Goal: Task Accomplishment & Management: Complete application form

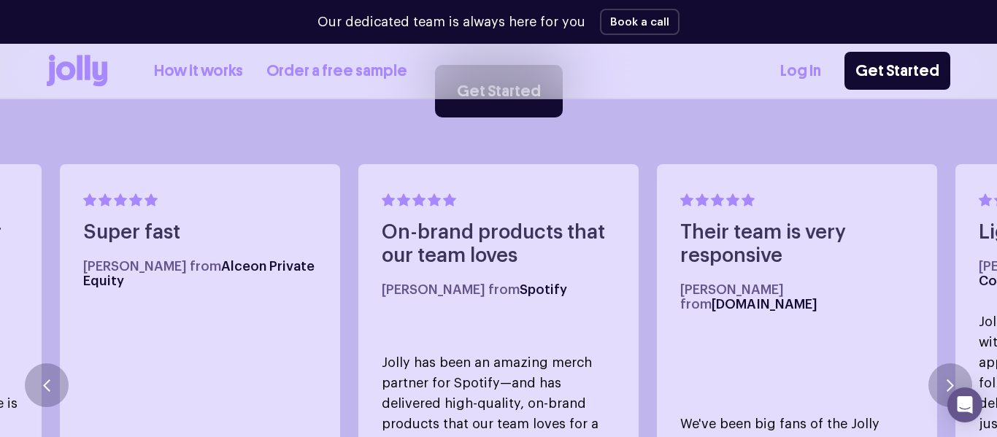
scroll to position [790, 0]
click at [873, 69] on link "Get Started" at bounding box center [898, 71] width 106 height 38
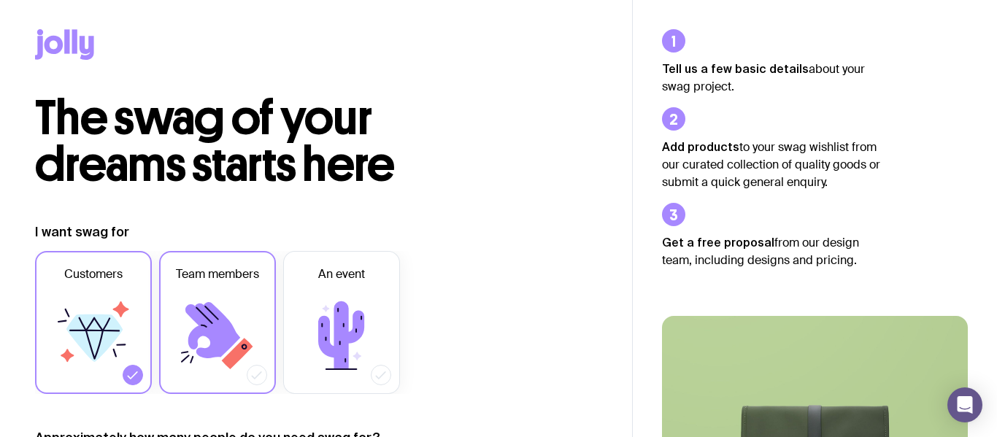
click at [254, 302] on icon at bounding box center [218, 336] width 88 height 88
click at [0, 0] on input "Team members" at bounding box center [0, 0] width 0 height 0
click at [96, 296] on icon at bounding box center [94, 336] width 88 height 88
click at [0, 0] on input "Customers" at bounding box center [0, 0] width 0 height 0
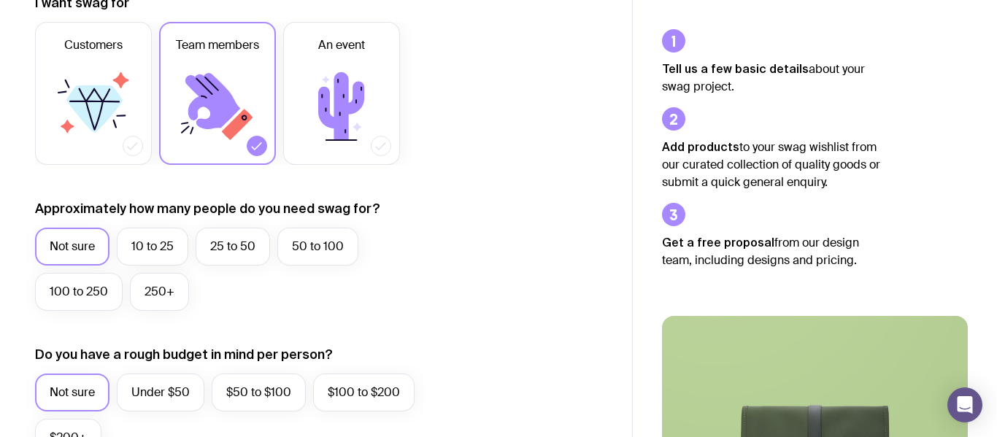
scroll to position [230, 0]
click at [152, 240] on label "10 to 25" at bounding box center [153, 246] width 72 height 38
click at [0, 0] on input "10 to 25" at bounding box center [0, 0] width 0 height 0
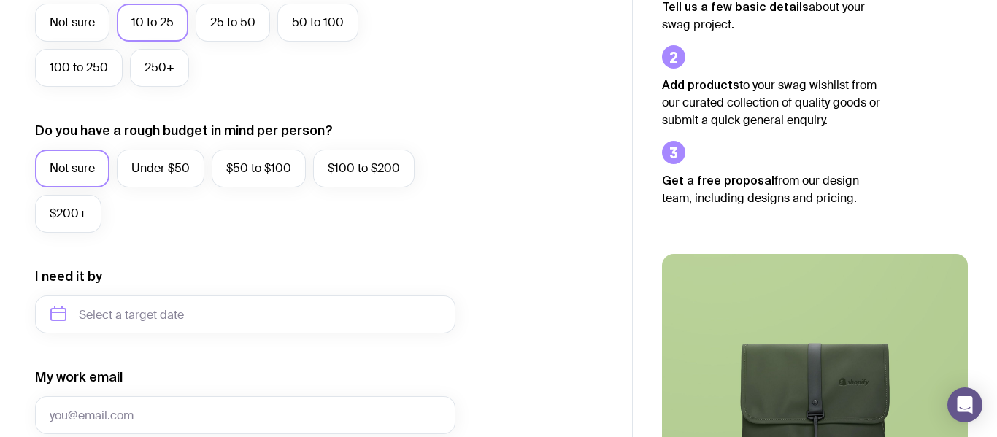
scroll to position [455, 0]
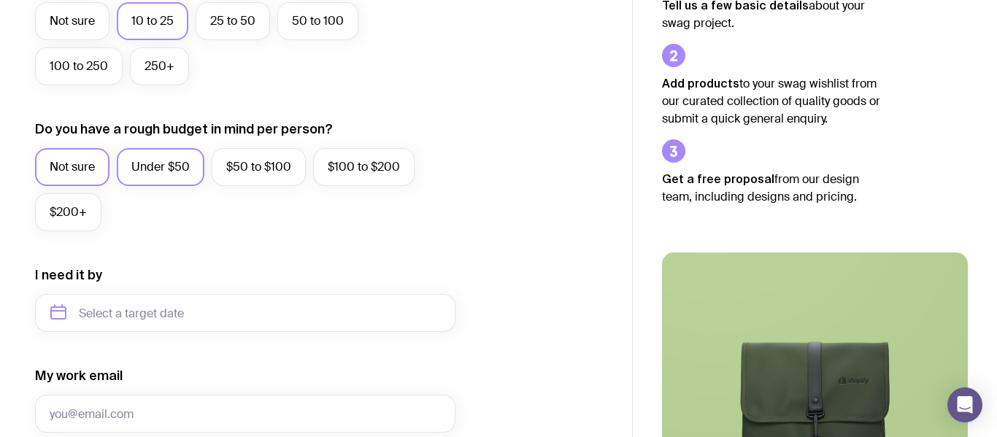
click at [182, 161] on label "Under $50" at bounding box center [161, 167] width 88 height 38
click at [0, 0] on input "Under $50" at bounding box center [0, 0] width 0 height 0
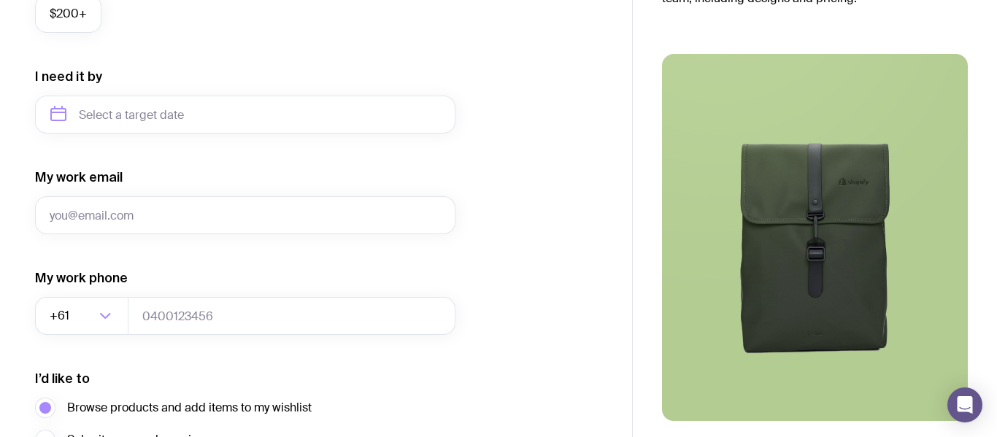
scroll to position [662, 0]
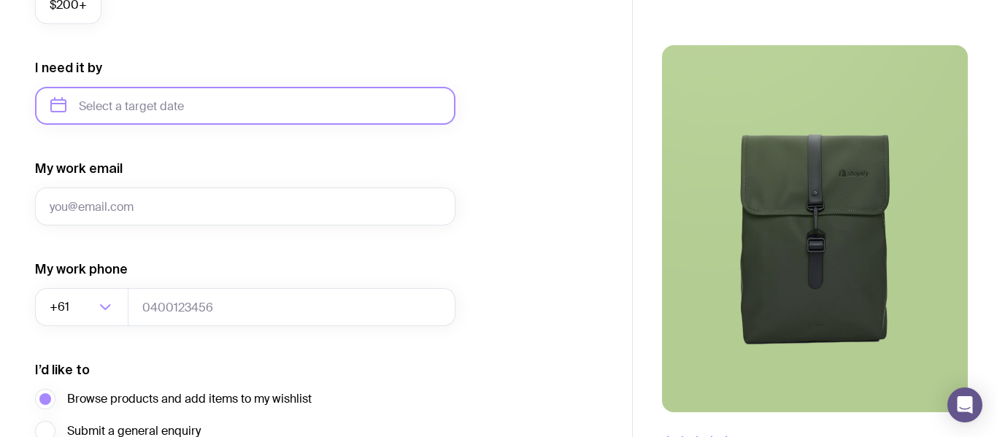
click at [230, 93] on input "text" at bounding box center [245, 106] width 420 height 38
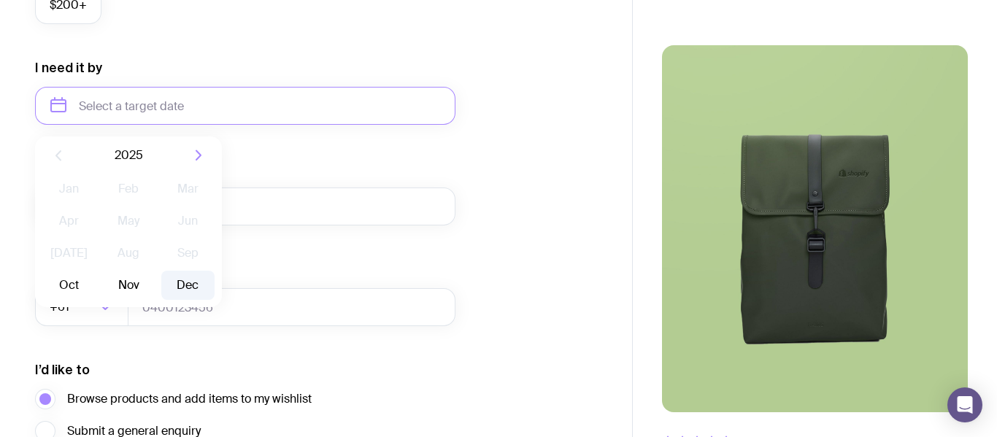
click at [176, 283] on button "Dec" at bounding box center [187, 285] width 53 height 29
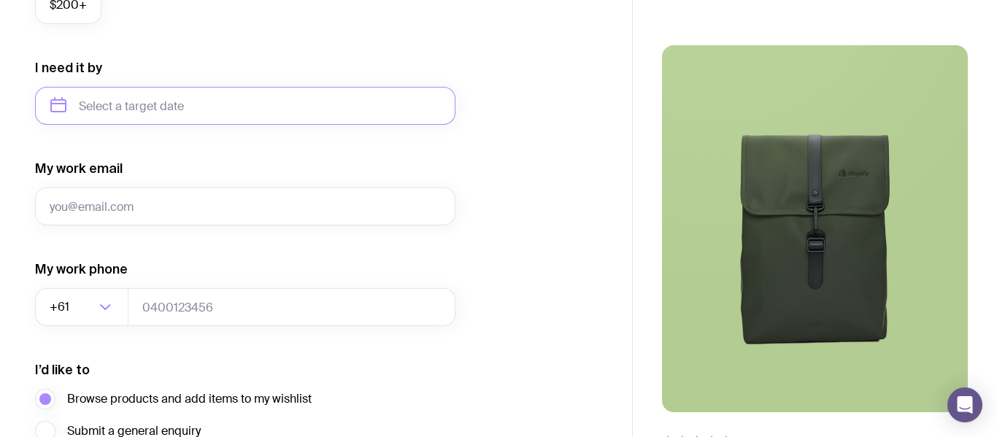
type input "December 2025"
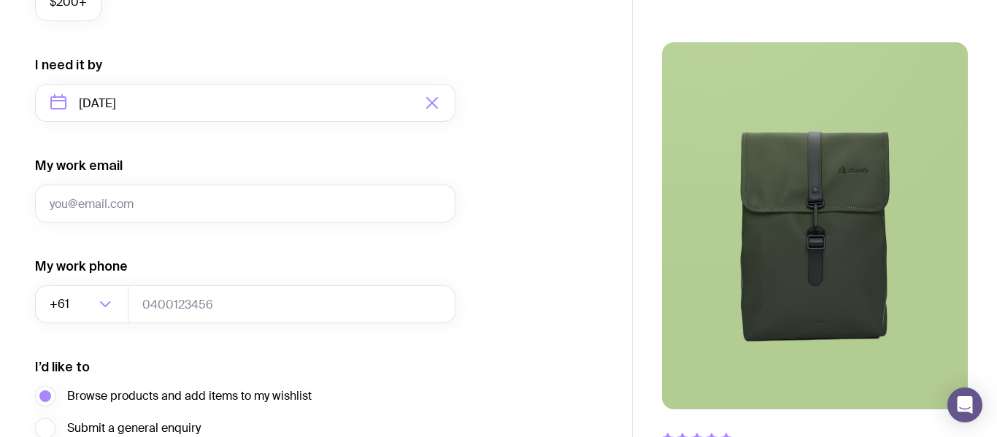
scroll to position [804, 0]
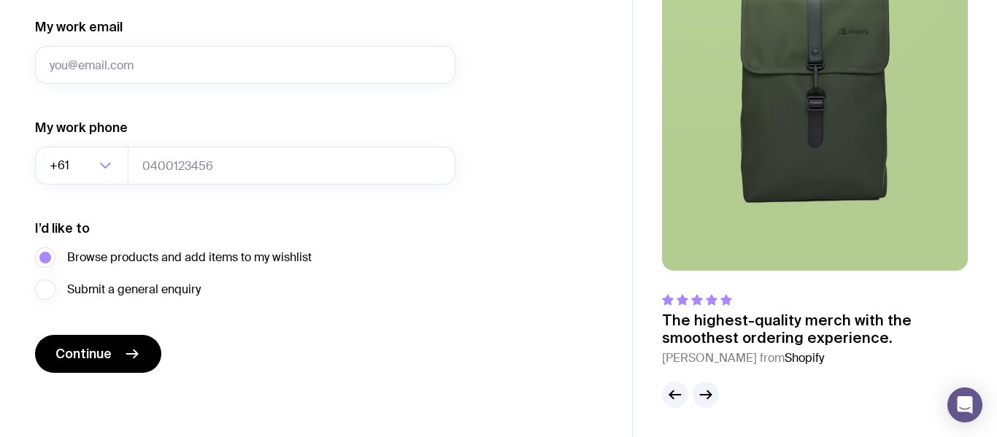
click at [271, 42] on div "My work email" at bounding box center [245, 51] width 420 height 66
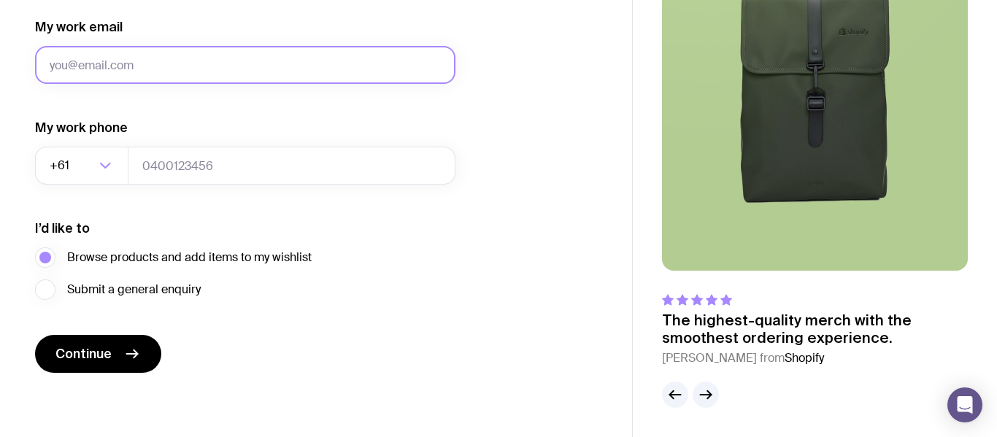
click at [257, 58] on input "My work email" at bounding box center [245, 65] width 420 height 38
type input "xanthe"
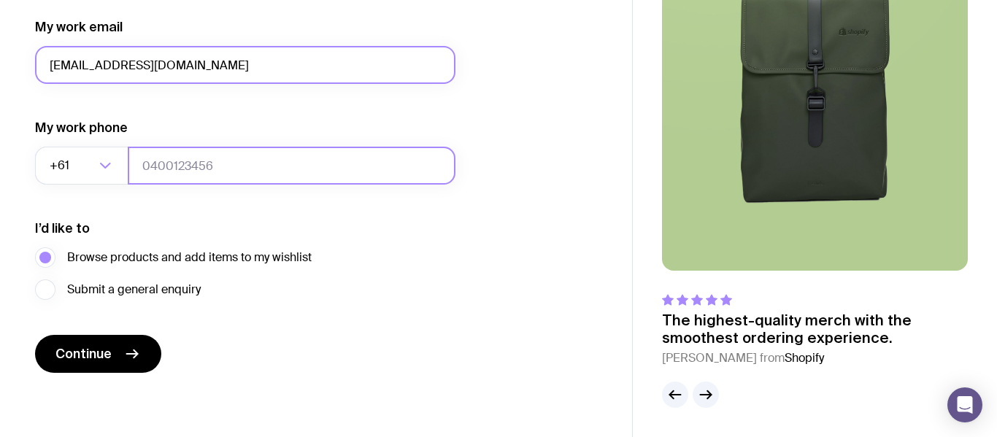
type input "Xanthe.cp@gmail.com"
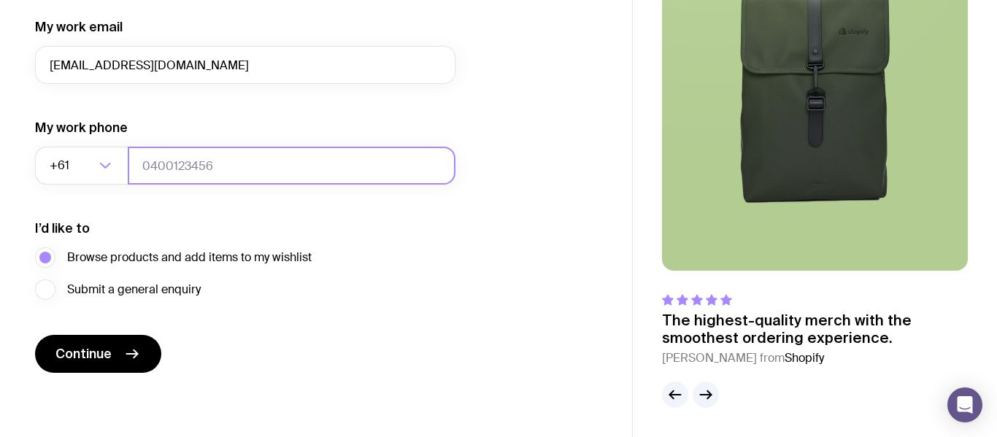
click at [227, 155] on input "tel" at bounding box center [292, 166] width 328 height 38
type input "0413632885"
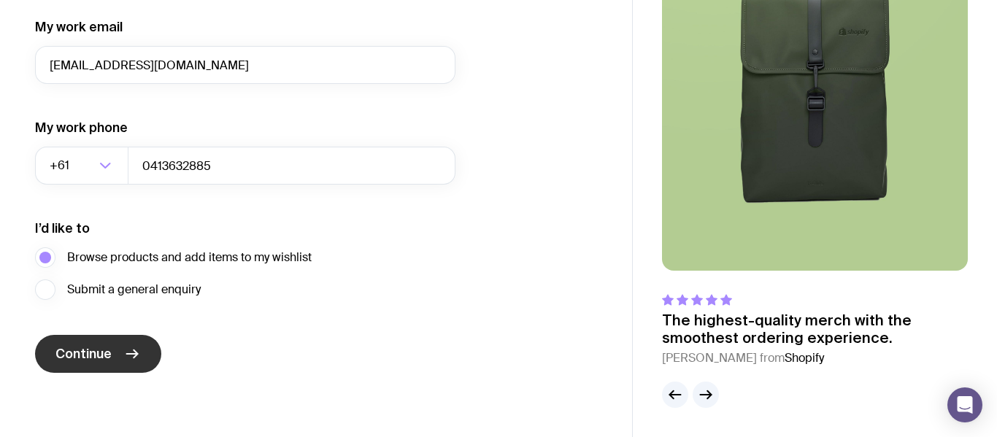
click at [128, 364] on button "Continue" at bounding box center [98, 354] width 126 height 38
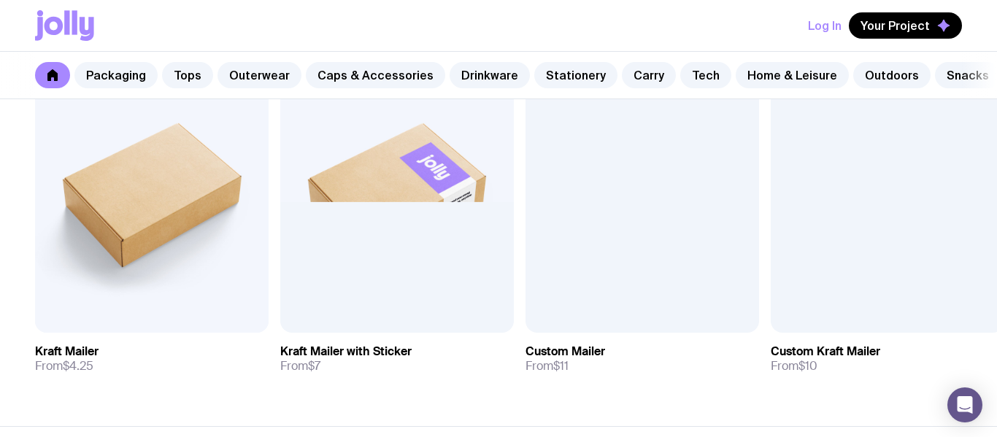
scroll to position [66, 0]
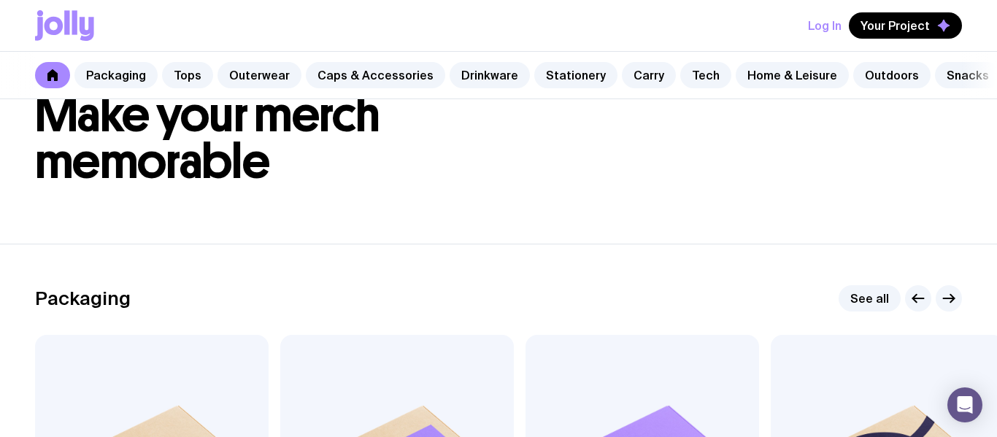
click at [820, 23] on button "Log In" at bounding box center [825, 25] width 34 height 26
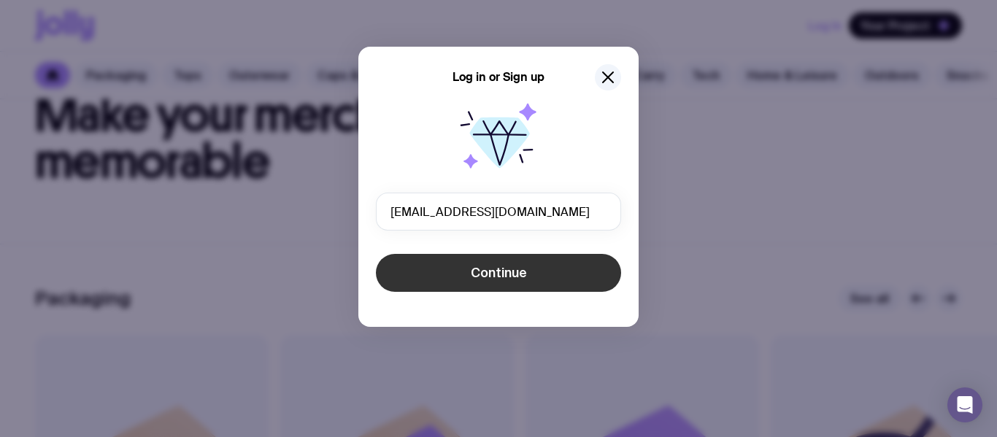
click at [531, 290] on button "Continue" at bounding box center [498, 273] width 245 height 38
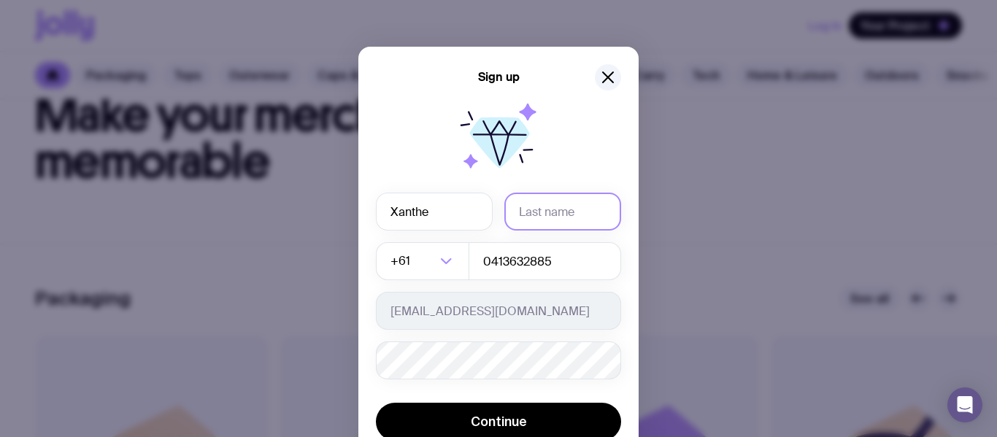
type input "Xanthe"
click at [596, 212] on input "text" at bounding box center [562, 212] width 117 height 38
type input "Carlin-Pitt"
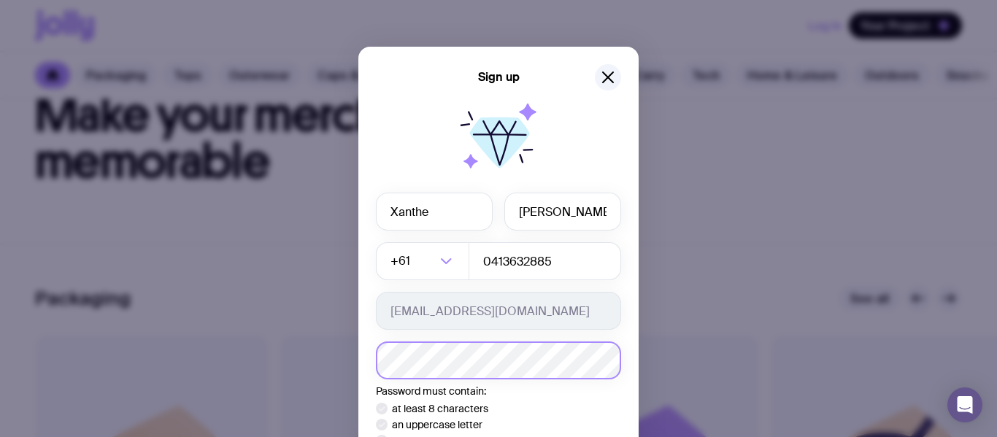
scroll to position [93, 0]
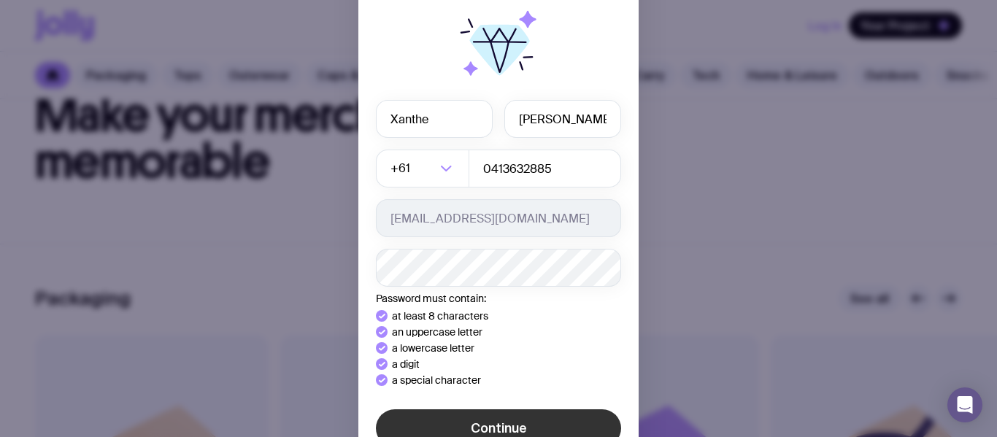
click at [526, 417] on button "Continue" at bounding box center [498, 429] width 245 height 38
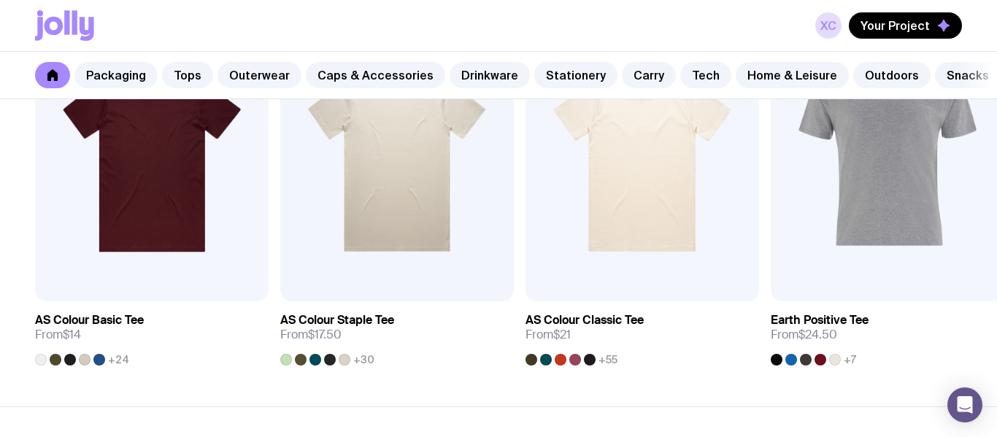
scroll to position [1221, 0]
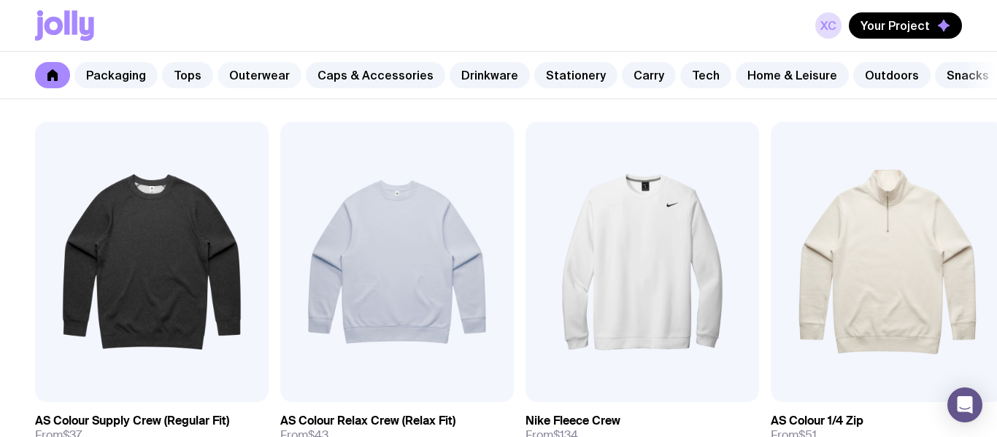
click at [283, 78] on link "Outerwear" at bounding box center [260, 75] width 84 height 26
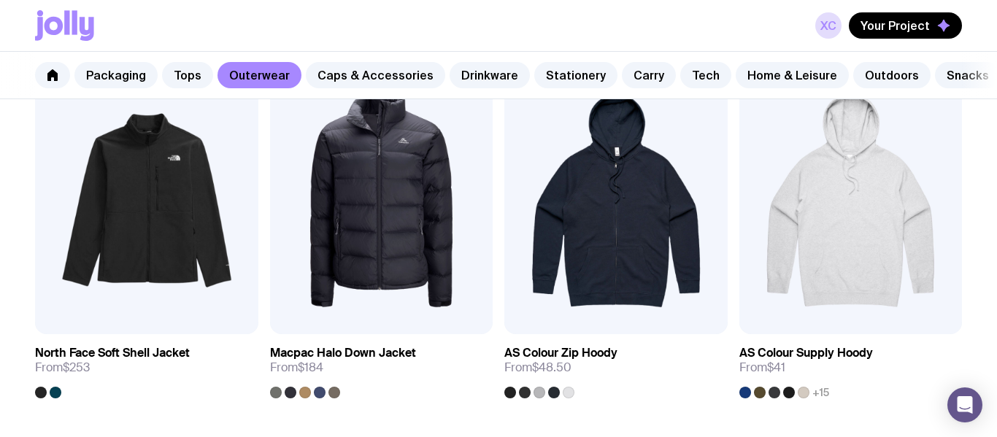
scroll to position [1829, 0]
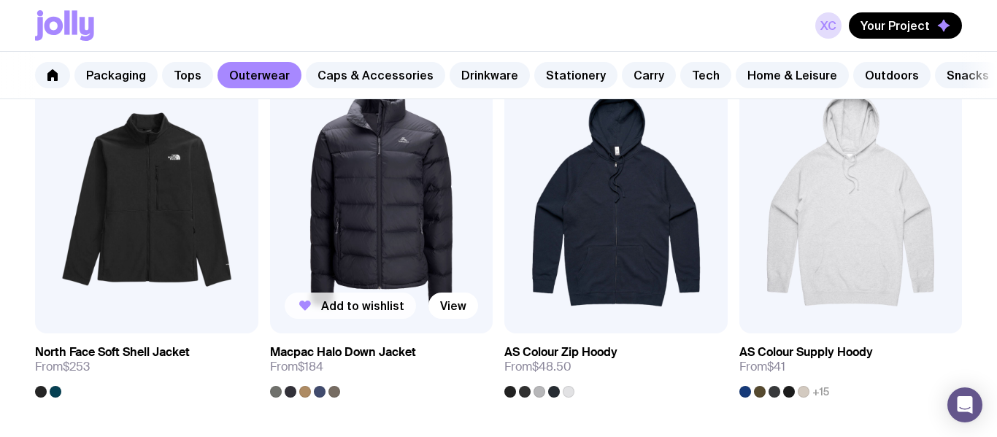
click at [385, 299] on span "Add to wishlist" at bounding box center [362, 306] width 83 height 15
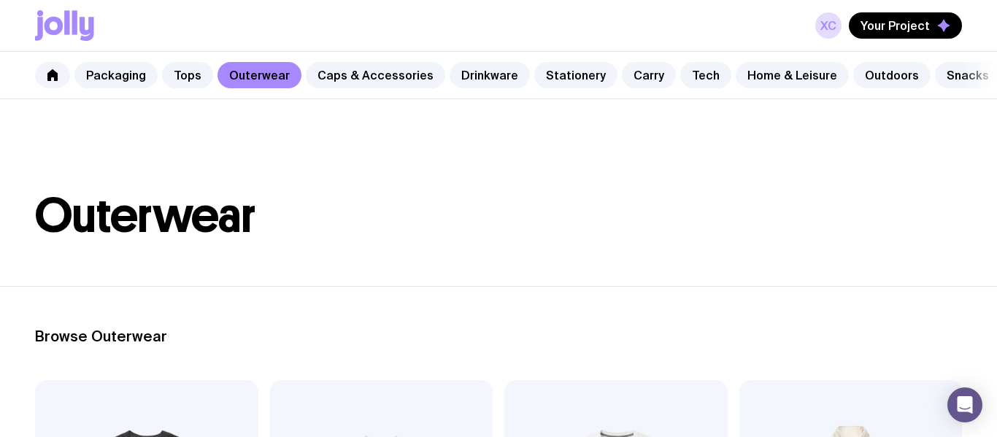
scroll to position [1, 0]
click at [357, 76] on link "Caps & Accessories" at bounding box center [375, 75] width 139 height 26
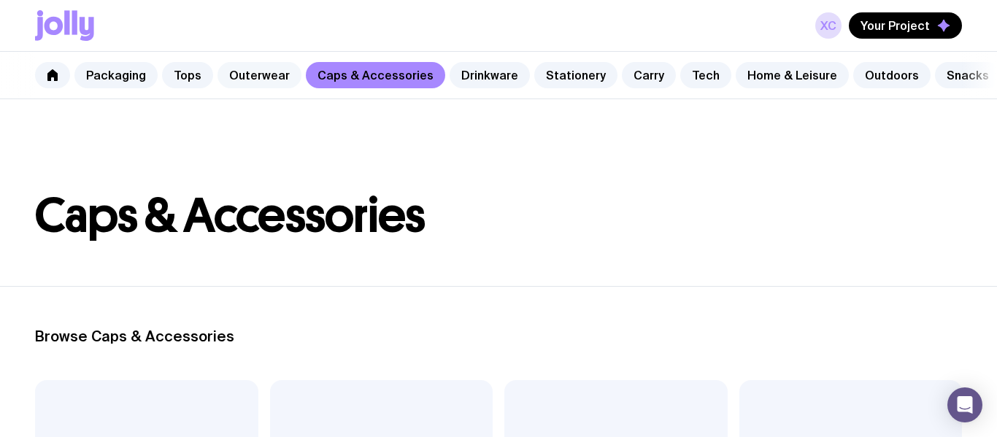
click at [277, 84] on link "Outerwear" at bounding box center [260, 75] width 84 height 26
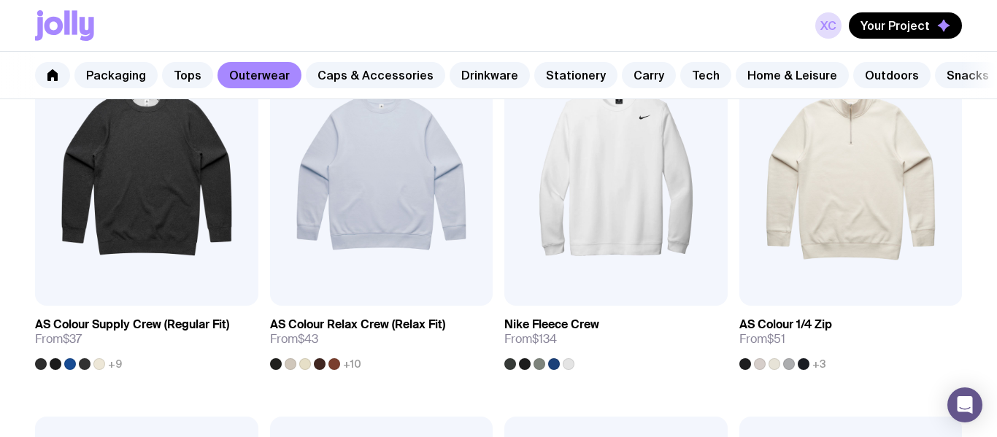
scroll to position [345, 0]
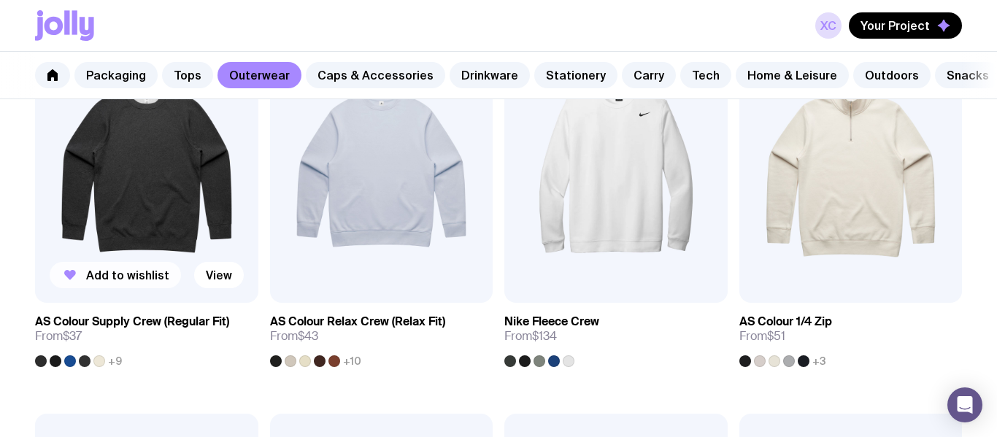
click at [111, 275] on span "Add to wishlist" at bounding box center [127, 275] width 83 height 15
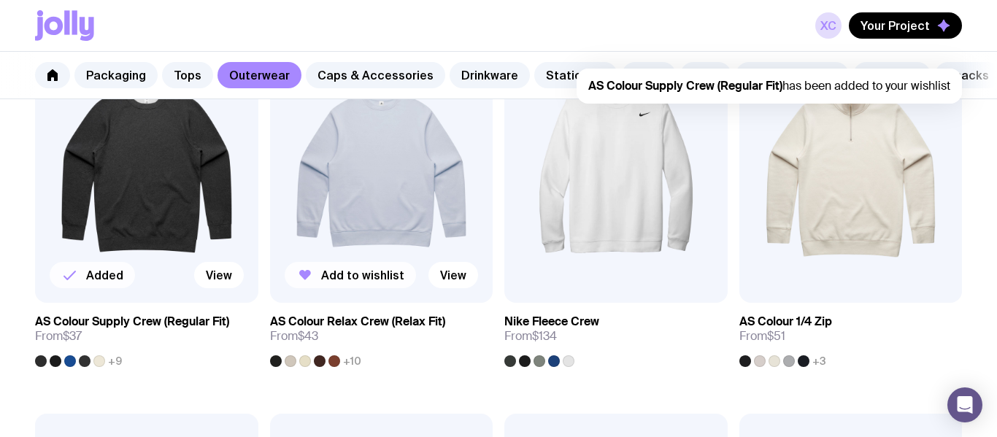
click at [344, 274] on span "Add to wishlist" at bounding box center [362, 275] width 83 height 15
click at [821, 28] on link "XC" at bounding box center [828, 25] width 26 height 26
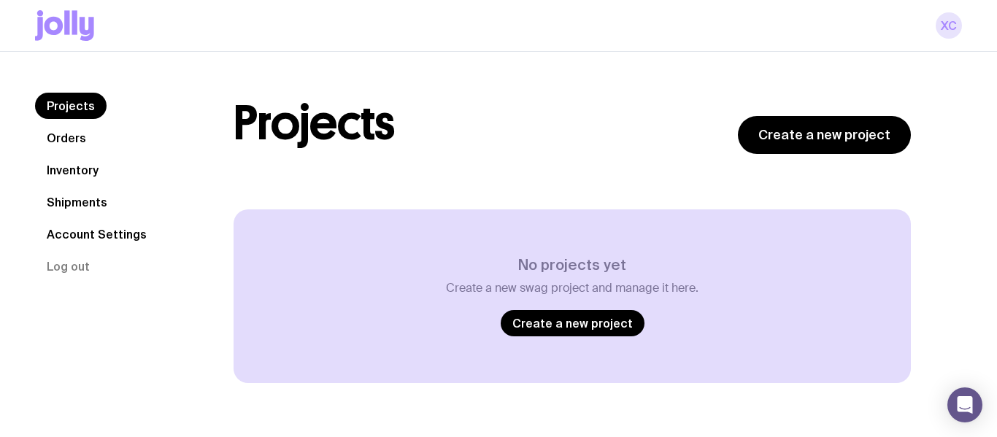
click at [948, 21] on link "XC" at bounding box center [949, 25] width 26 height 26
click at [58, 15] on icon at bounding box center [64, 25] width 59 height 31
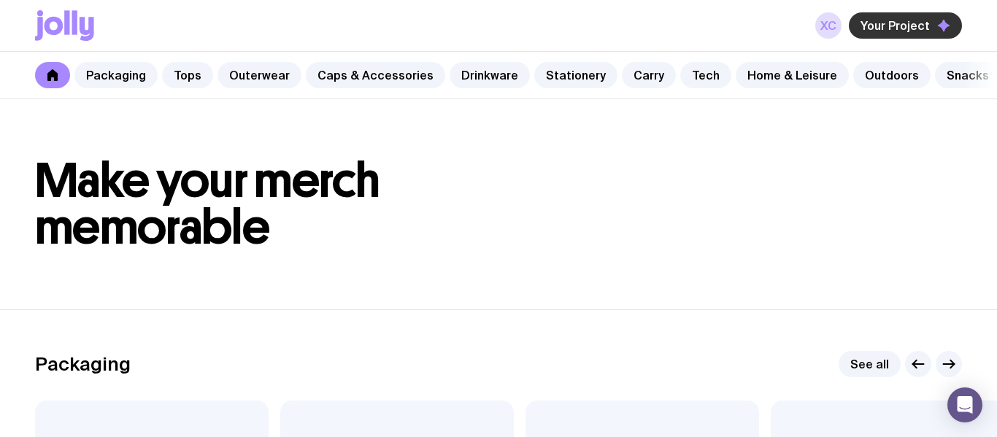
click at [881, 27] on span "Your Project" at bounding box center [895, 25] width 69 height 15
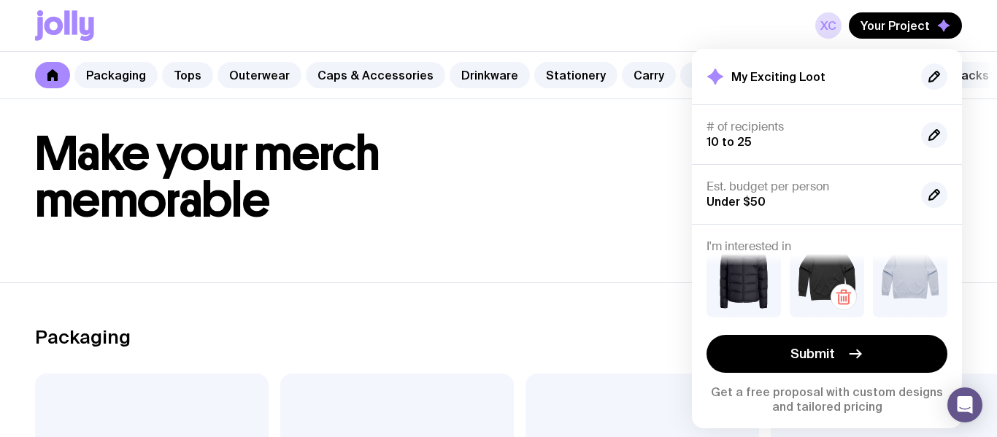
scroll to position [27, 0]
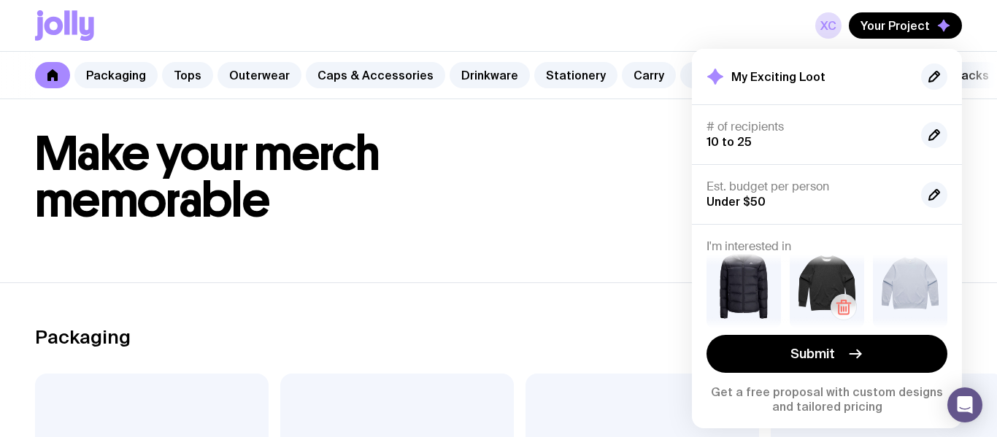
click at [842, 310] on icon "button" at bounding box center [844, 308] width 18 height 18
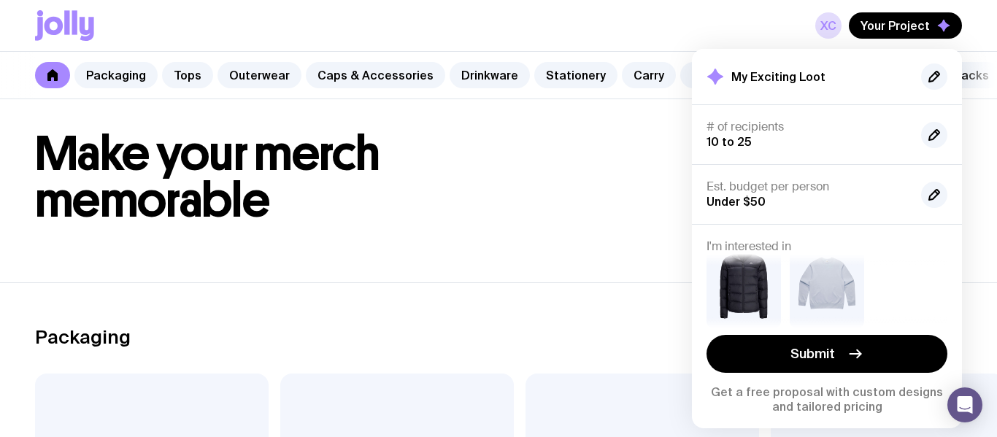
click at [431, 116] on header "Make your merch memorable" at bounding box center [498, 177] width 997 height 210
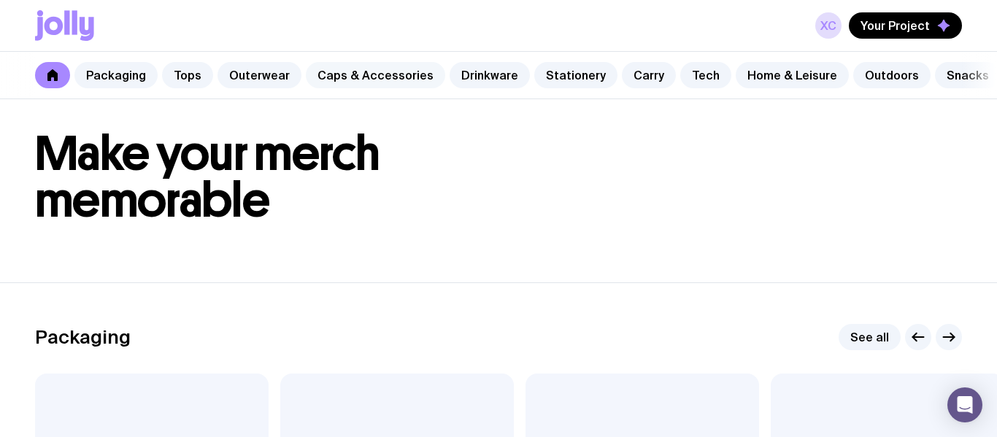
click at [359, 80] on link "Caps & Accessories" at bounding box center [375, 75] width 139 height 26
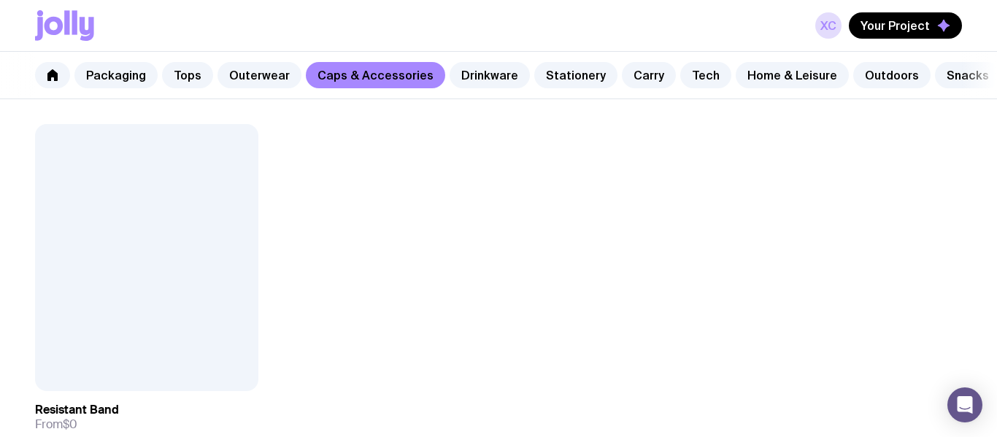
scroll to position [2526, 0]
click at [483, 77] on link "Drinkware" at bounding box center [490, 75] width 80 height 26
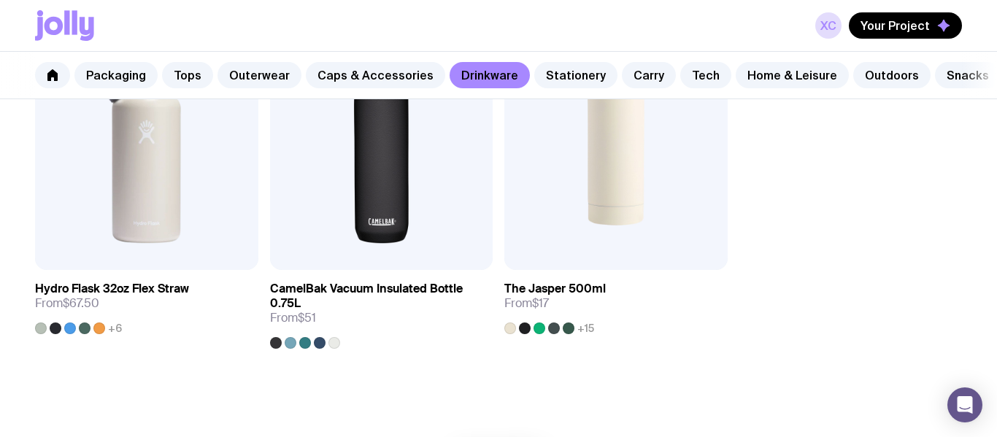
scroll to position [2431, 0]
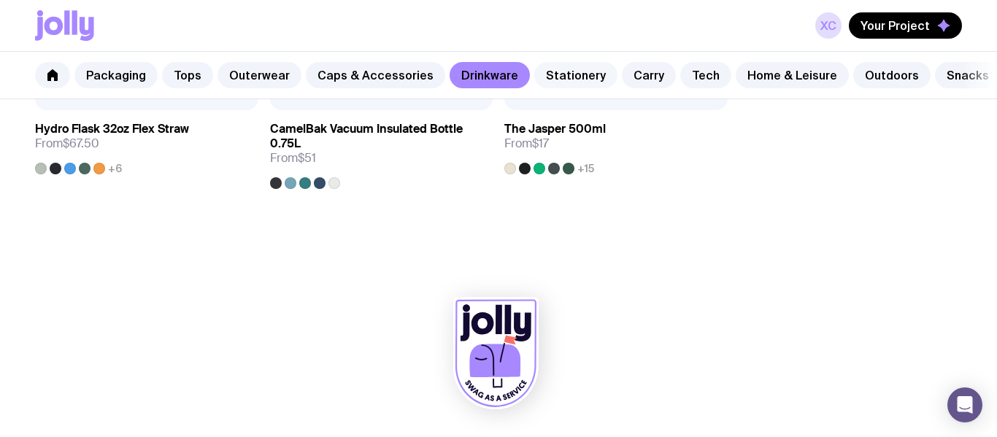
click at [564, 63] on link "Stationery" at bounding box center [575, 75] width 83 height 26
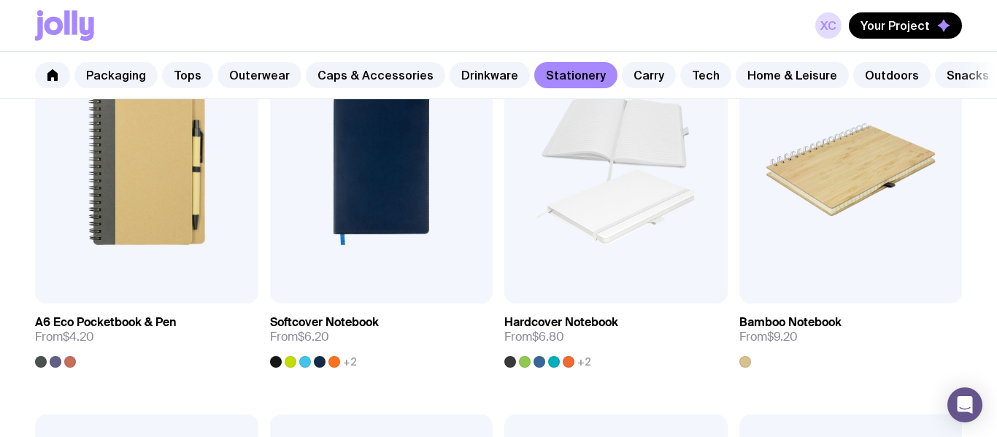
scroll to position [1069, 0]
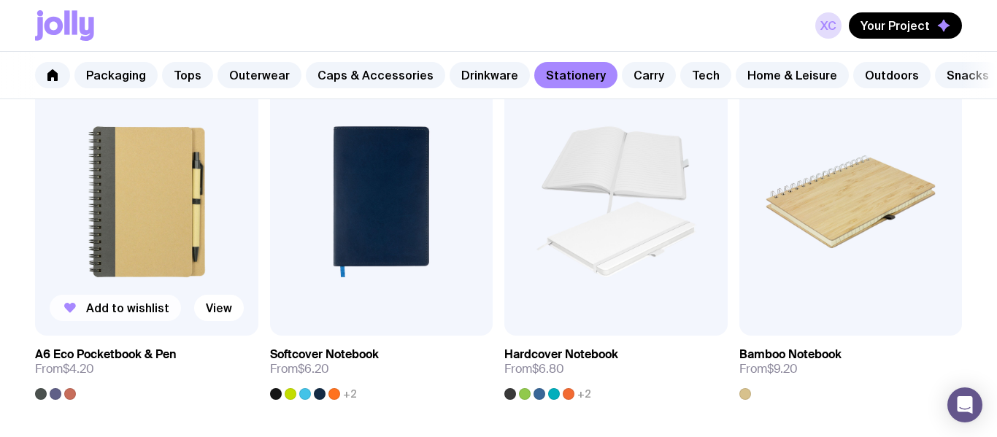
click at [146, 304] on span "Add to wishlist" at bounding box center [127, 308] width 83 height 15
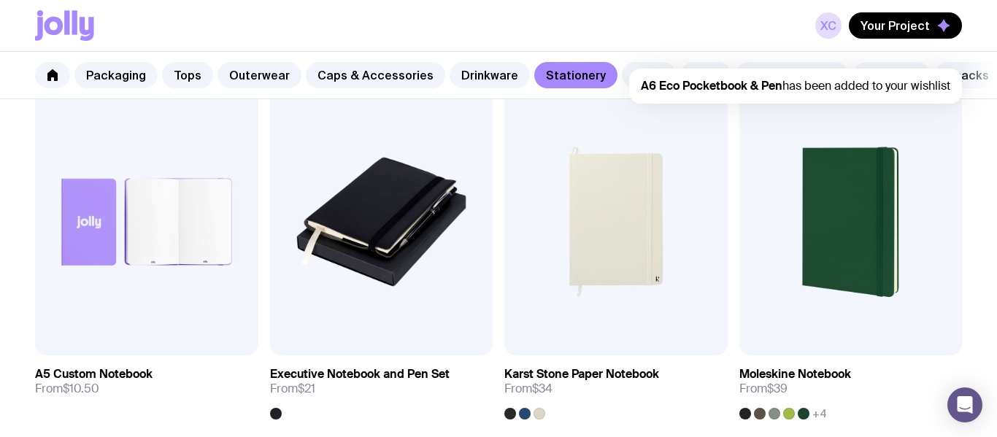
scroll to position [1429, 0]
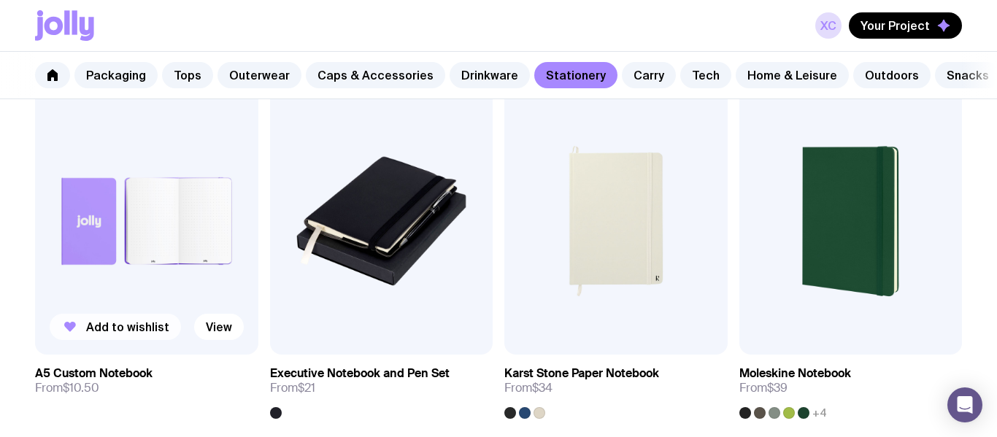
click at [145, 331] on span "Add to wishlist" at bounding box center [127, 327] width 83 height 15
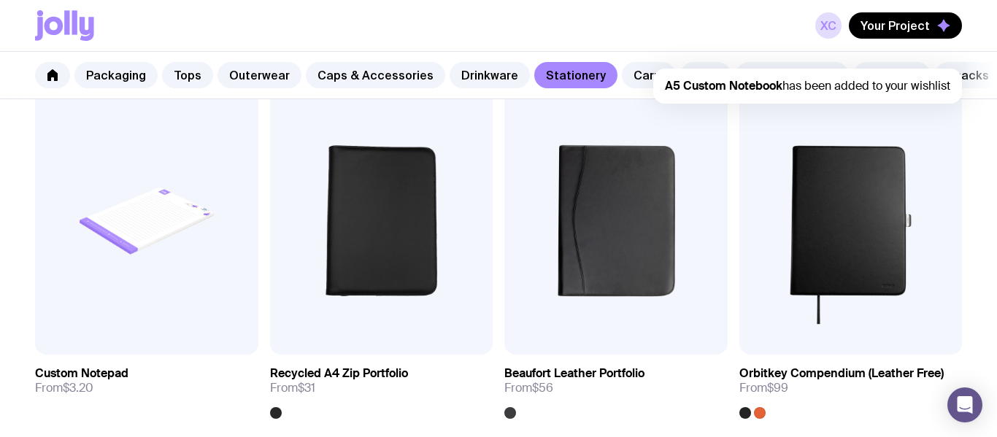
scroll to position [1816, 0]
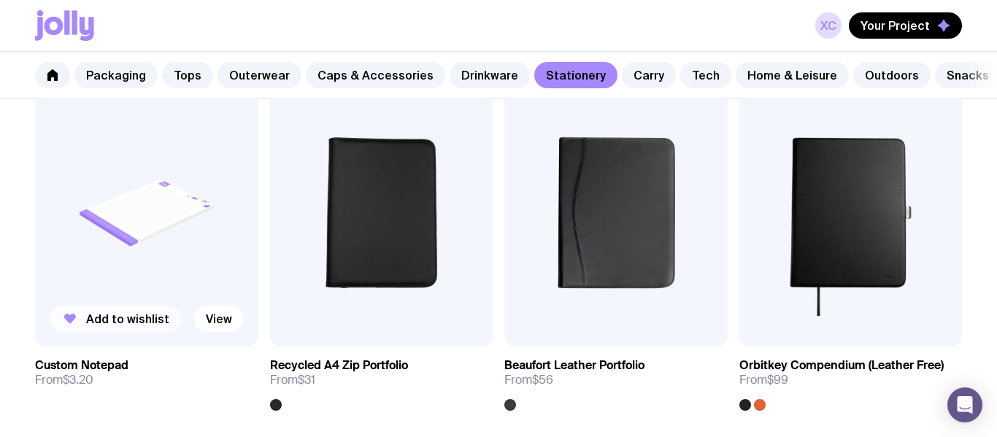
click at [104, 320] on span "Add to wishlist" at bounding box center [127, 319] width 83 height 15
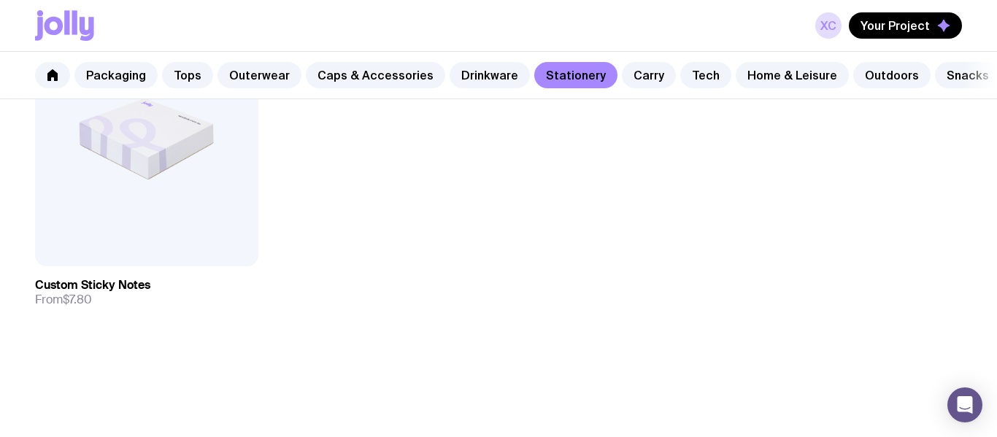
scroll to position [2783, 0]
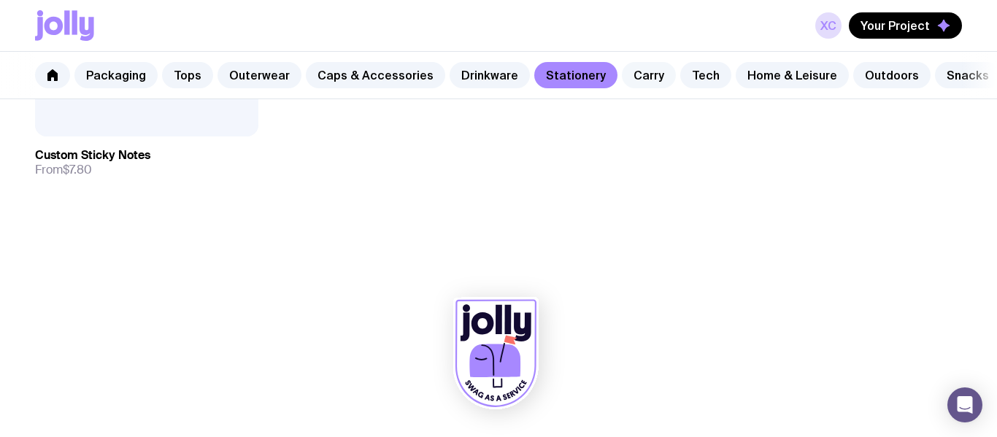
click at [631, 83] on link "Carry" at bounding box center [649, 75] width 54 height 26
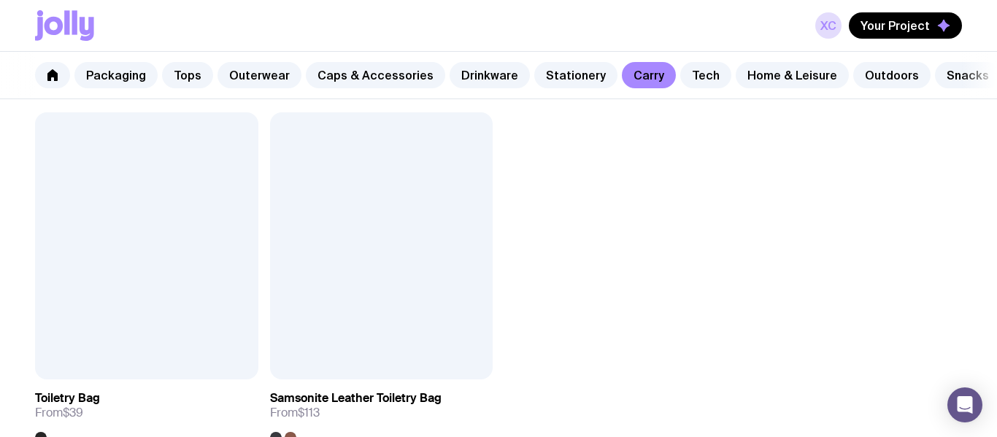
scroll to position [3552, 0]
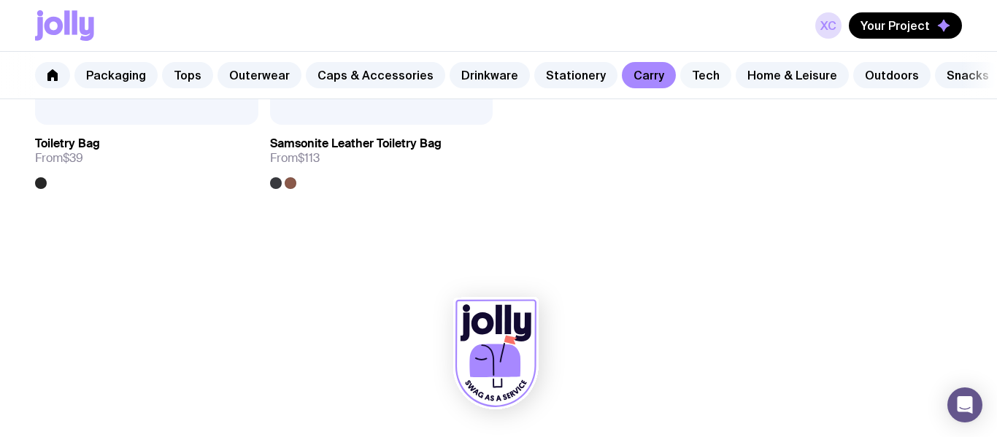
click at [686, 72] on link "Tech" at bounding box center [705, 75] width 51 height 26
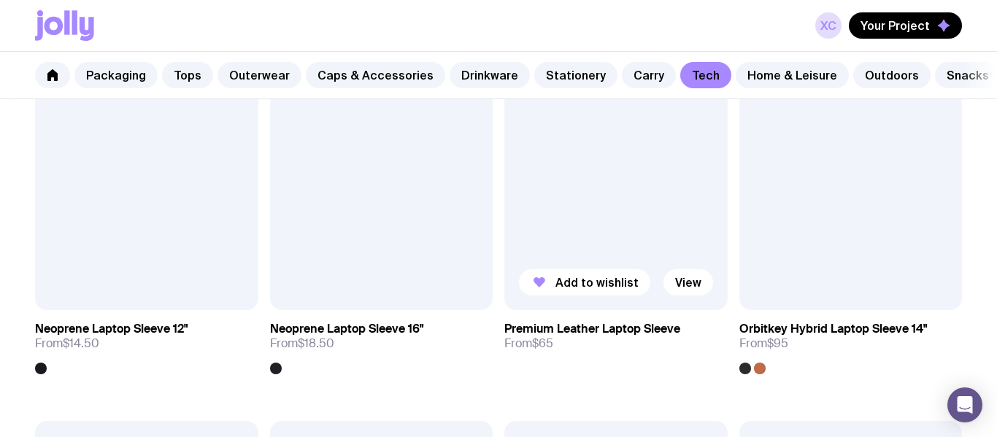
scroll to position [2230, 0]
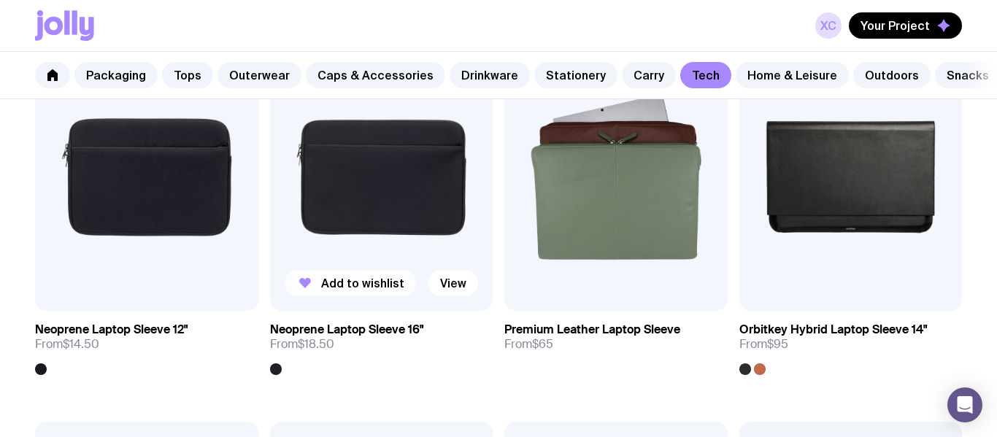
click at [350, 290] on span "Add to wishlist" at bounding box center [362, 283] width 83 height 15
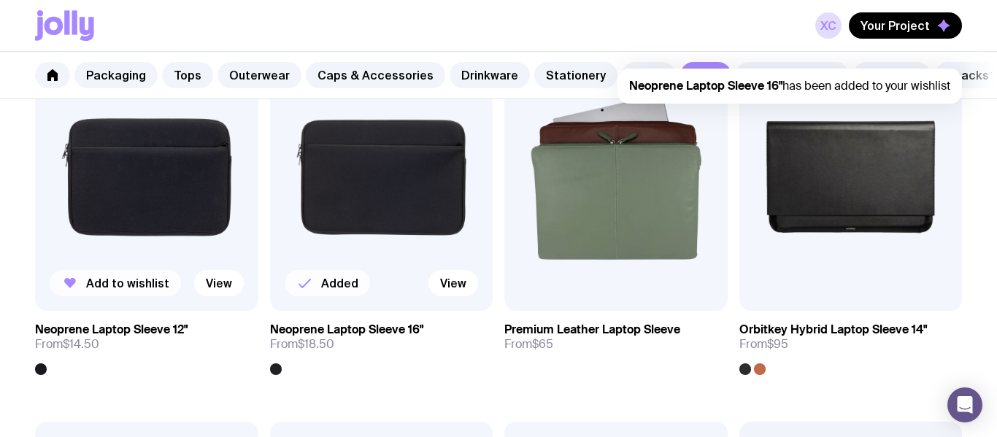
click at [93, 281] on span "Add to wishlist" at bounding box center [127, 283] width 83 height 15
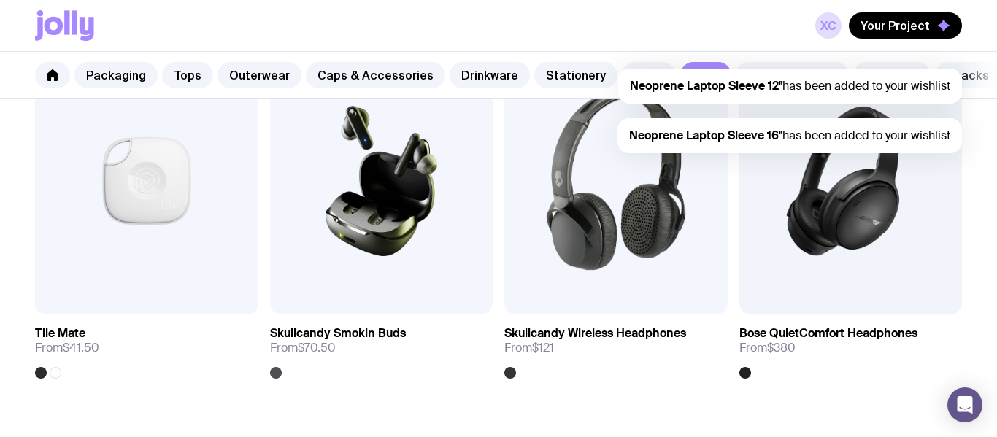
scroll to position [2795, 0]
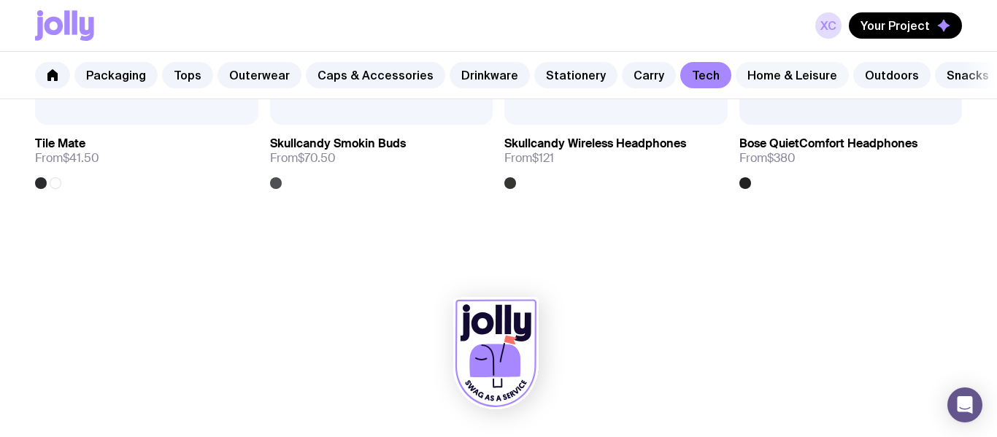
click at [742, 67] on link "Home & Leisure" at bounding box center [792, 75] width 113 height 26
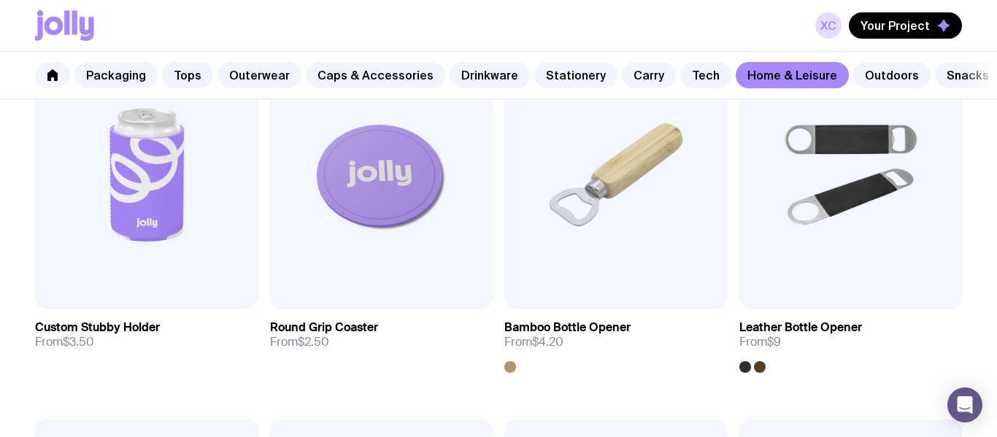
scroll to position [337, 0]
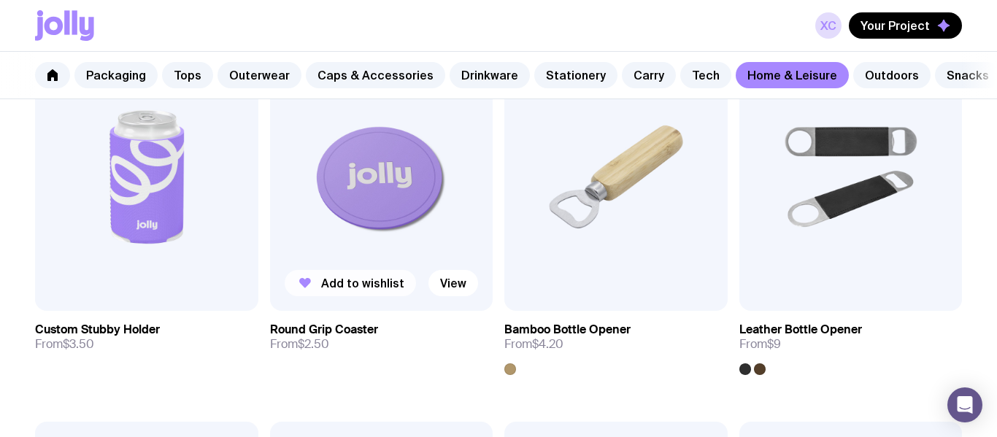
click at [350, 276] on span "Add to wishlist" at bounding box center [362, 283] width 83 height 15
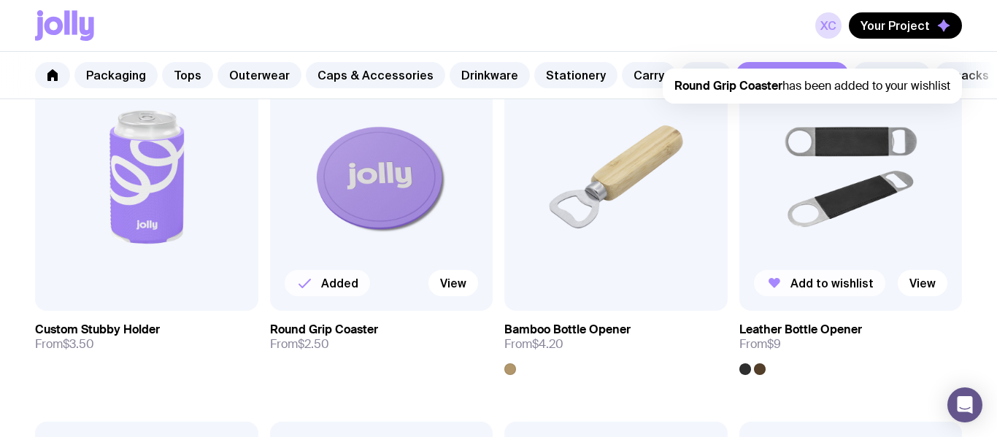
click at [826, 295] on button "Add to wishlist" at bounding box center [819, 283] width 131 height 26
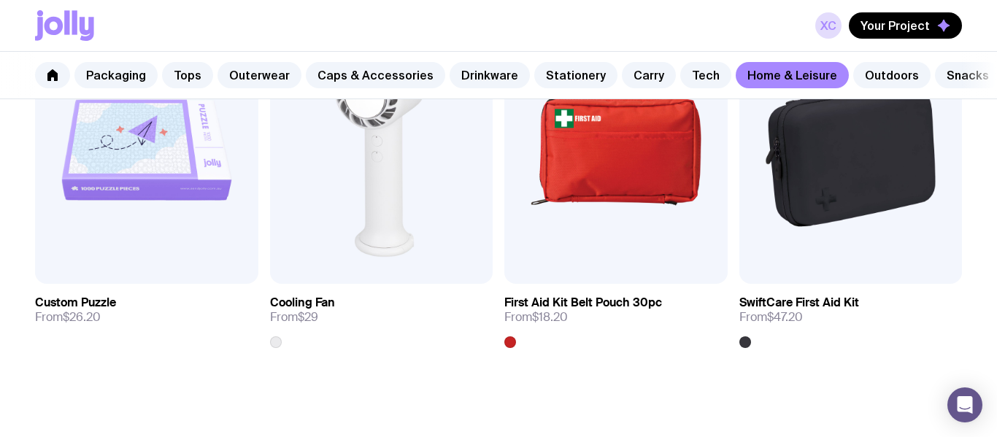
scroll to position [3019, 0]
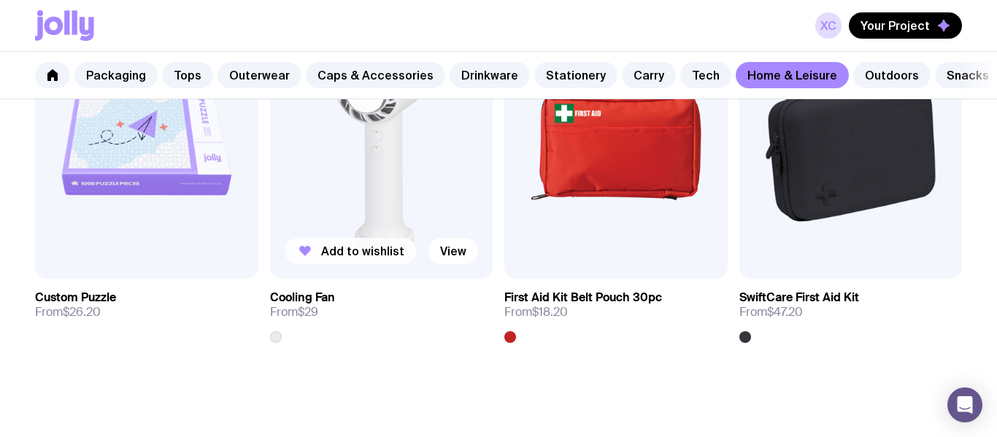
click at [378, 245] on span "Add to wishlist" at bounding box center [362, 251] width 83 height 15
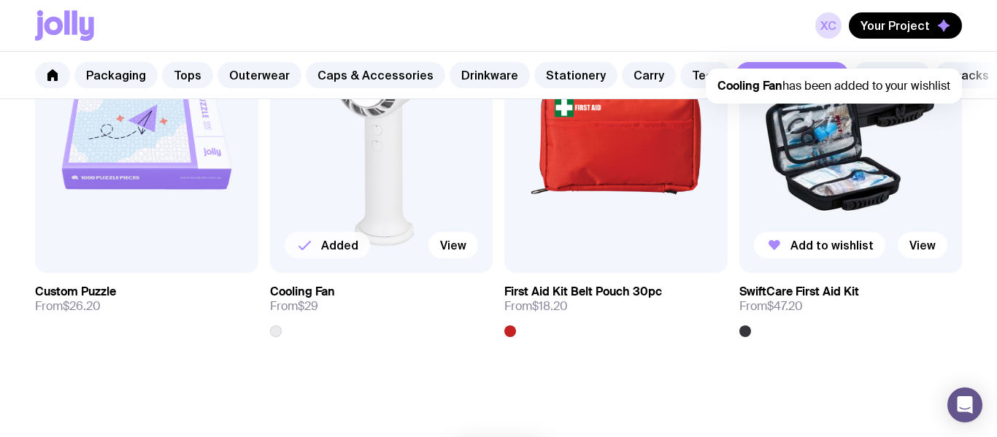
scroll to position [3173, 0]
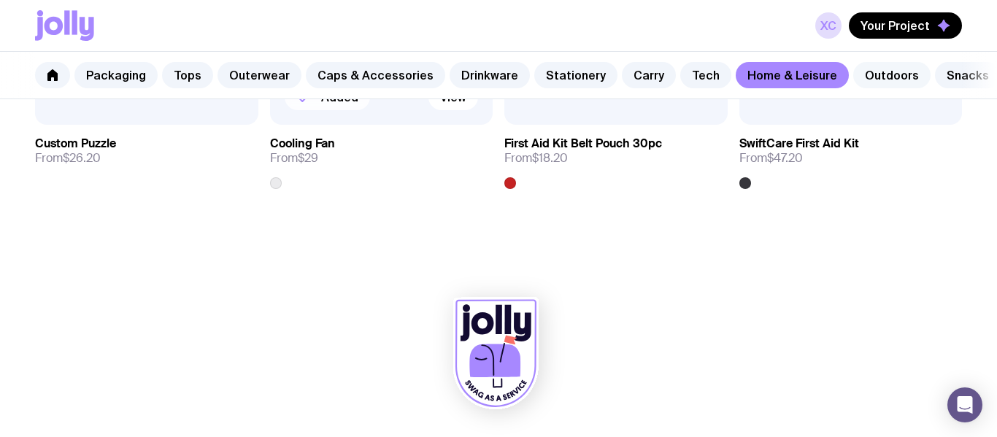
click at [870, 69] on link "Outdoors" at bounding box center [891, 75] width 77 height 26
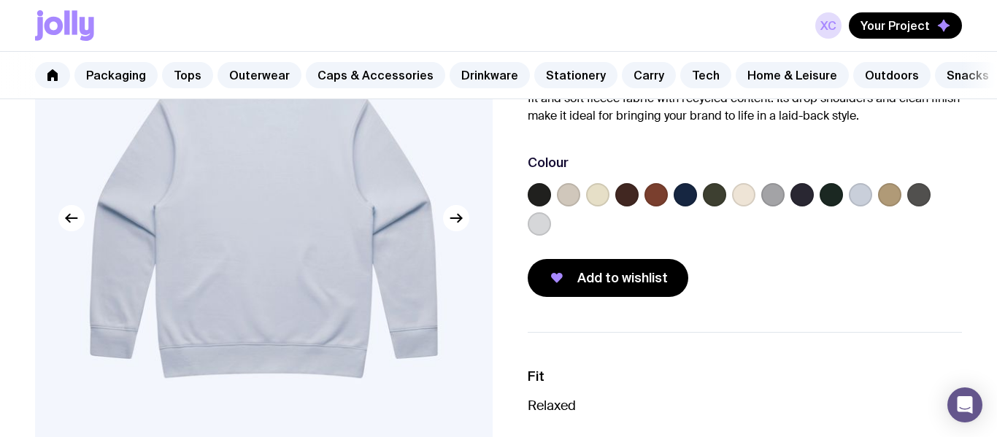
scroll to position [173, 0]
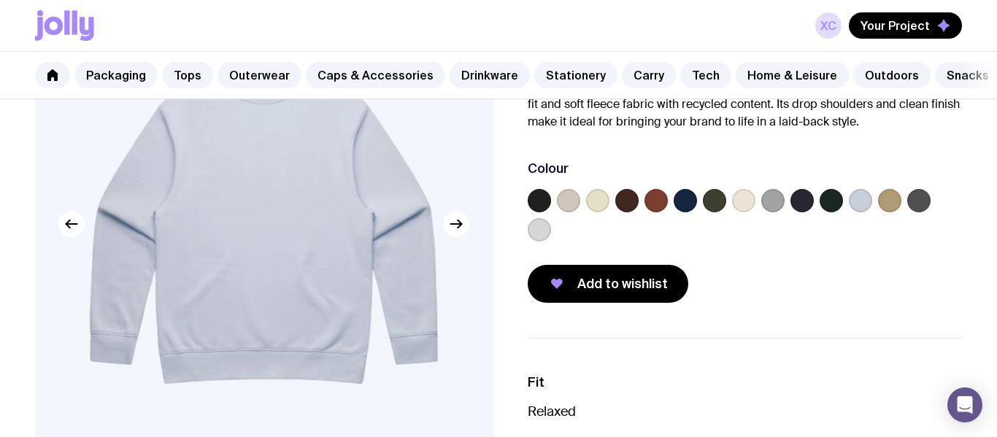
click at [548, 193] on label at bounding box center [539, 200] width 23 height 23
click at [0, 0] on input "radio" at bounding box center [0, 0] width 0 height 0
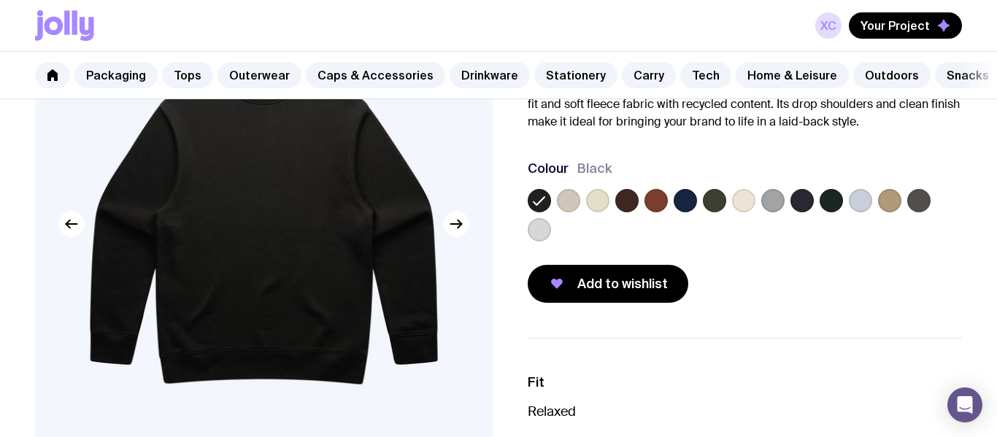
click at [800, 201] on label at bounding box center [802, 200] width 23 height 23
click at [0, 0] on input "radio" at bounding box center [0, 0] width 0 height 0
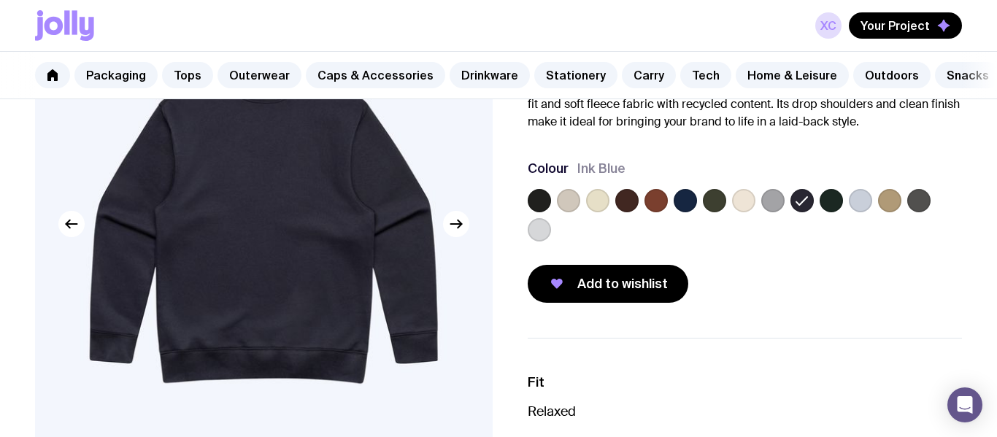
click at [537, 194] on label at bounding box center [539, 200] width 23 height 23
click at [0, 0] on input "radio" at bounding box center [0, 0] width 0 height 0
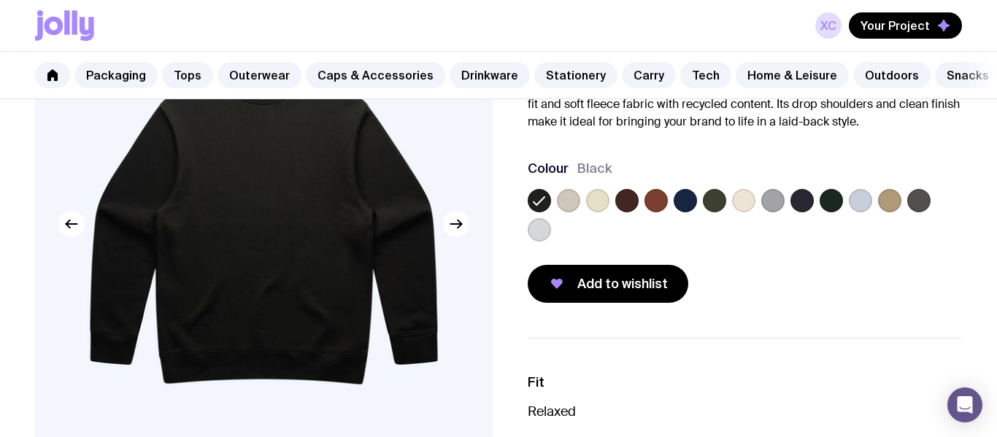
click at [834, 193] on label at bounding box center [831, 200] width 23 height 23
click at [0, 0] on input "radio" at bounding box center [0, 0] width 0 height 0
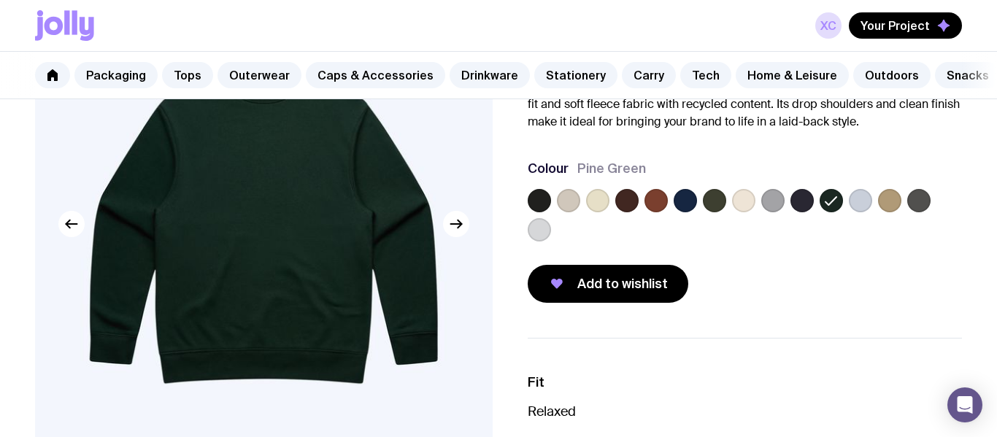
click at [546, 201] on label at bounding box center [539, 200] width 23 height 23
click at [0, 0] on input "radio" at bounding box center [0, 0] width 0 height 0
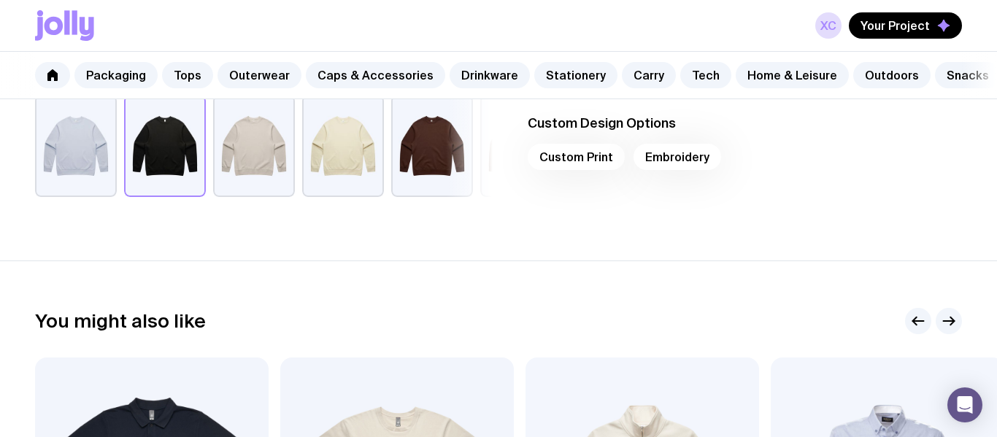
scroll to position [565, 0]
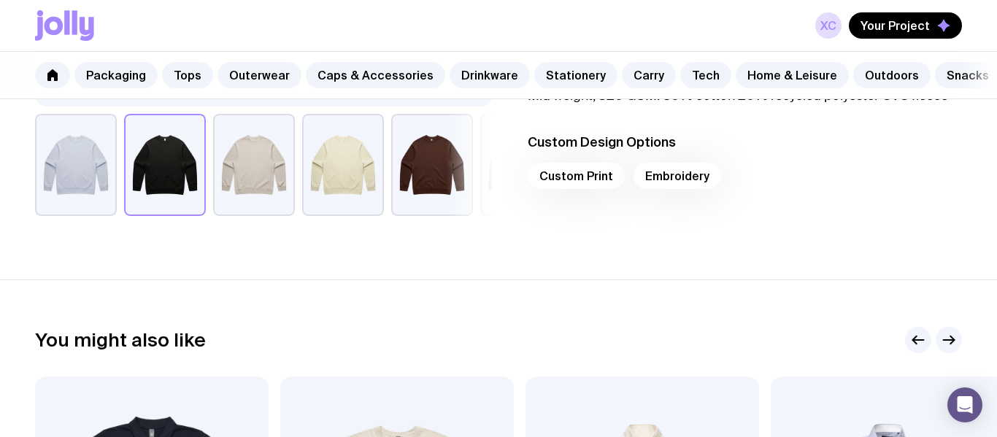
click at [650, 170] on div "Custom Print Embroidery" at bounding box center [745, 180] width 434 height 35
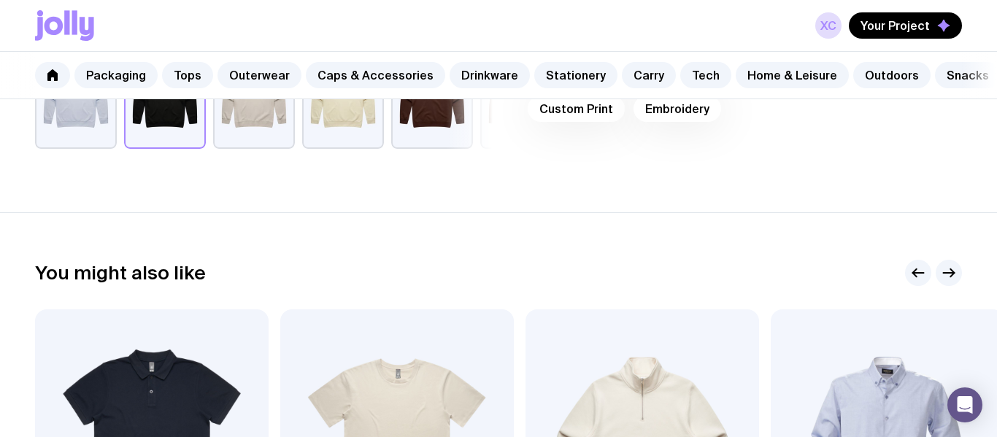
scroll to position [449, 0]
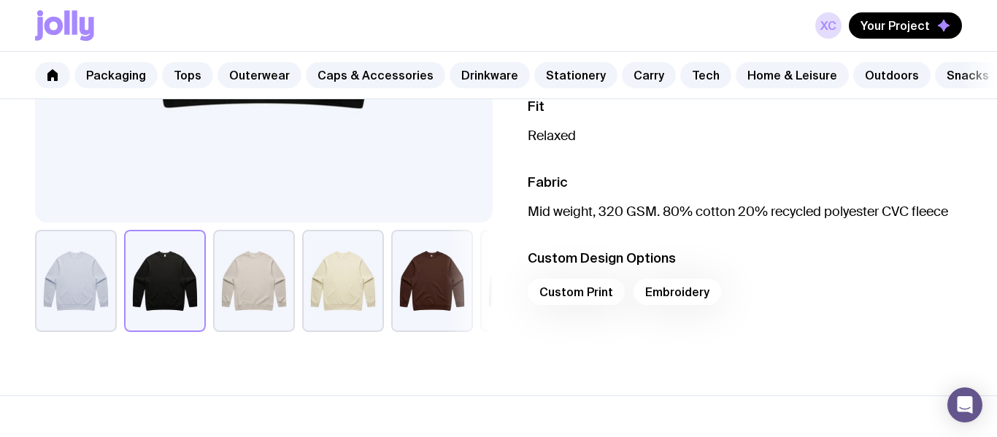
click at [661, 293] on div "Custom Print Embroidery" at bounding box center [745, 296] width 434 height 35
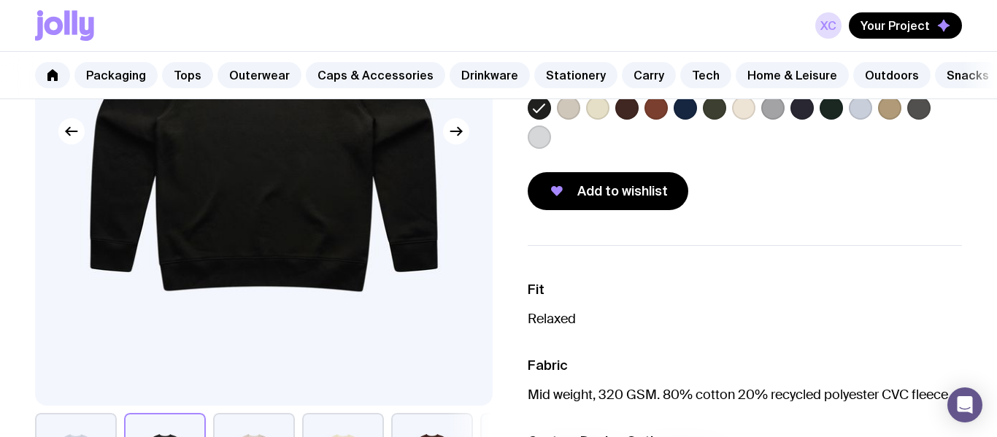
scroll to position [179, 0]
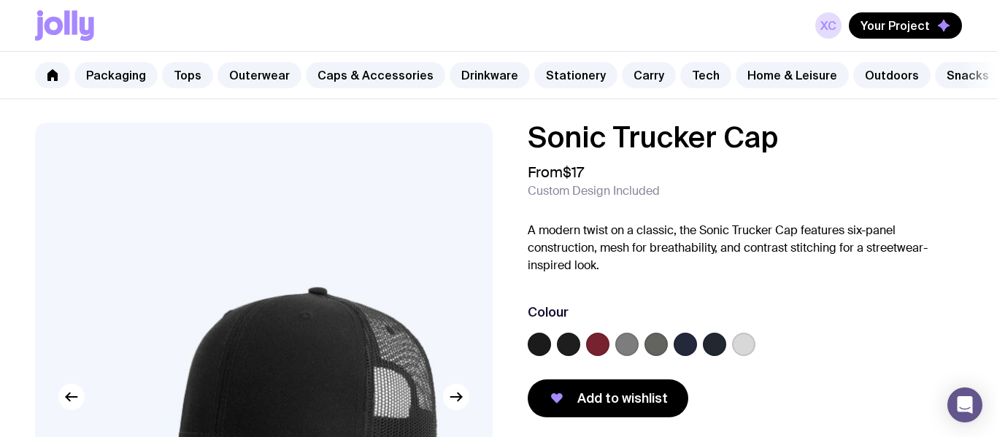
click at [543, 337] on label at bounding box center [539, 344] width 23 height 23
click at [0, 0] on input "radio" at bounding box center [0, 0] width 0 height 0
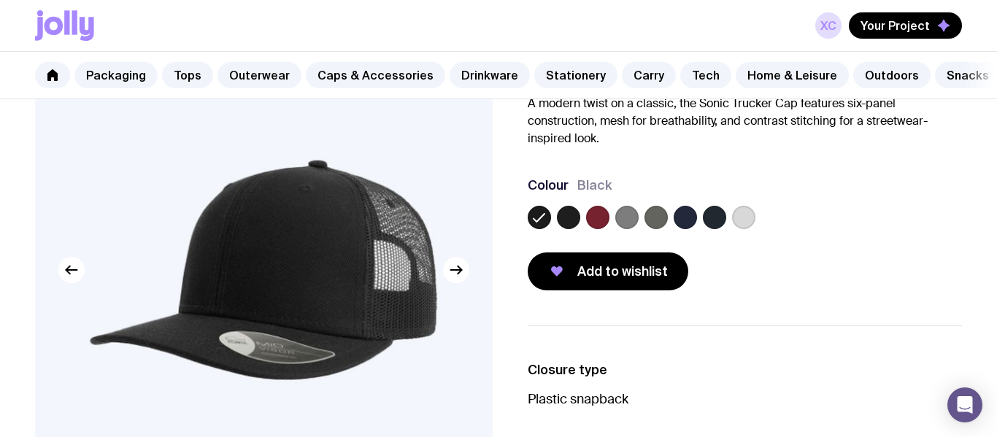
scroll to position [164, 0]
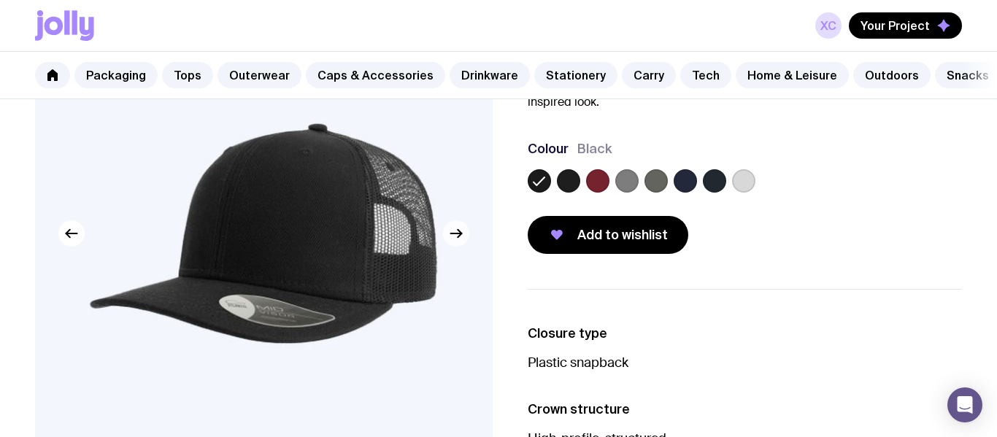
click at [445, 234] on button "button" at bounding box center [456, 233] width 26 height 26
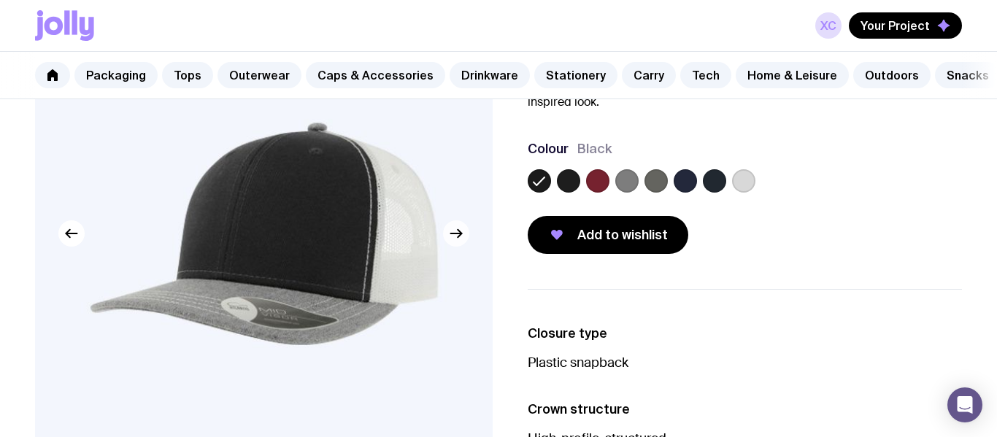
click at [445, 234] on button "button" at bounding box center [456, 233] width 26 height 26
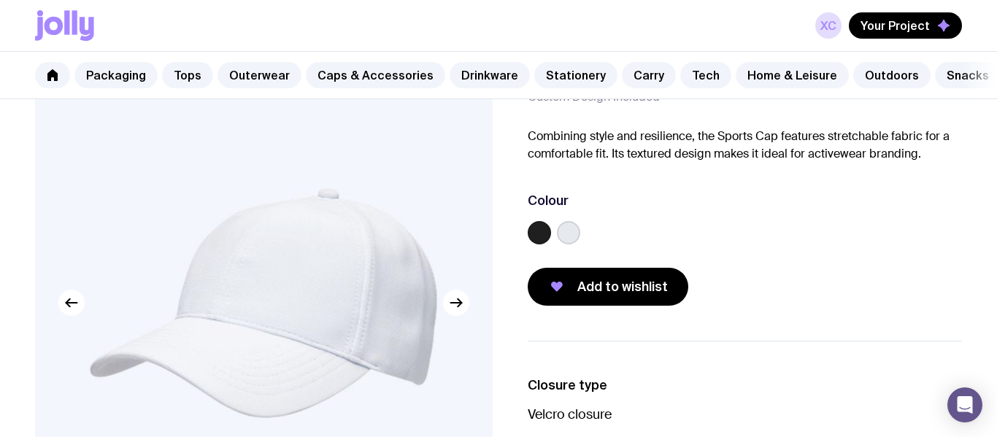
scroll to position [96, 0]
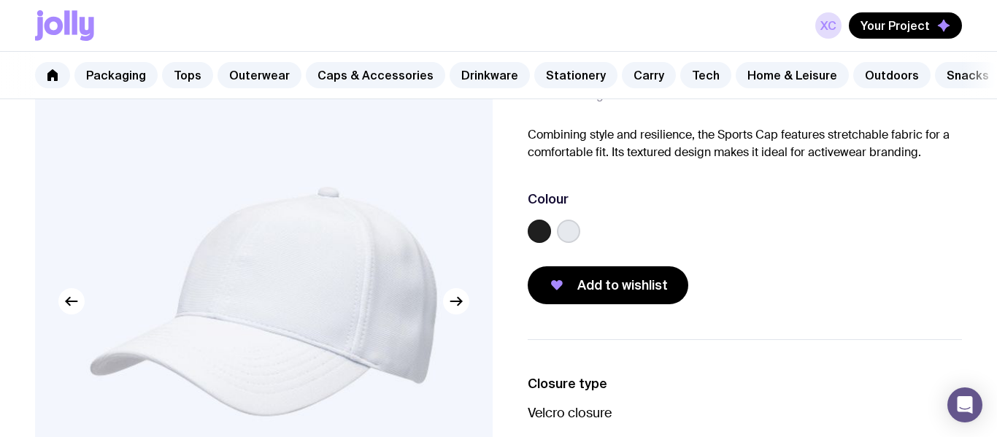
click at [553, 238] on div at bounding box center [745, 234] width 434 height 29
click at [544, 235] on label at bounding box center [539, 231] width 23 height 23
click at [0, 0] on input "radio" at bounding box center [0, 0] width 0 height 0
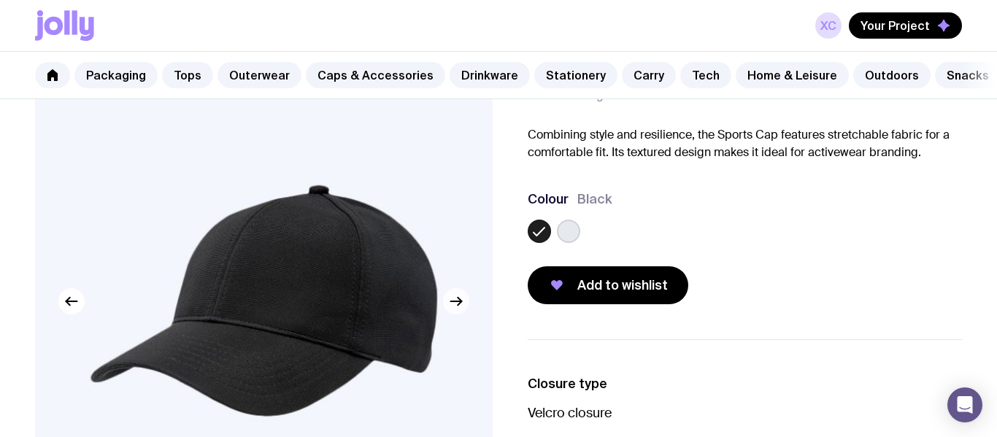
click at [458, 307] on icon "button" at bounding box center [457, 302] width 18 height 18
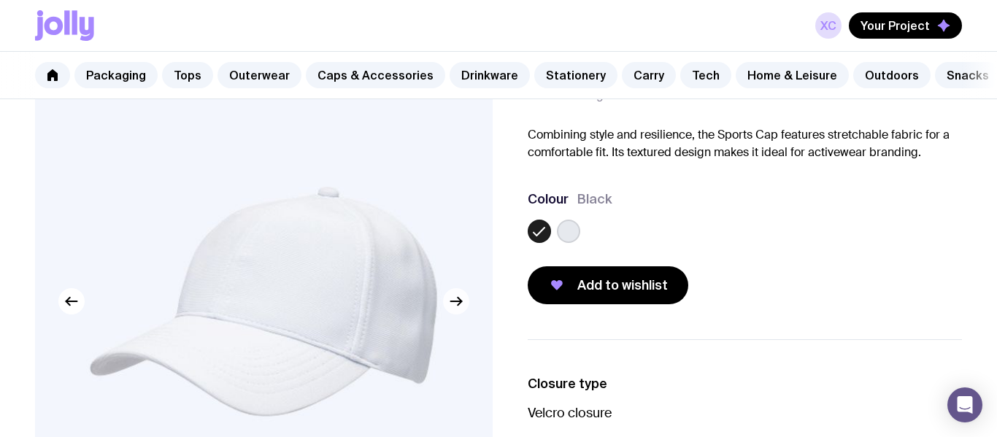
click at [458, 307] on icon "button" at bounding box center [457, 302] width 18 height 18
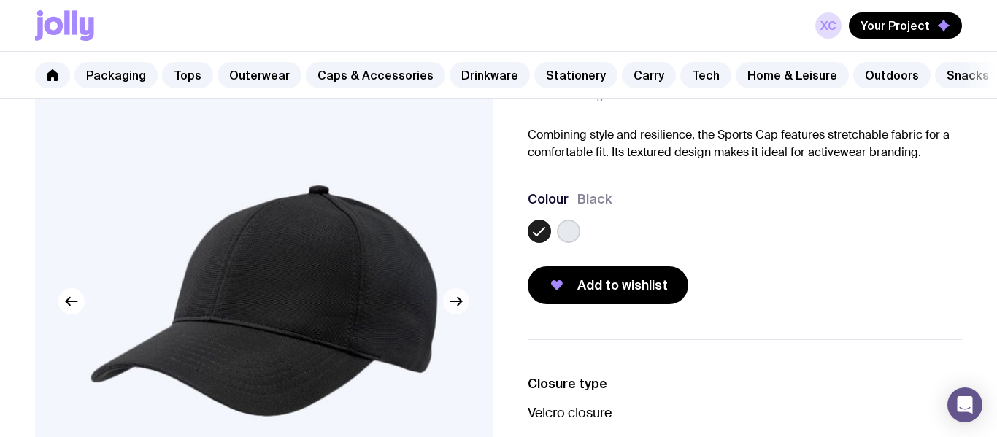
click at [458, 307] on icon "button" at bounding box center [457, 302] width 18 height 18
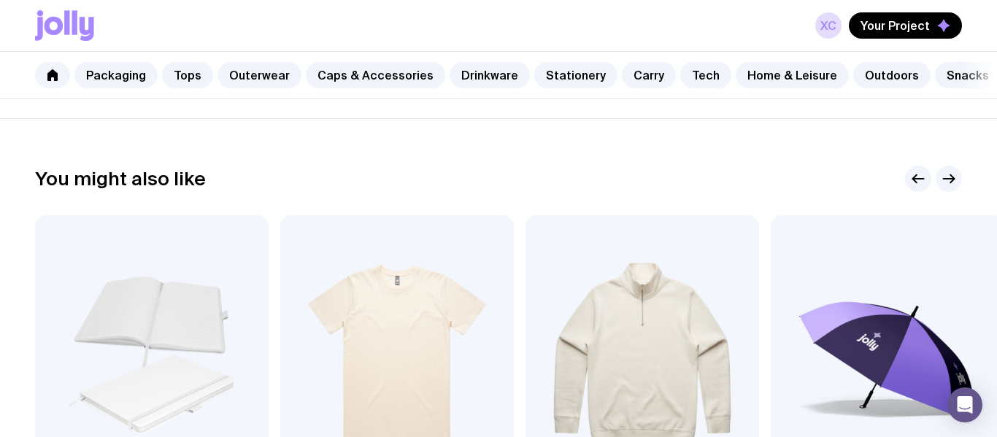
scroll to position [706, 0]
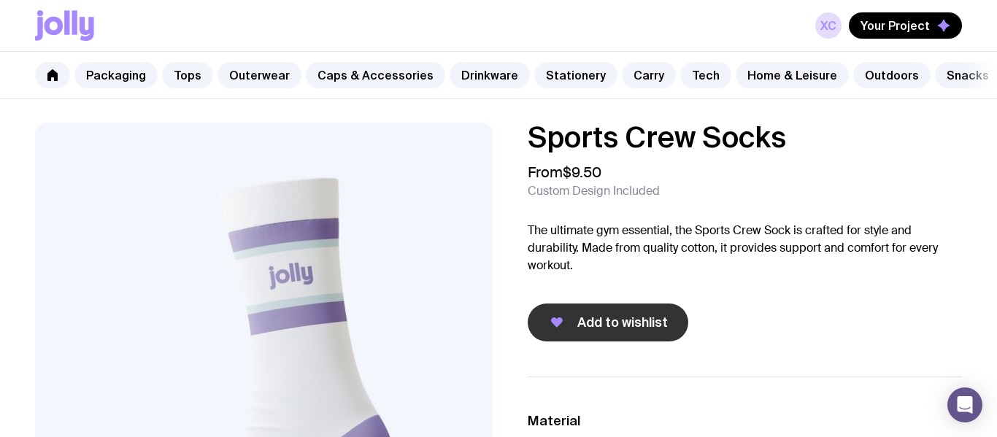
click at [590, 319] on span "Add to wishlist" at bounding box center [622, 323] width 91 height 18
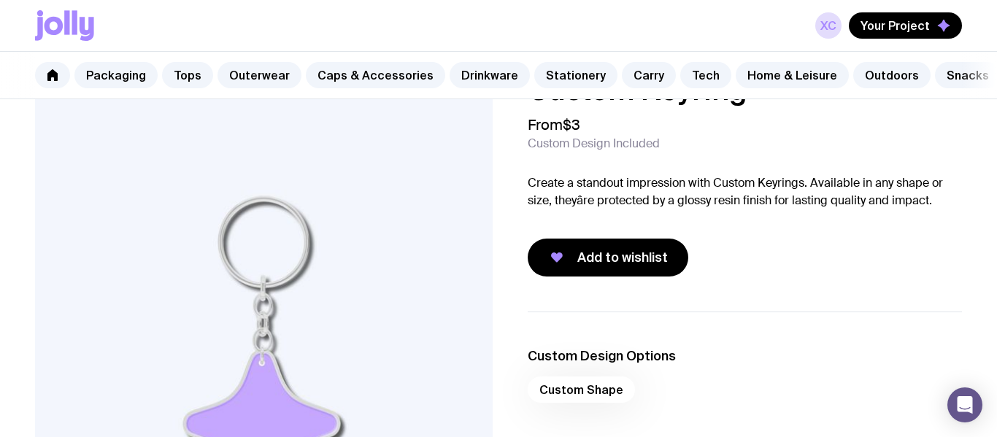
scroll to position [49, 0]
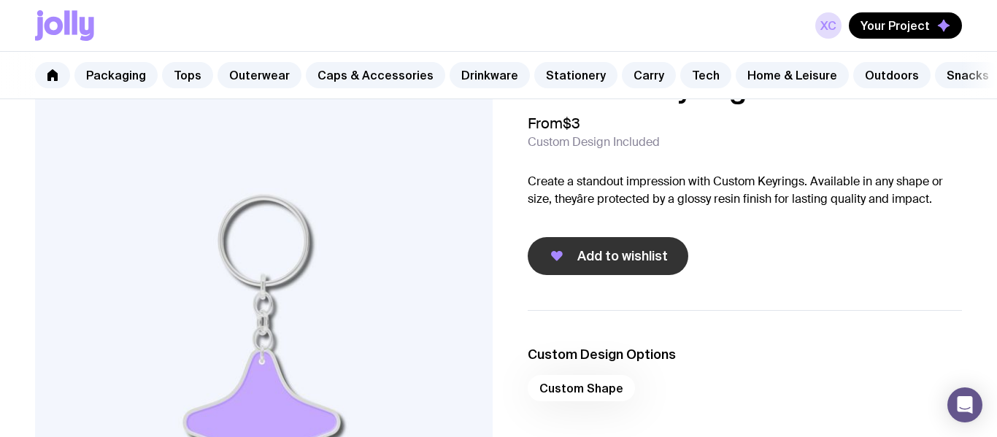
click at [587, 237] on button "Add to wishlist" at bounding box center [608, 256] width 161 height 38
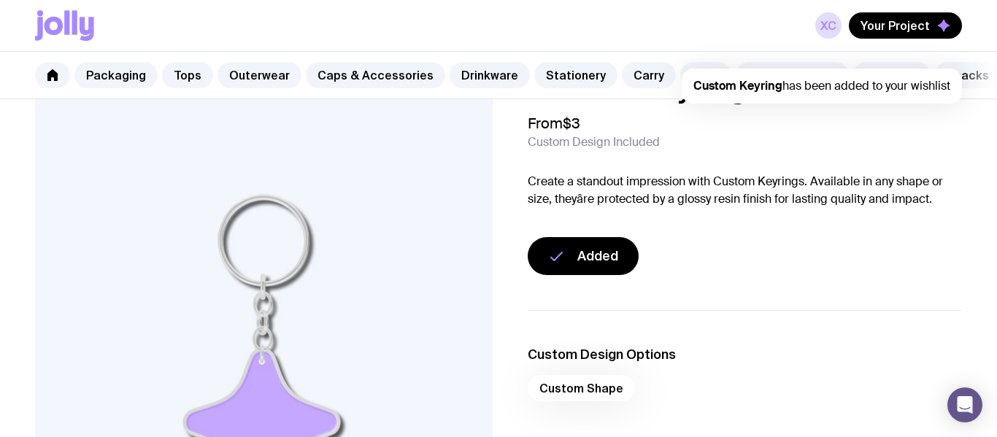
scroll to position [0, 0]
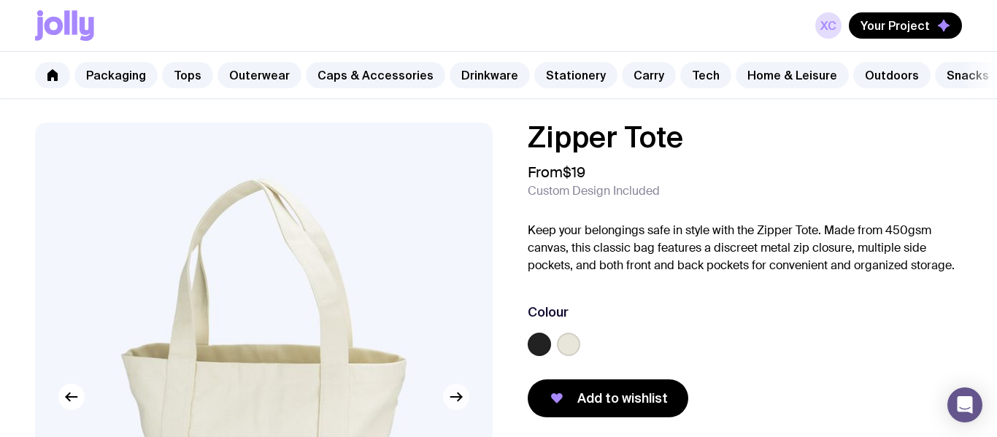
click at [464, 399] on icon "button" at bounding box center [457, 397] width 18 height 18
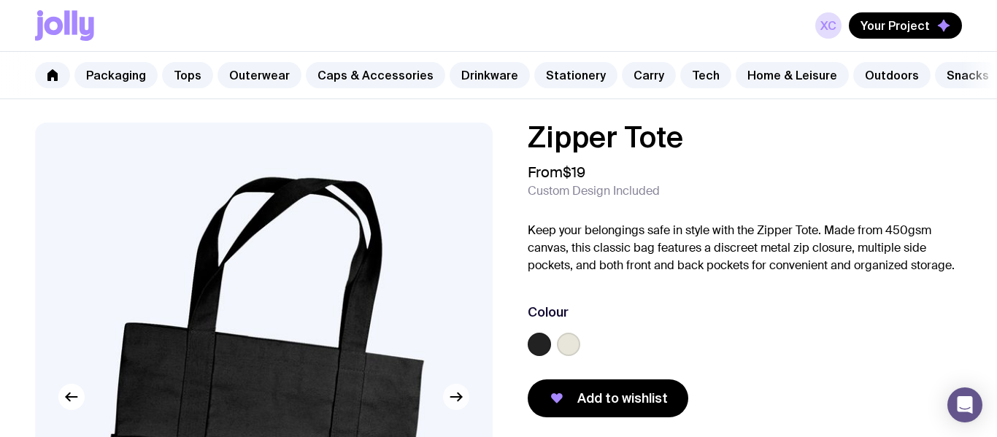
click at [464, 399] on icon "button" at bounding box center [457, 397] width 18 height 18
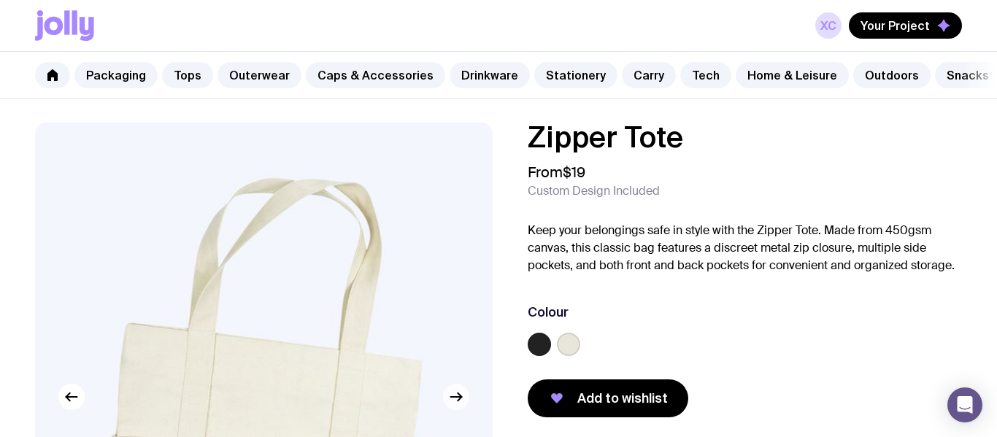
click at [464, 399] on icon "button" at bounding box center [457, 397] width 18 height 18
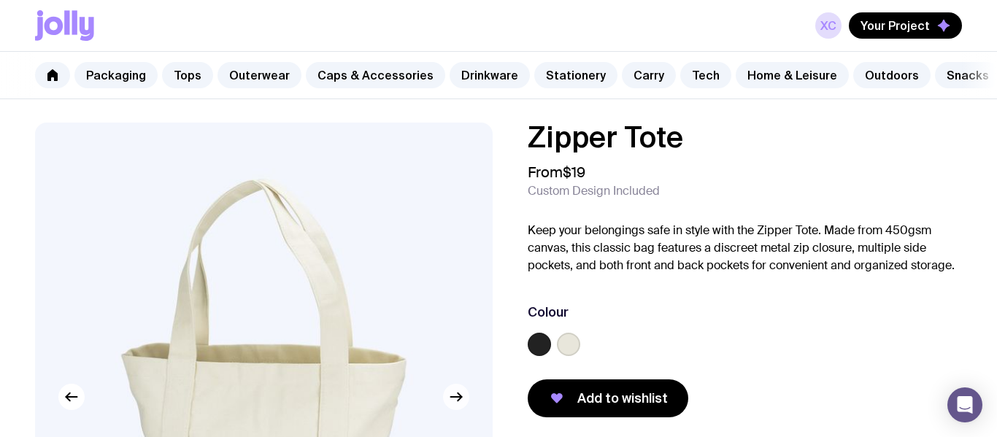
click at [464, 399] on icon "button" at bounding box center [457, 397] width 18 height 18
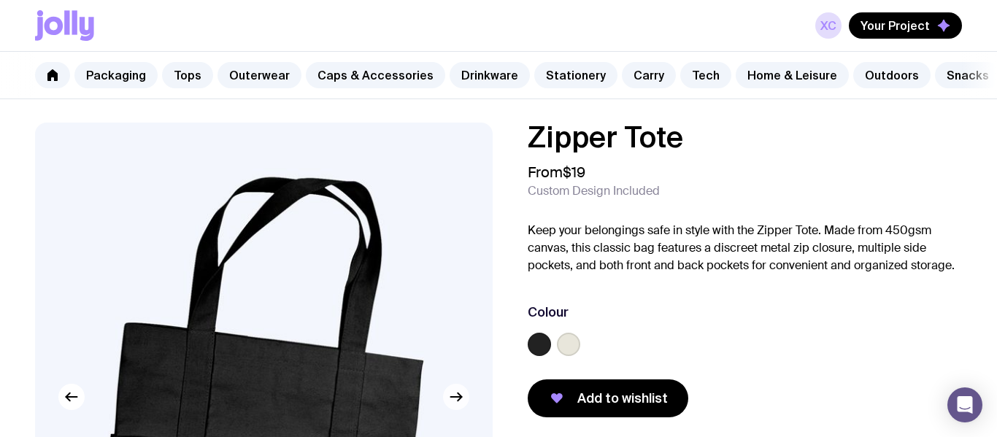
click at [464, 399] on icon "button" at bounding box center [457, 397] width 18 height 18
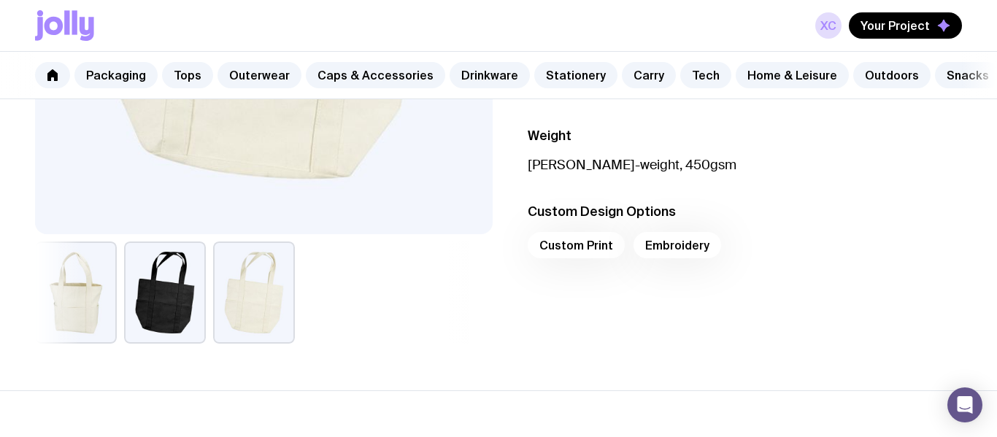
scroll to position [543, 0]
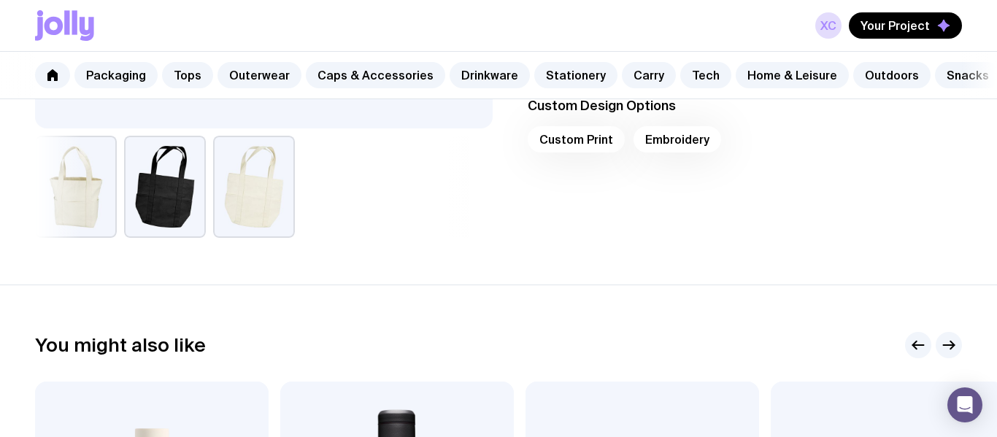
click at [154, 158] on button "button" at bounding box center [165, 187] width 82 height 102
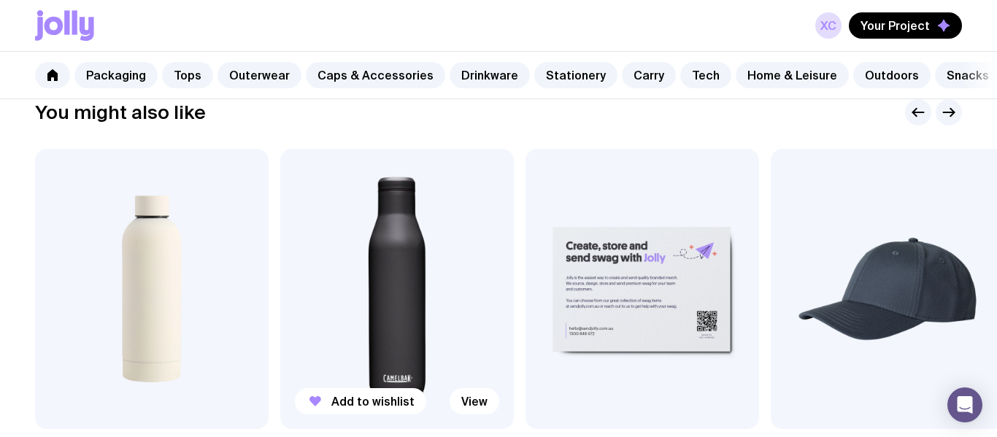
scroll to position [807, 0]
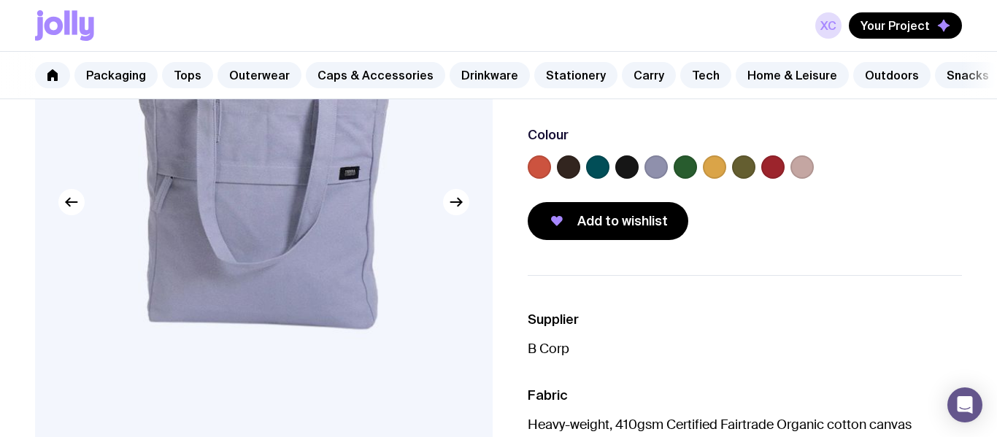
scroll to position [187, 0]
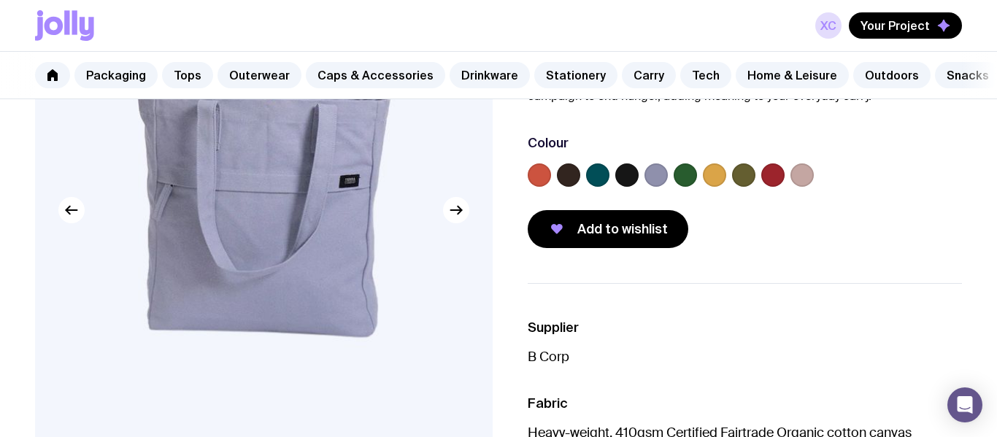
click at [631, 180] on label at bounding box center [626, 175] width 23 height 23
click at [0, 0] on input "radio" at bounding box center [0, 0] width 0 height 0
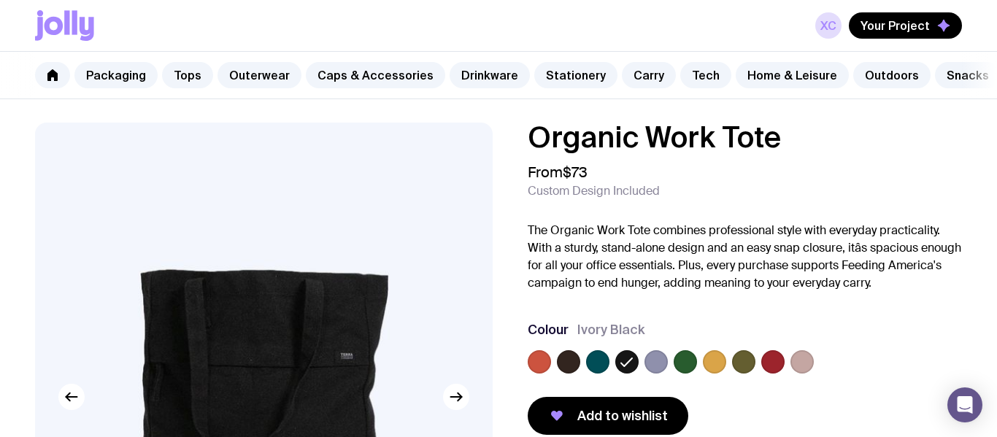
scroll to position [126, 0]
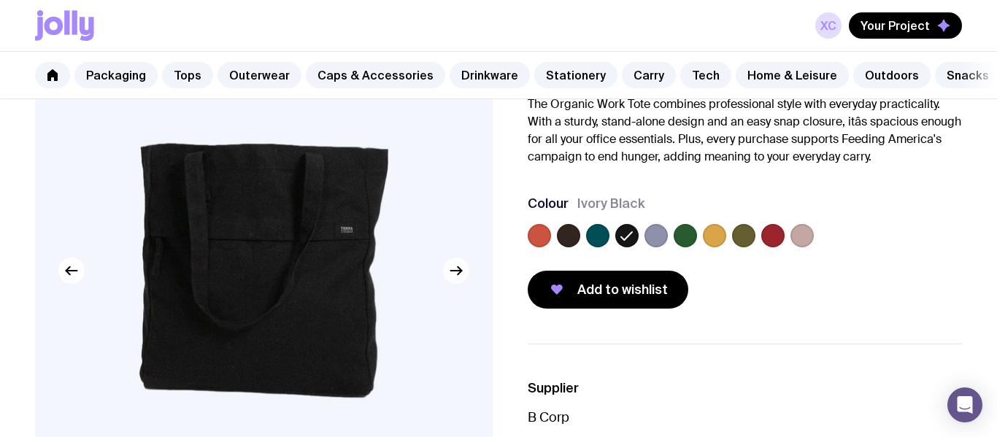
click at [449, 269] on icon "button" at bounding box center [457, 271] width 18 height 18
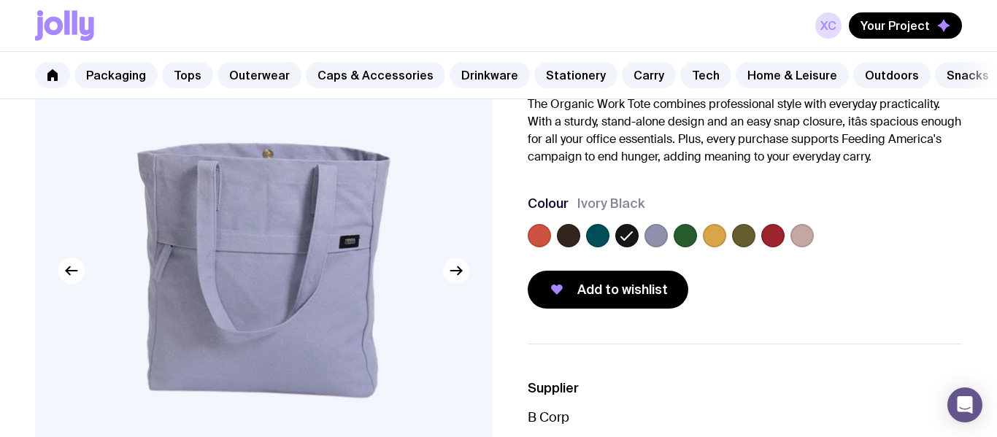
click at [449, 269] on icon "button" at bounding box center [457, 271] width 18 height 18
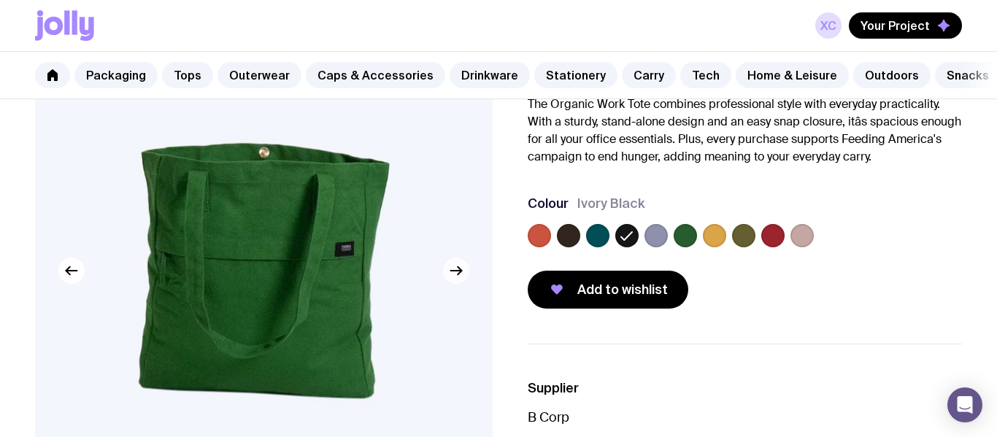
click at [449, 269] on icon "button" at bounding box center [457, 271] width 18 height 18
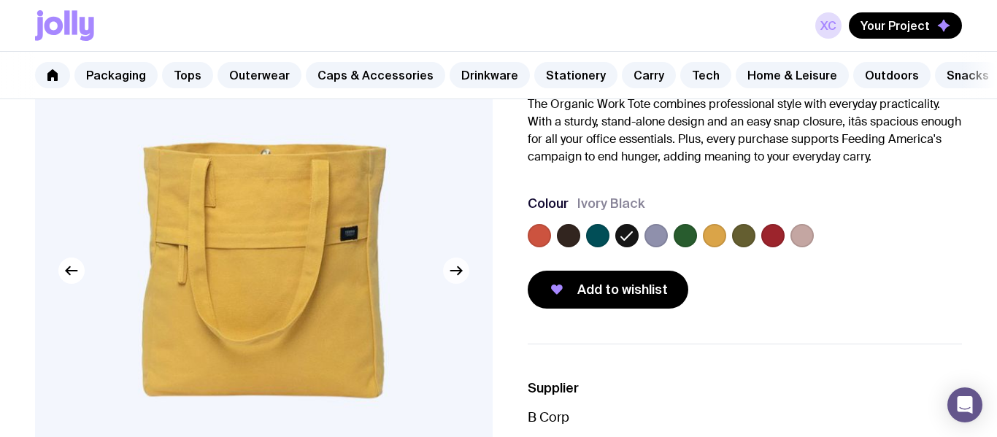
click at [449, 269] on icon "button" at bounding box center [457, 271] width 18 height 18
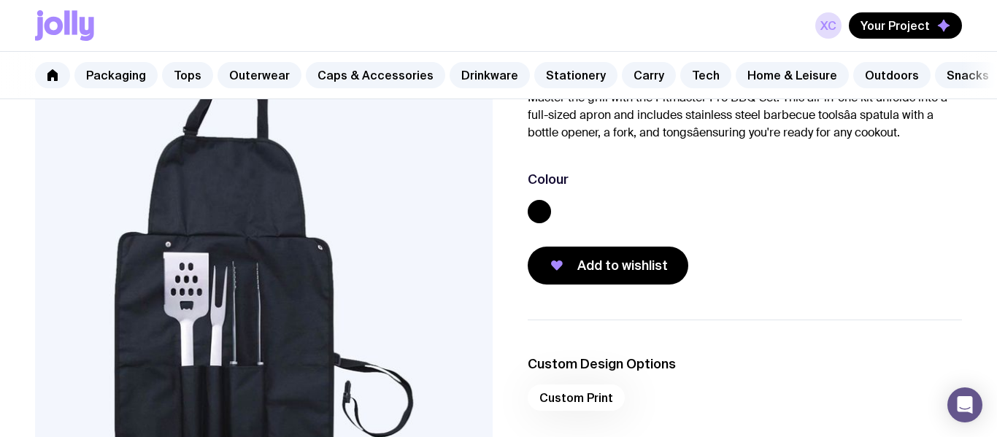
scroll to position [138, 0]
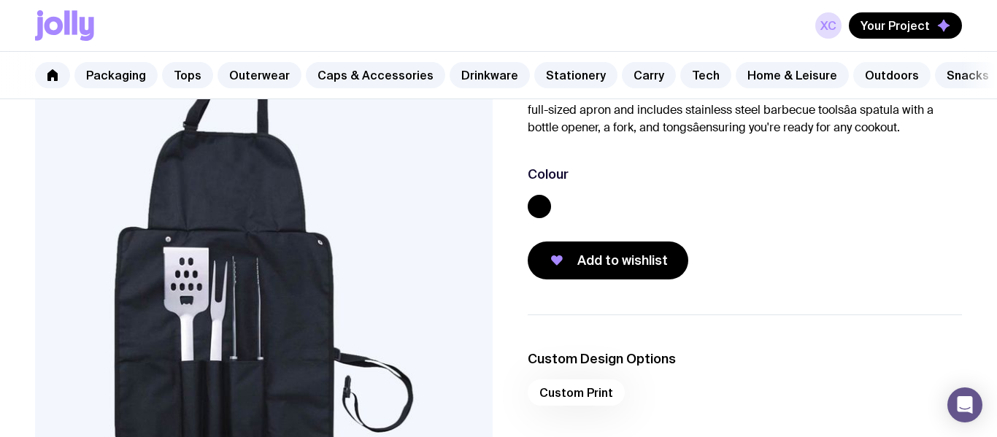
click at [896, 83] on link "Outdoors" at bounding box center [891, 75] width 77 height 26
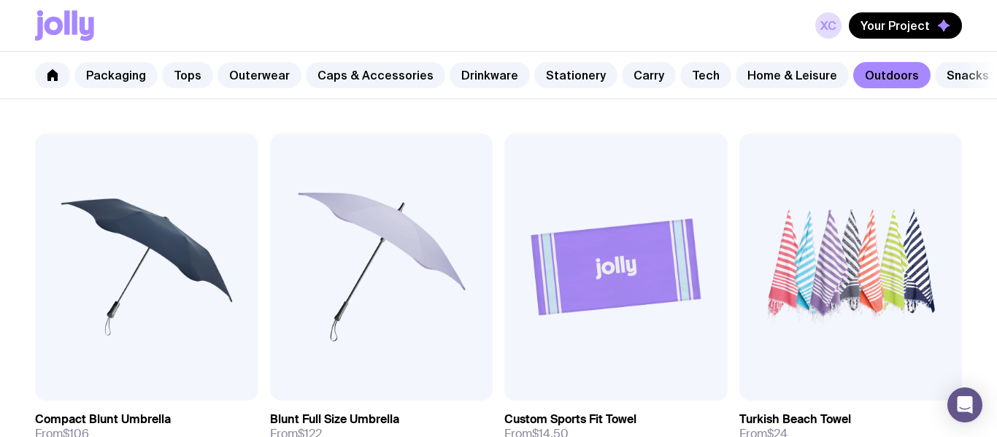
scroll to position [661, 0]
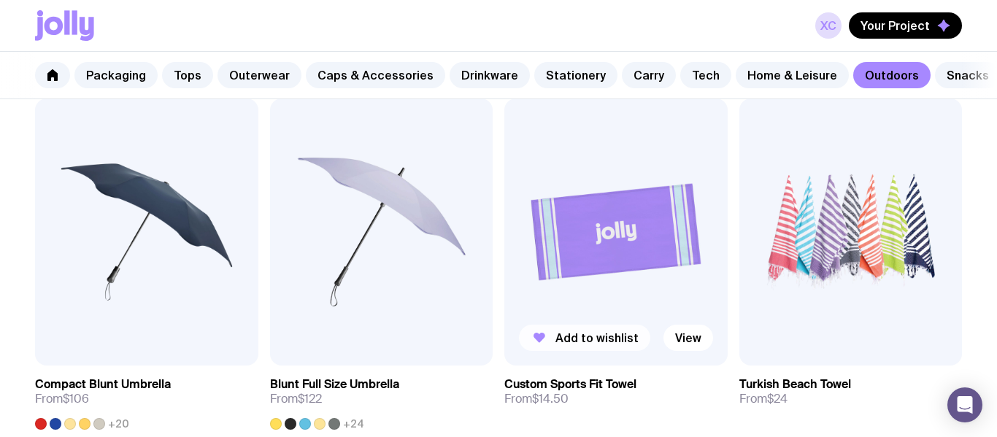
click at [589, 337] on span "Add to wishlist" at bounding box center [597, 338] width 83 height 15
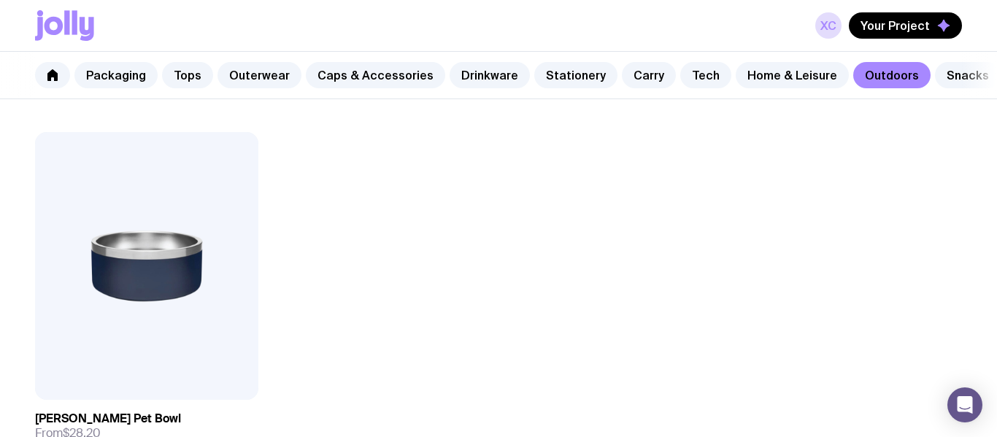
scroll to position [2416, 0]
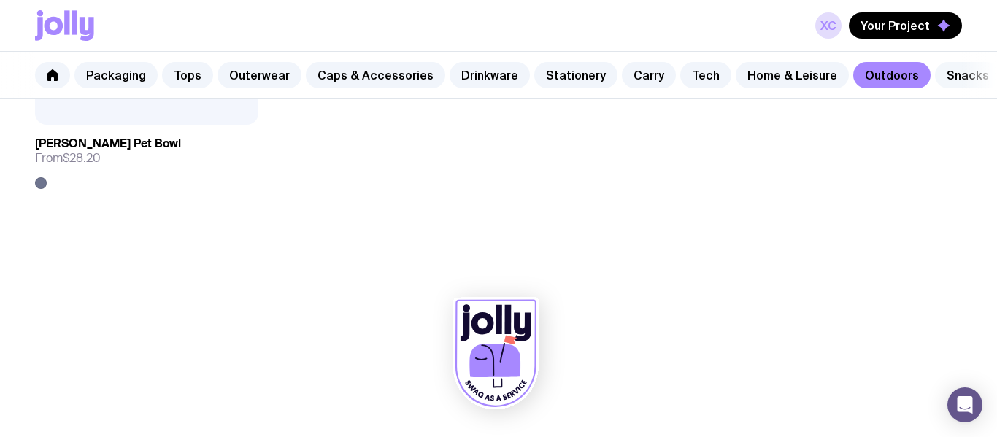
click at [935, 72] on link "Snacks" at bounding box center [968, 75] width 66 height 26
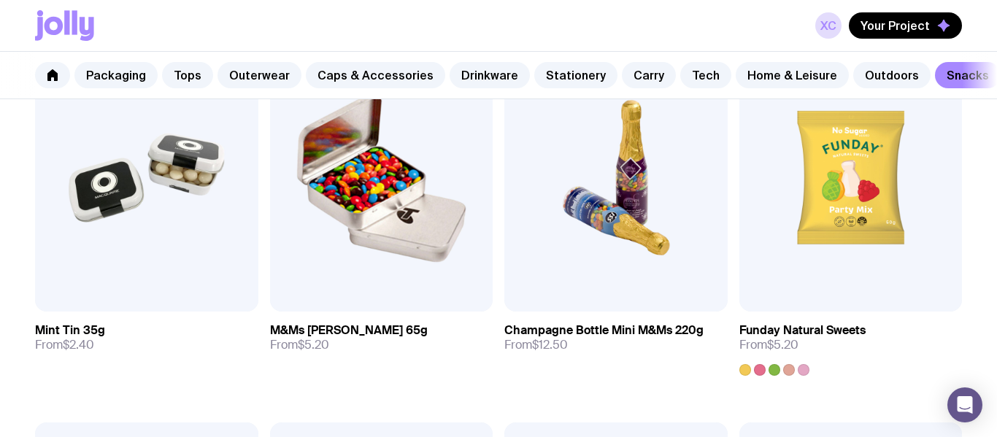
scroll to position [336, 0]
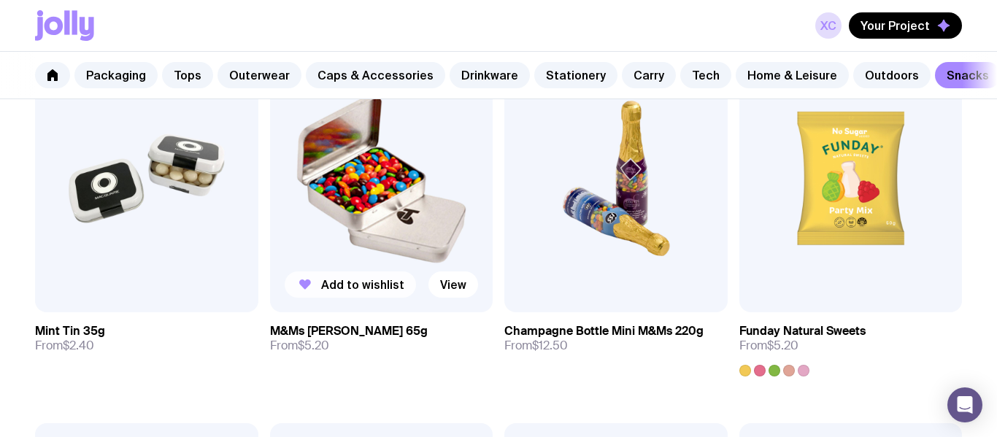
click at [388, 285] on span "Add to wishlist" at bounding box center [362, 284] width 83 height 15
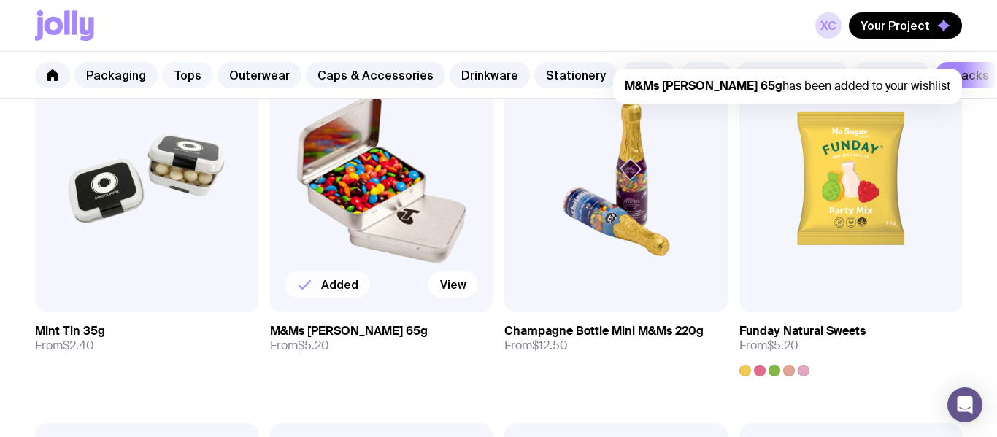
click at [195, 80] on link "Tops" at bounding box center [187, 75] width 51 height 26
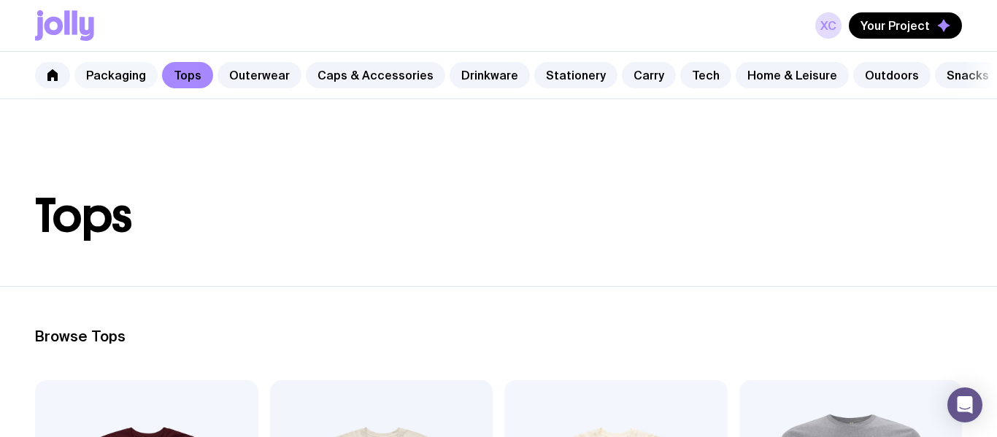
click at [127, 70] on link "Packaging" at bounding box center [115, 75] width 83 height 26
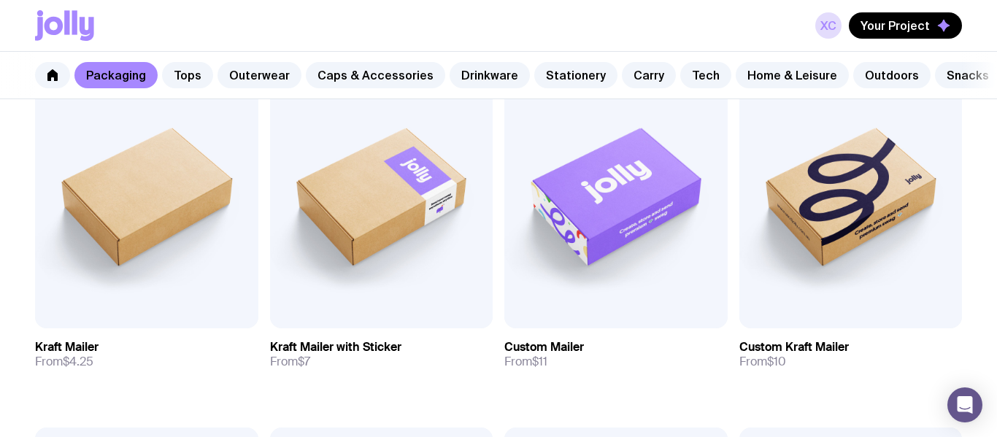
scroll to position [348, 0]
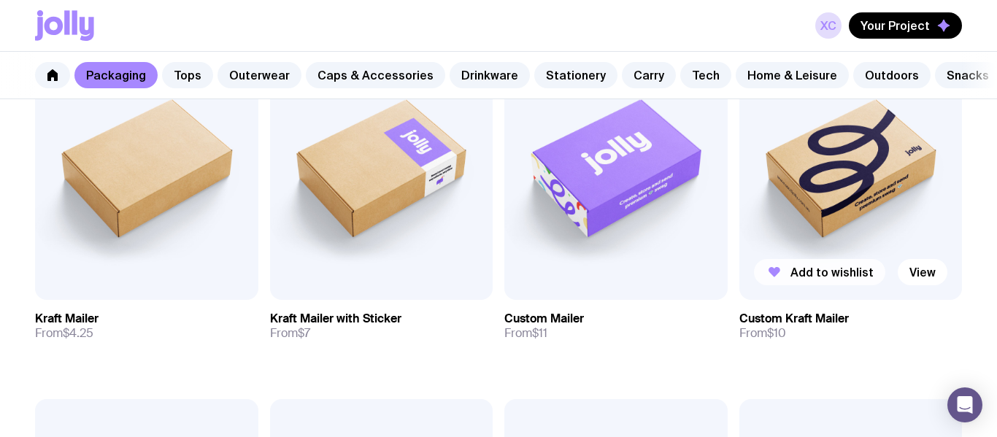
click at [808, 277] on span "Add to wishlist" at bounding box center [832, 272] width 83 height 15
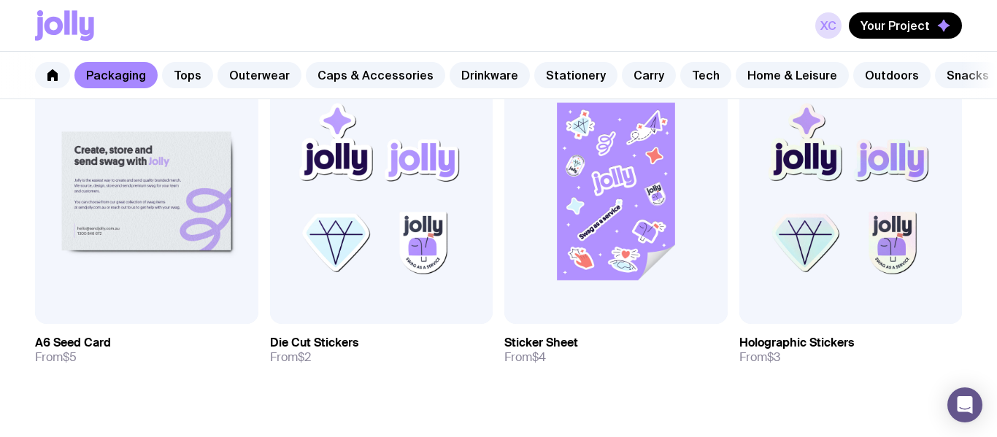
scroll to position [1435, 0]
click at [605, 304] on button "Add to wishlist" at bounding box center [584, 297] width 131 height 26
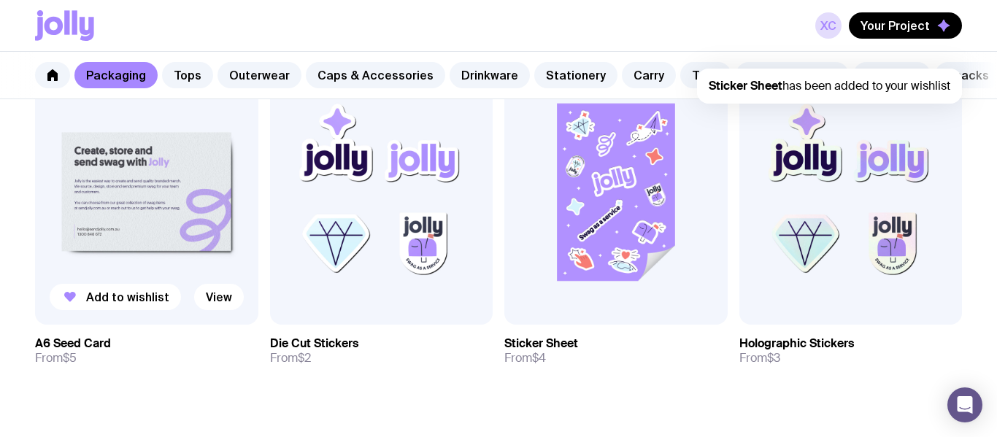
scroll to position [1624, 0]
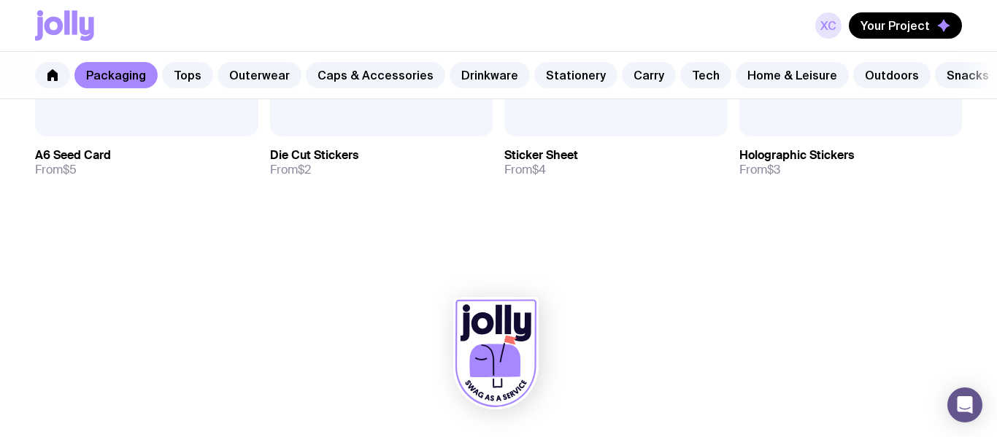
click at [839, 19] on link "XC" at bounding box center [828, 25] width 26 height 26
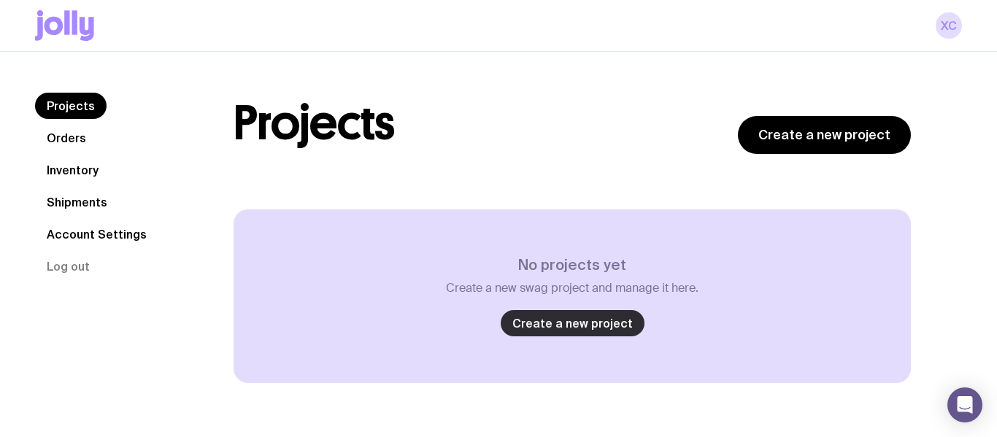
click at [572, 316] on link "Create a new project" at bounding box center [573, 323] width 144 height 26
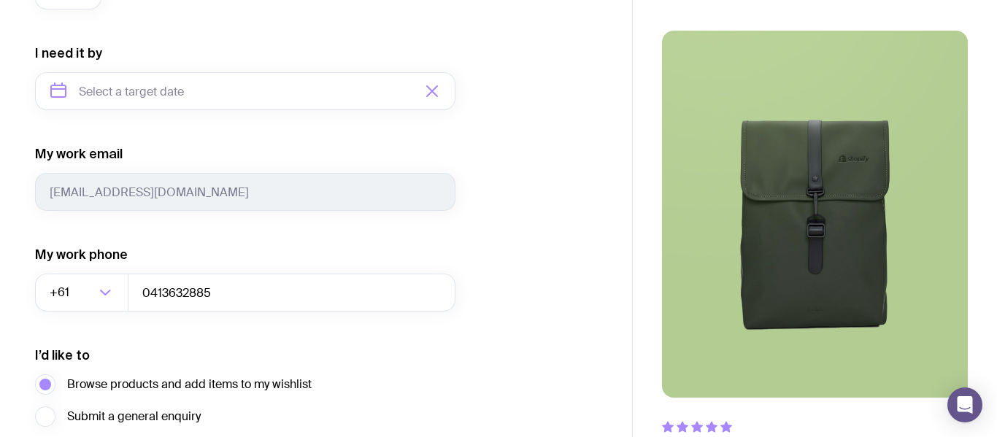
scroll to position [686, 0]
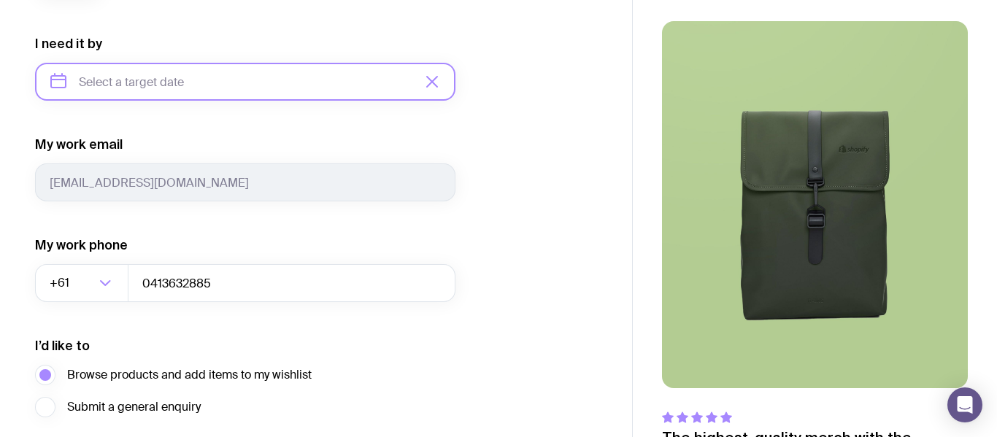
click at [374, 83] on input "text" at bounding box center [245, 82] width 420 height 38
type input "December 2025"
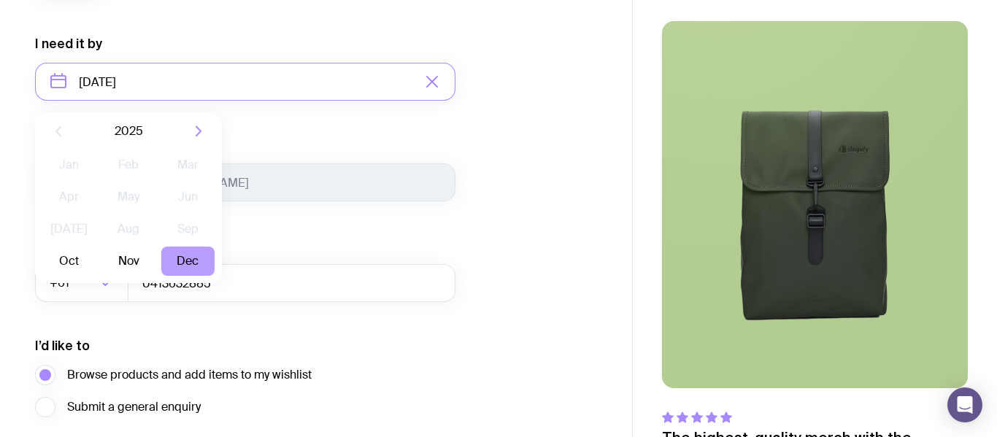
click at [187, 258] on button "Dec" at bounding box center [187, 261] width 53 height 29
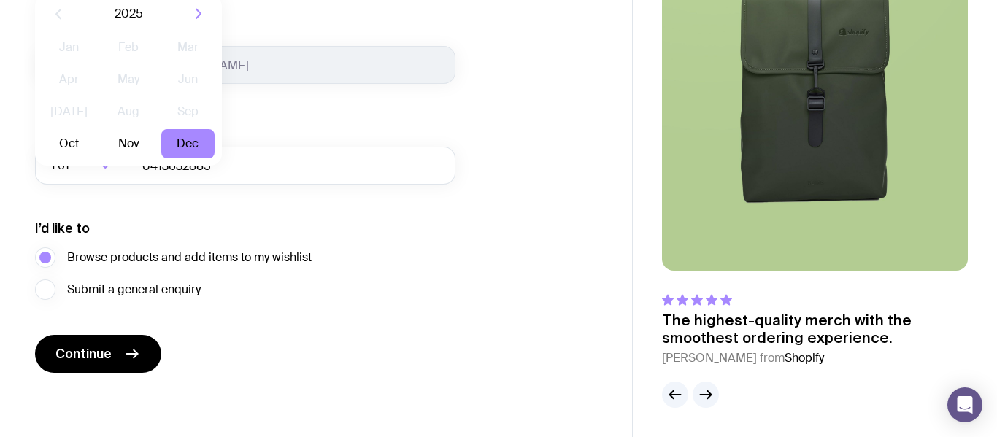
click at [445, 287] on div "I’d like to Browse products and add items to my wishlist Submit a general enqui…" at bounding box center [245, 260] width 420 height 80
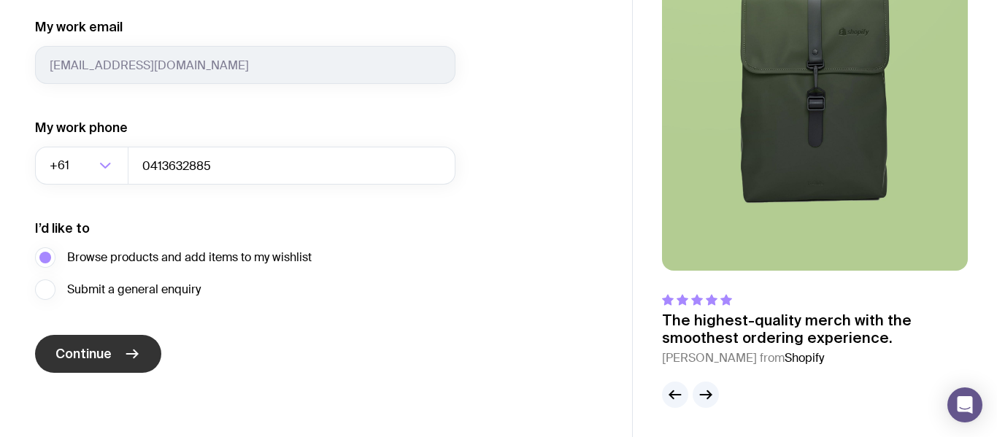
click at [126, 353] on icon "submit" at bounding box center [132, 354] width 18 height 18
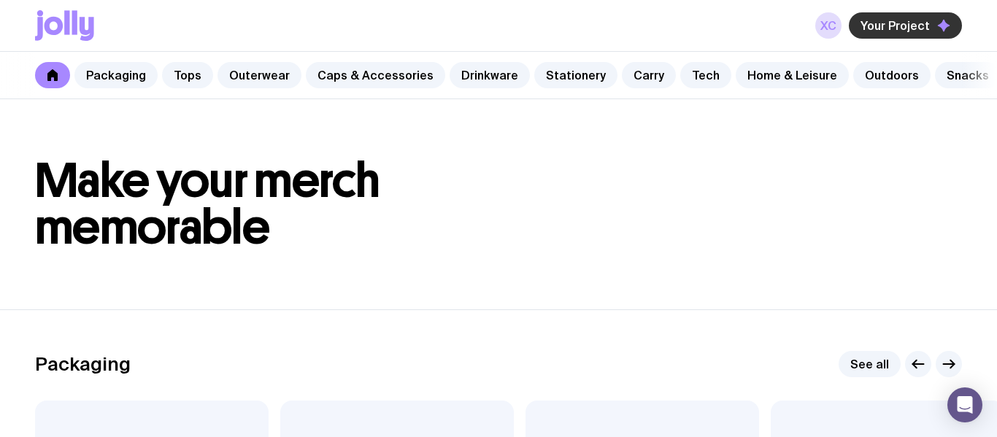
click at [886, 22] on span "Your Project" at bounding box center [895, 25] width 69 height 15
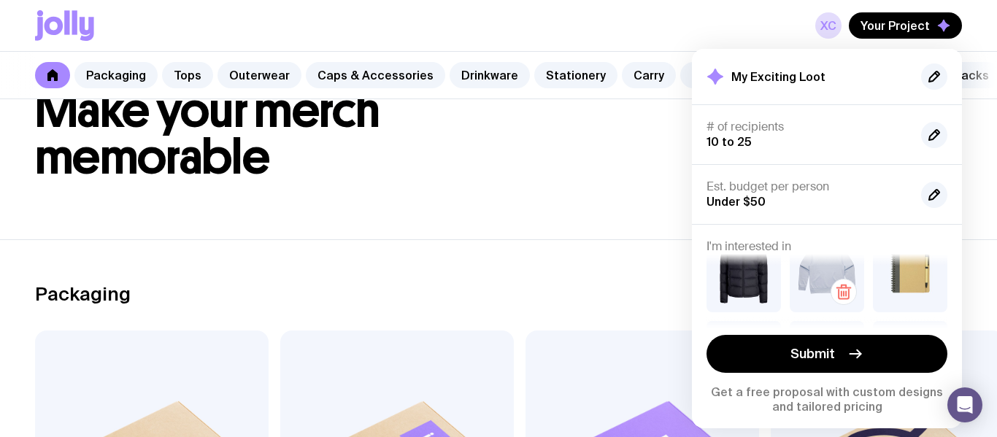
scroll to position [34, 0]
click at [756, 299] on icon "button" at bounding box center [761, 303] width 10 height 9
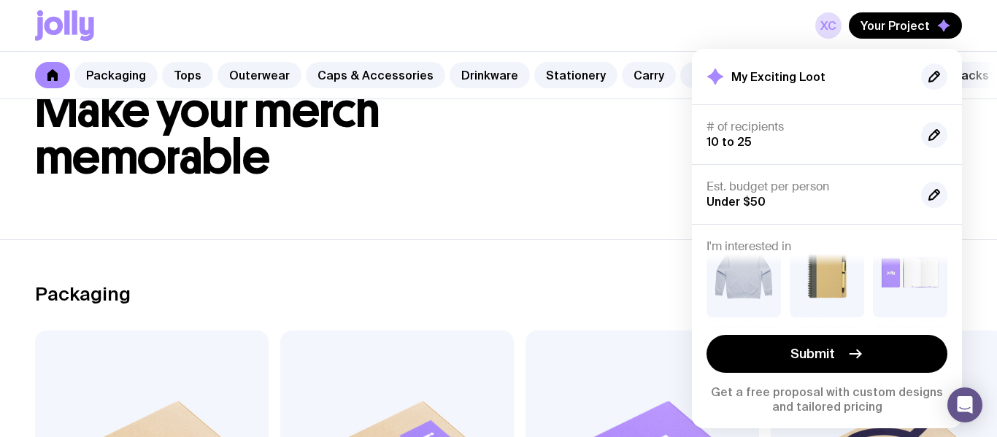
scroll to position [39, 0]
click at [761, 290] on icon "button" at bounding box center [761, 295] width 18 height 18
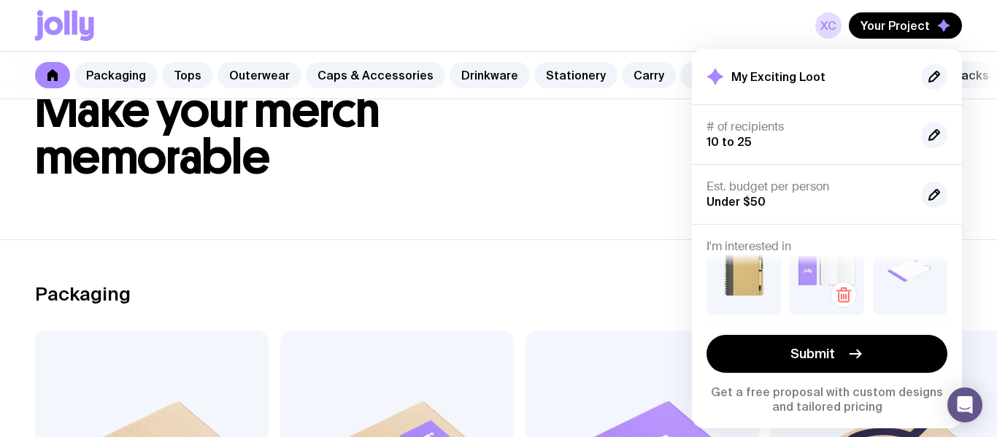
scroll to position [58, 0]
click at [534, 80] on link "Stationery" at bounding box center [575, 75] width 83 height 26
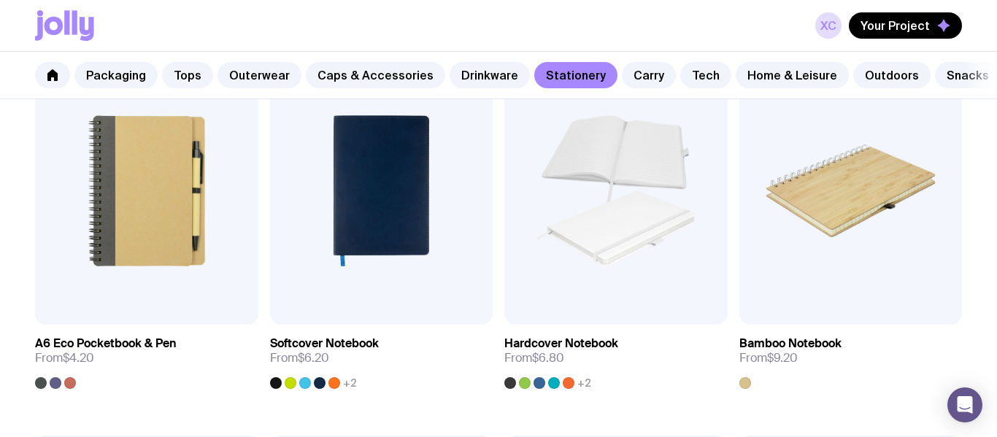
scroll to position [1079, 0]
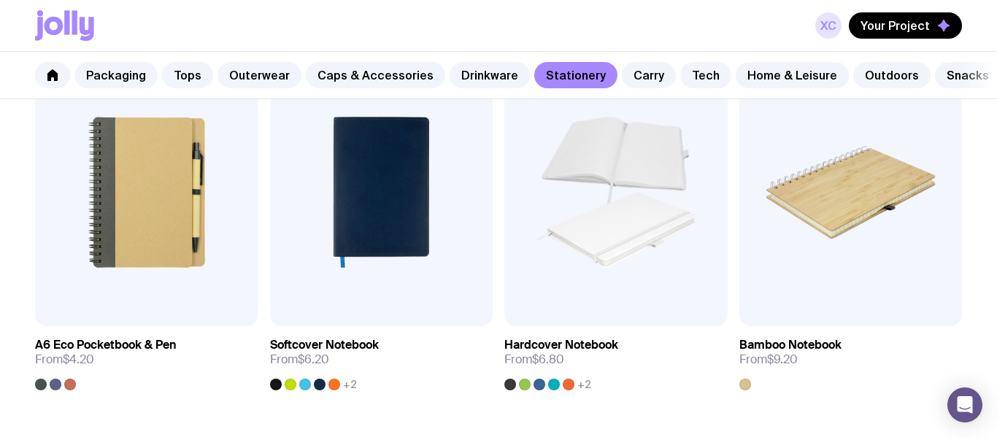
click at [828, 25] on link "XC" at bounding box center [828, 25] width 26 height 26
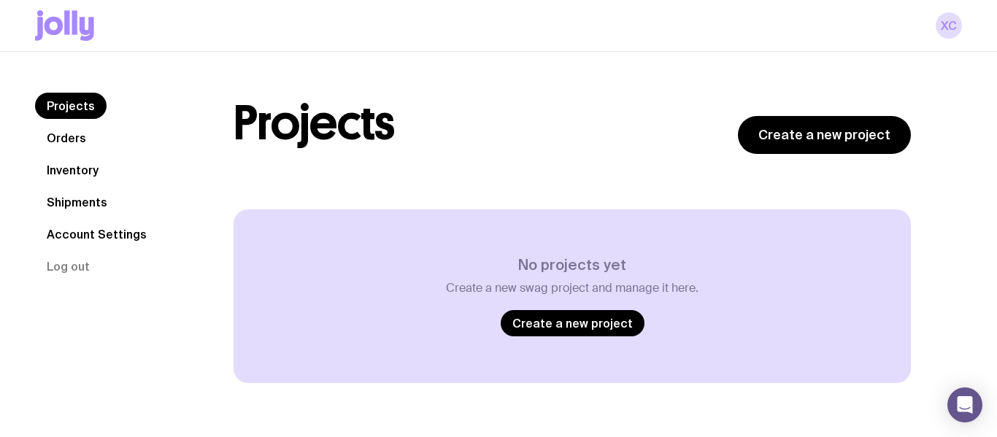
click at [80, 162] on link "Inventory" at bounding box center [72, 170] width 75 height 26
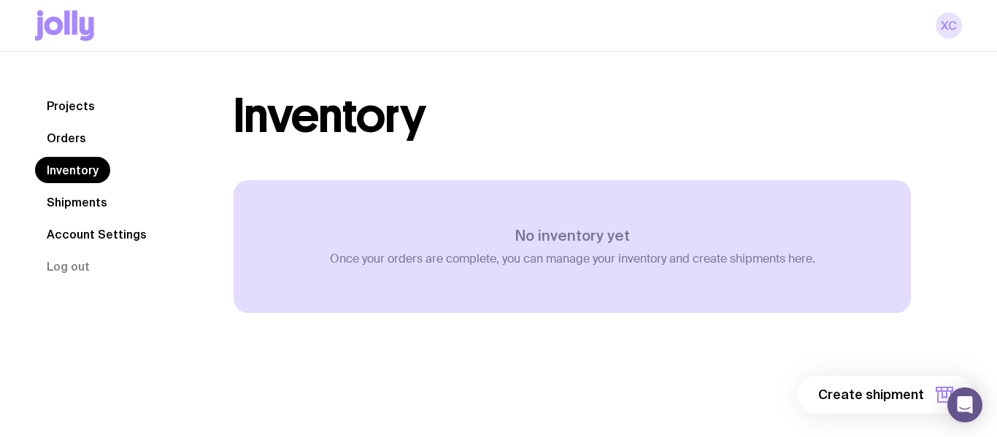
click at [938, 30] on link "XC" at bounding box center [949, 25] width 26 height 26
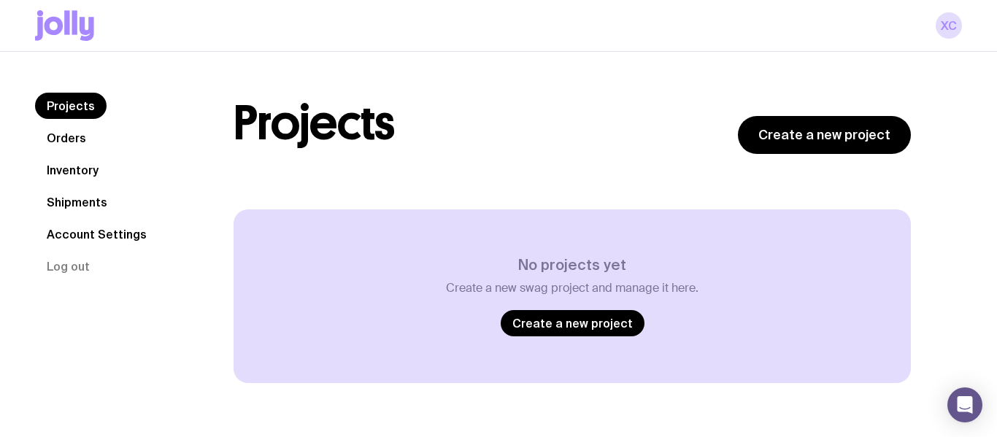
click at [50, 24] on icon at bounding box center [64, 25] width 59 height 31
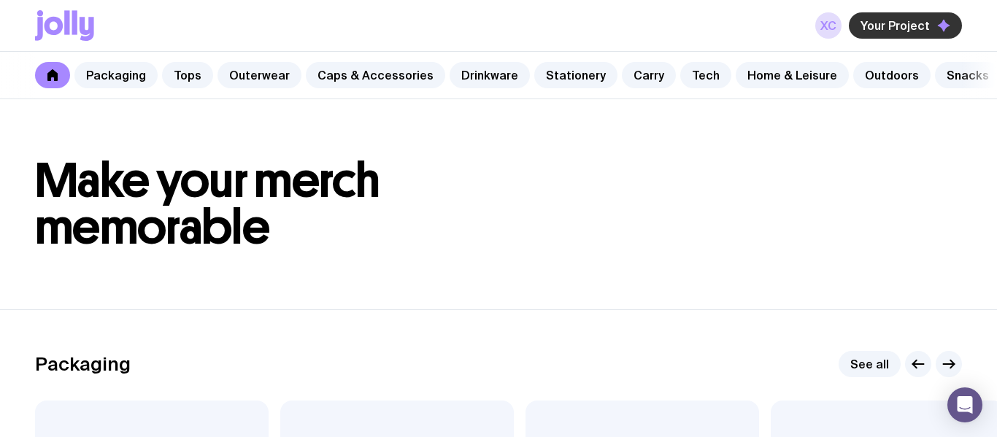
click at [908, 34] on button "Your Project" at bounding box center [905, 25] width 113 height 26
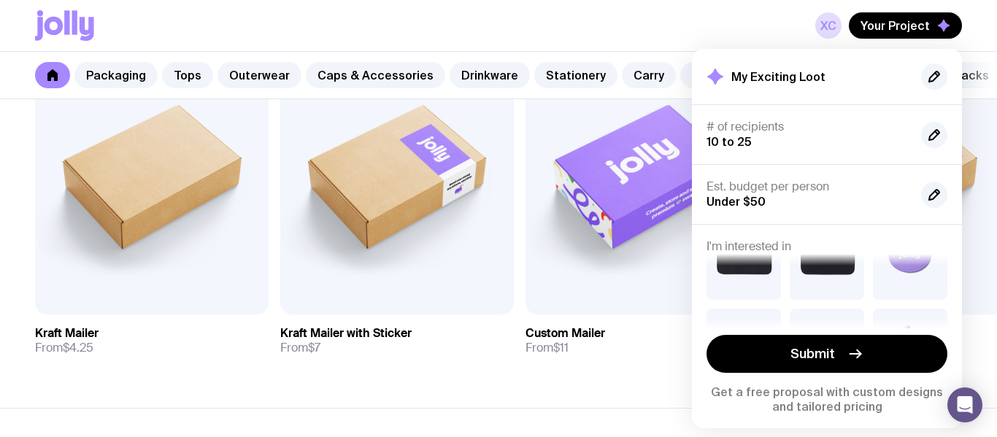
scroll to position [244, 0]
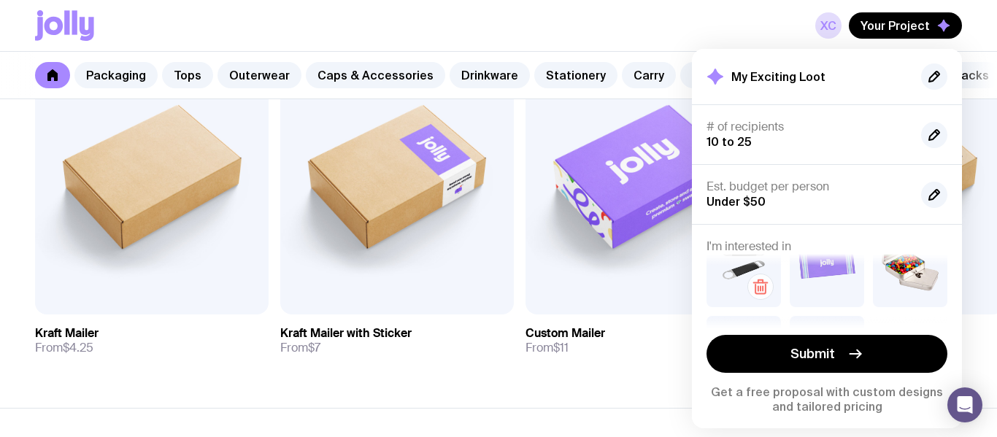
click at [757, 287] on icon "button" at bounding box center [761, 287] width 18 height 18
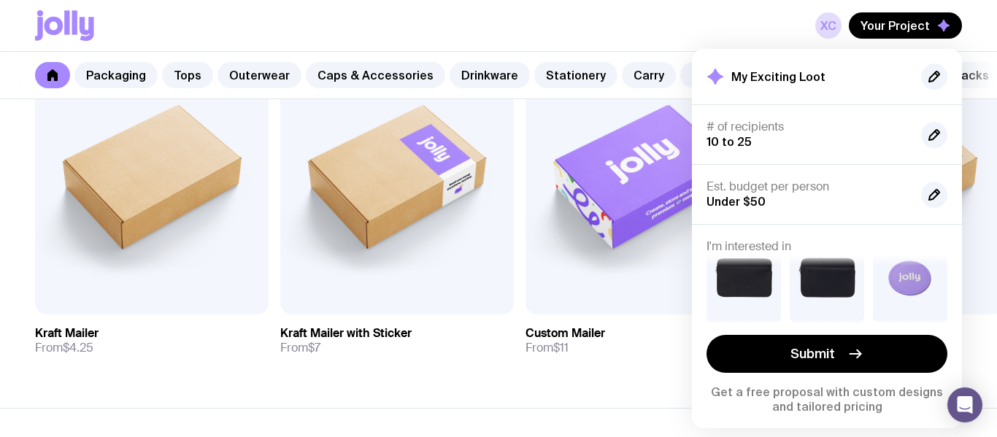
scroll to position [123, 0]
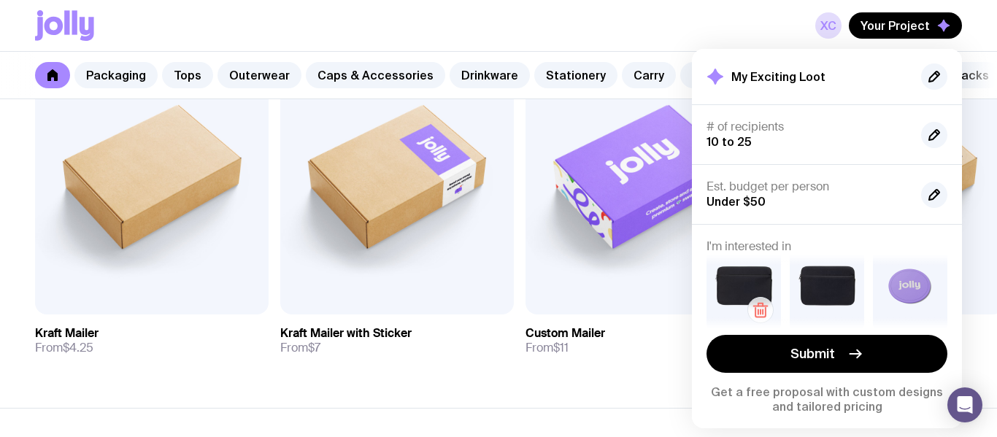
click at [760, 303] on icon "button" at bounding box center [760, 304] width 4 height 3
click at [763, 310] on icon "button" at bounding box center [763, 312] width 0 height 4
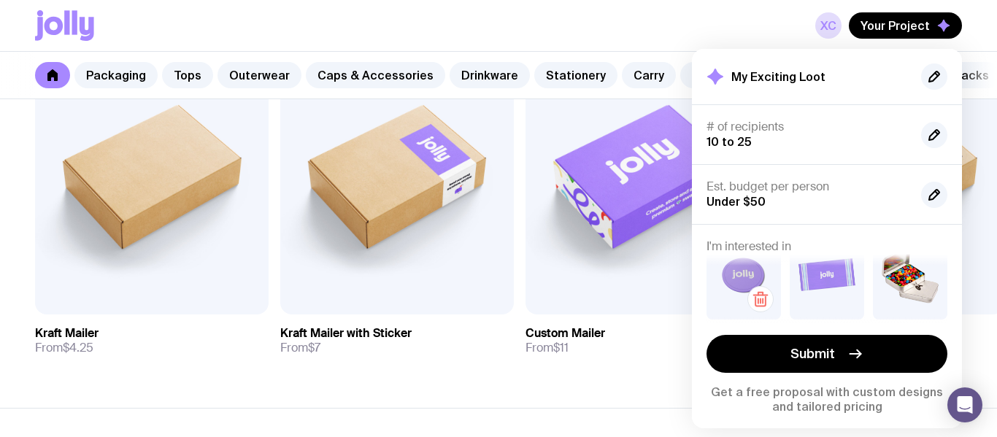
scroll to position [132, 0]
click at [757, 295] on icon "button" at bounding box center [761, 301] width 18 height 18
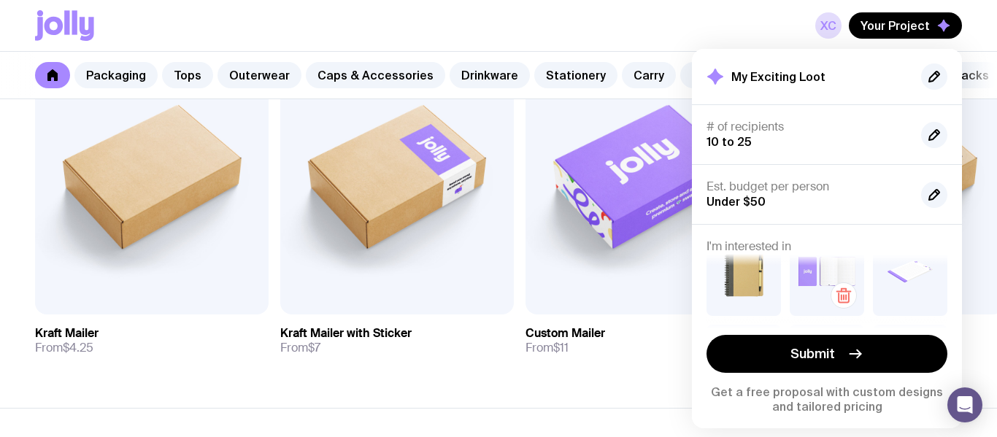
scroll to position [70, 0]
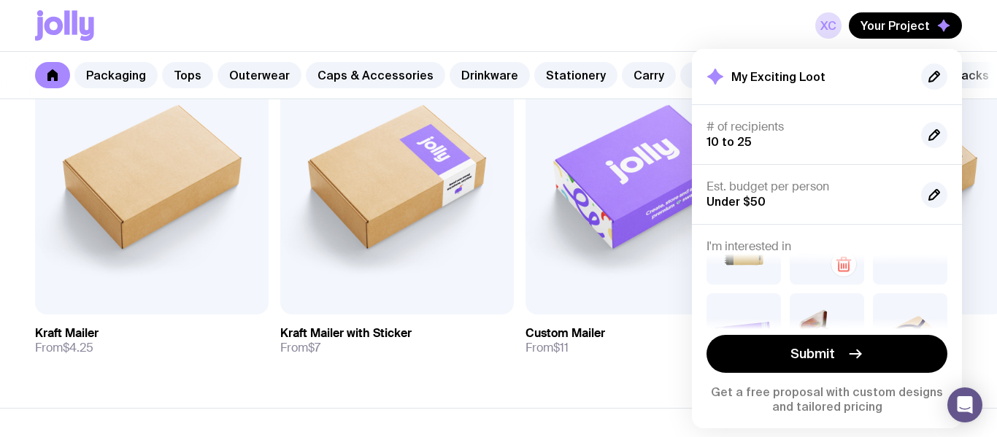
click at [846, 269] on icon "button" at bounding box center [846, 266] width 0 height 4
click at [476, 64] on link "Drinkware" at bounding box center [490, 75] width 80 height 26
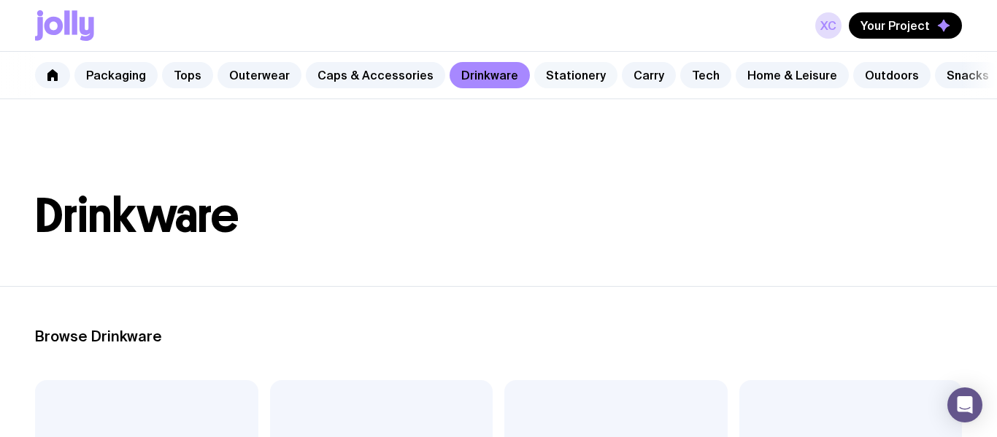
click at [556, 66] on link "Stationery" at bounding box center [575, 75] width 83 height 26
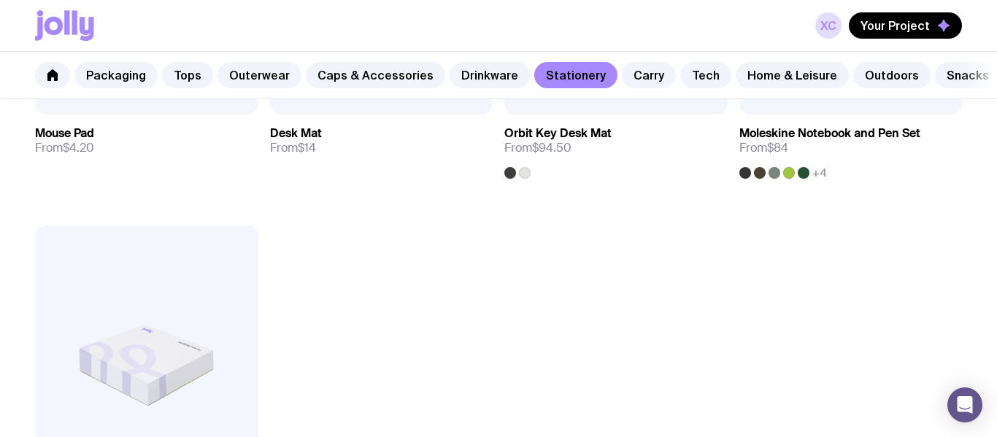
scroll to position [2411, 0]
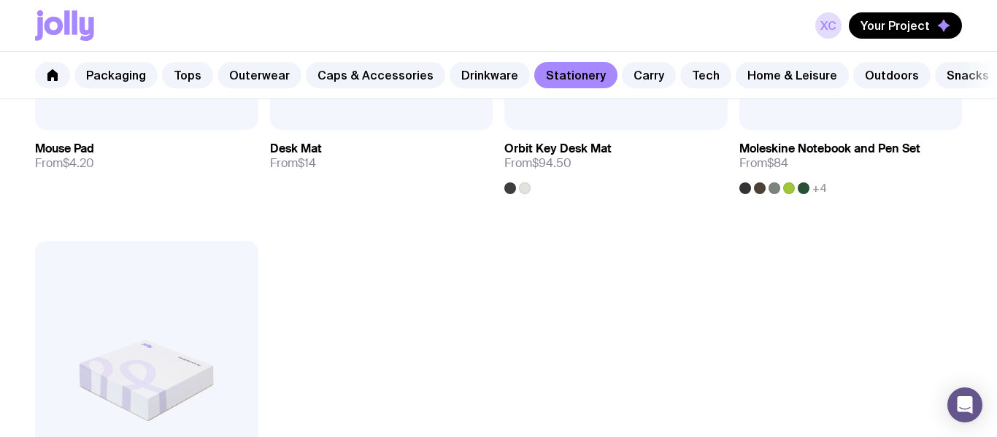
click at [682, 55] on div "Packaging Tops Outerwear Caps & Accessories Drinkware Stationery Carry Tech Hom…" at bounding box center [498, 75] width 997 height 47
click at [680, 85] on link "Tech" at bounding box center [705, 75] width 51 height 26
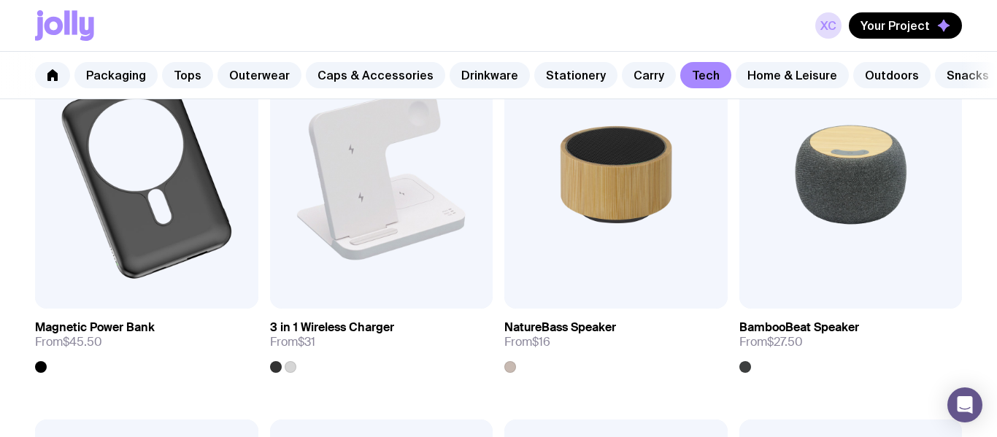
scroll to position [1729, 0]
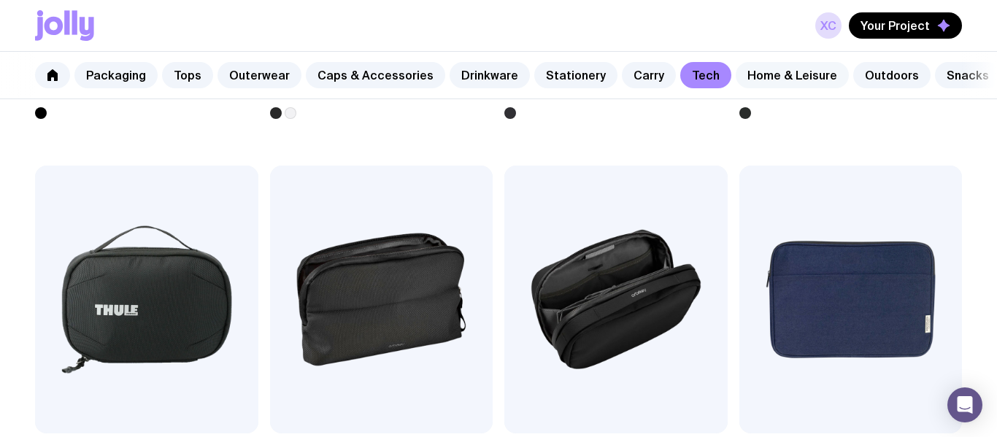
click at [804, 75] on link "Home & Leisure" at bounding box center [792, 75] width 113 height 26
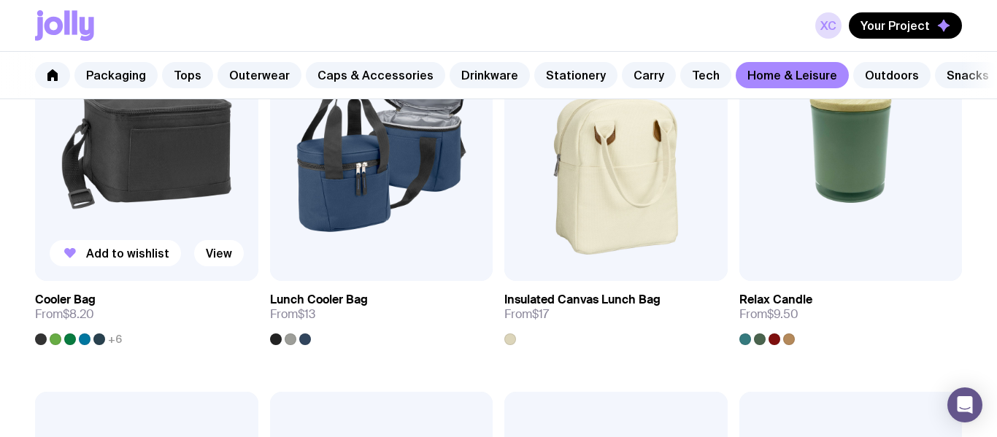
scroll to position [1882, 0]
click at [137, 253] on span "Add to wishlist" at bounding box center [127, 252] width 83 height 15
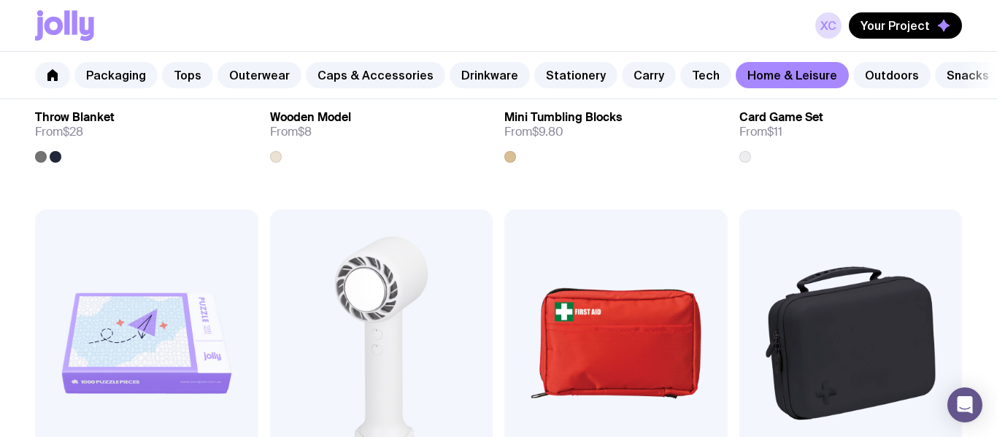
scroll to position [2931, 0]
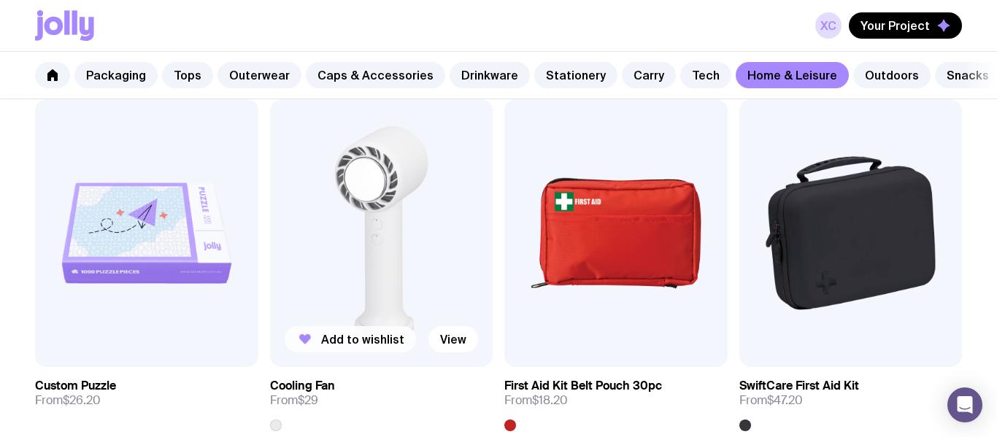
click at [345, 342] on span "Add to wishlist" at bounding box center [362, 339] width 83 height 15
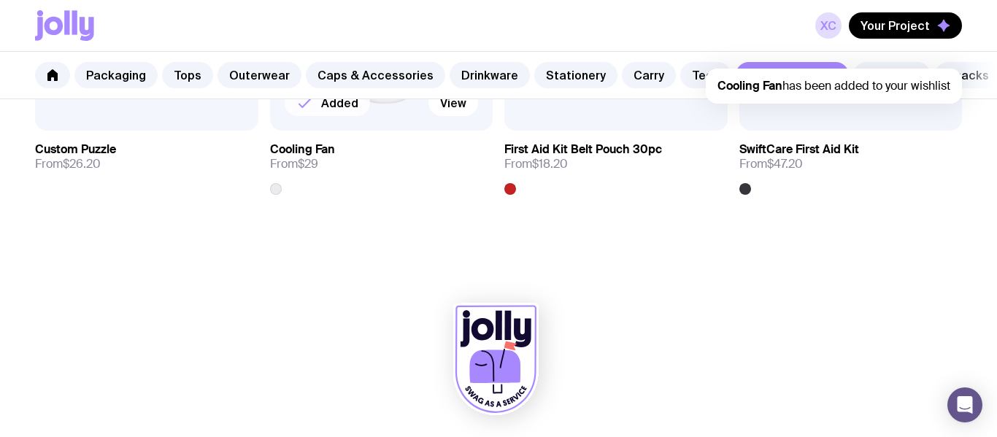
scroll to position [3173, 0]
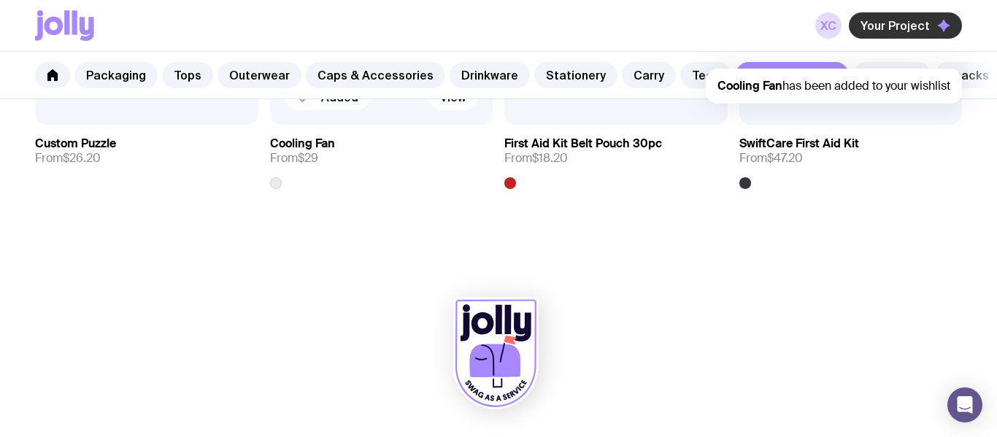
click at [898, 24] on span "Your Project" at bounding box center [895, 25] width 69 height 15
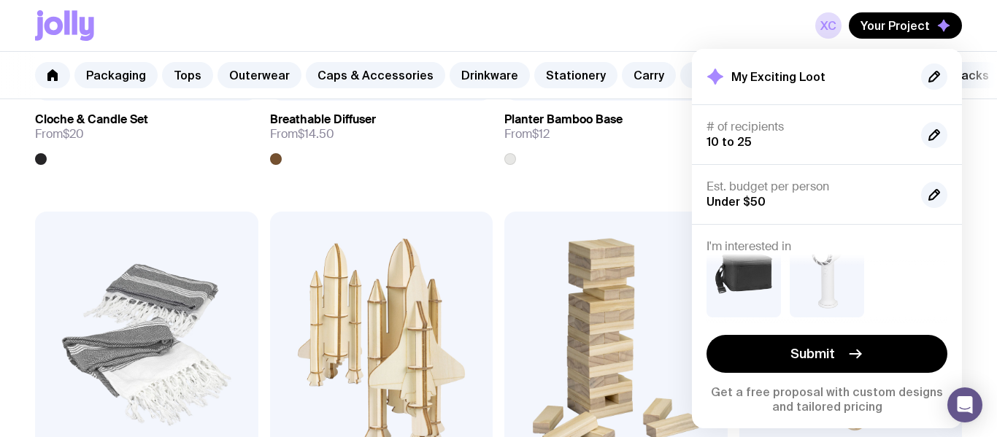
scroll to position [2440, 0]
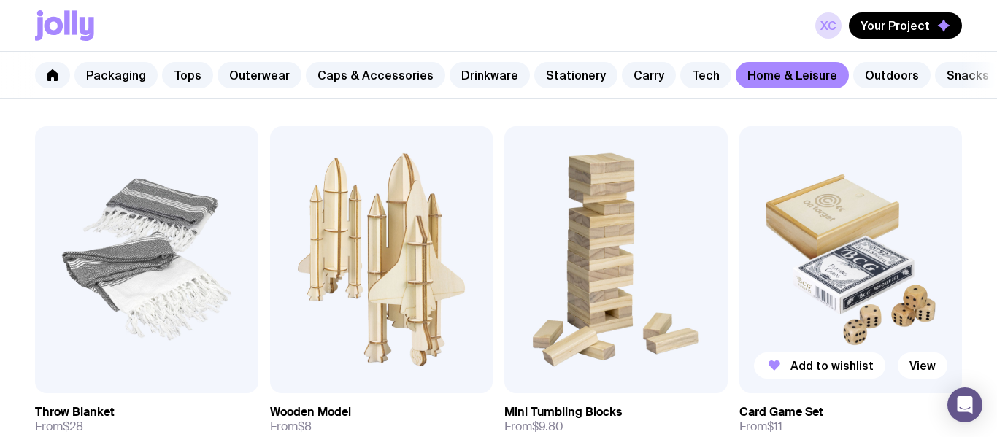
scroll to position [2560, 0]
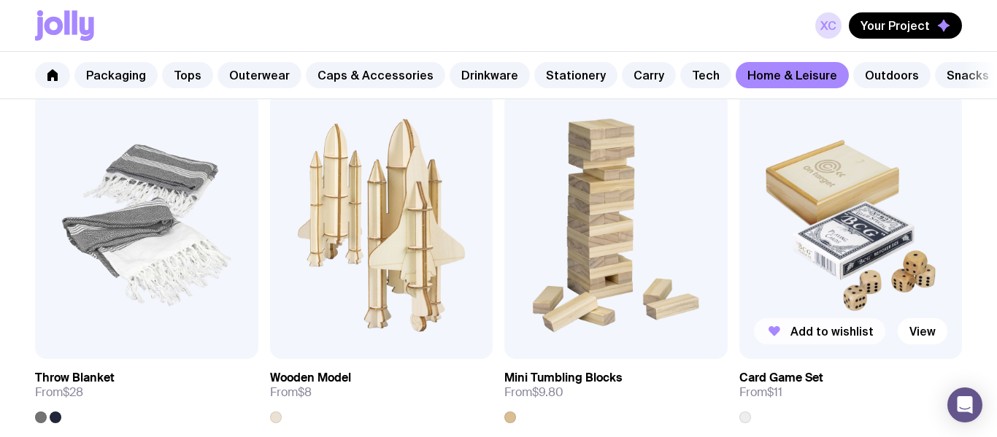
click at [825, 329] on span "Add to wishlist" at bounding box center [832, 331] width 83 height 15
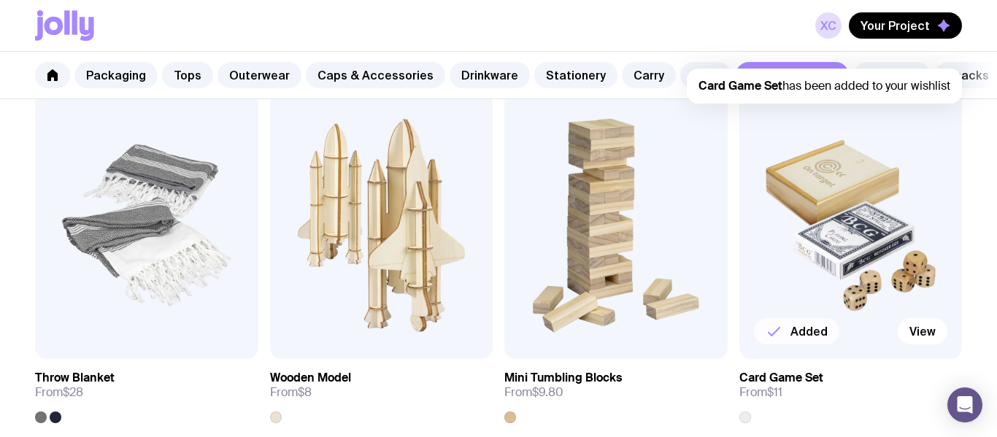
click at [809, 50] on div "XC Your Project Card Game Set has been added to your wishlist" at bounding box center [498, 25] width 927 height 51
click at [869, 65] on link "Outdoors" at bounding box center [891, 75] width 77 height 26
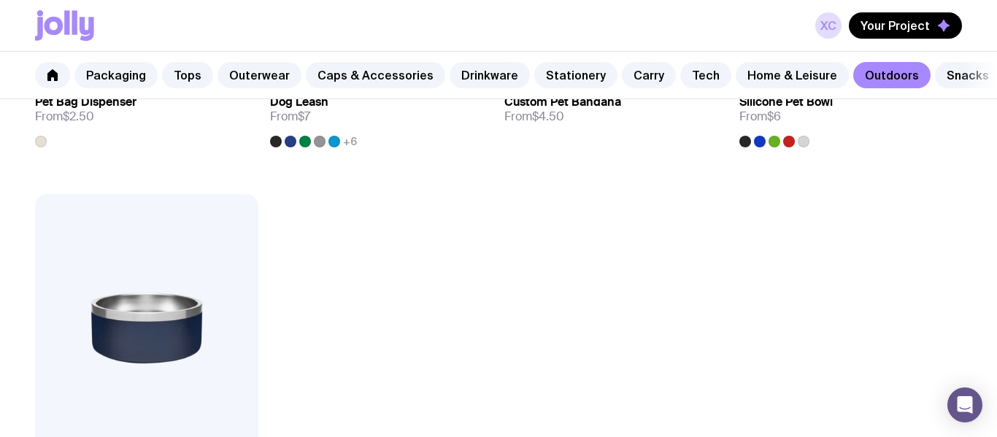
scroll to position [2254, 0]
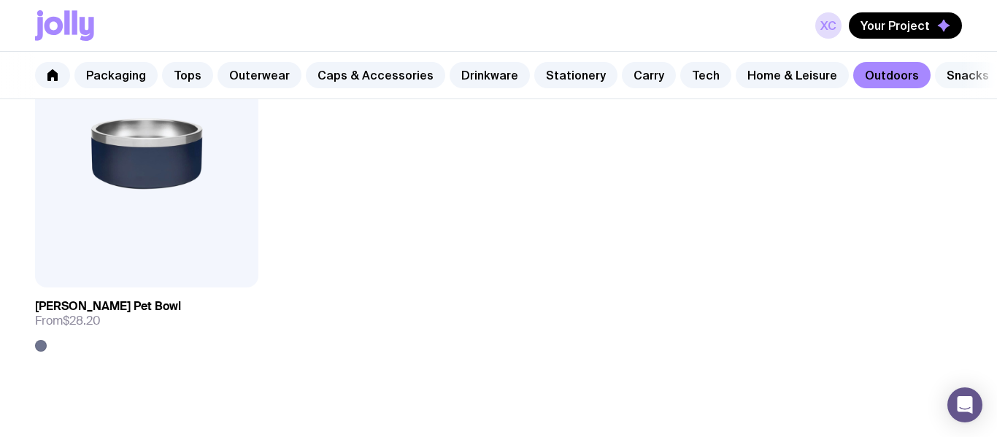
click at [935, 76] on link "Snacks" at bounding box center [968, 75] width 66 height 26
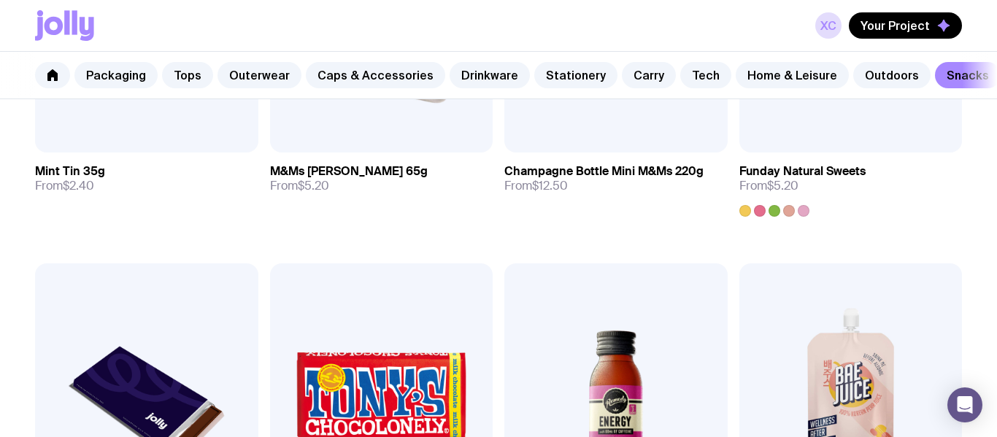
scroll to position [499, 0]
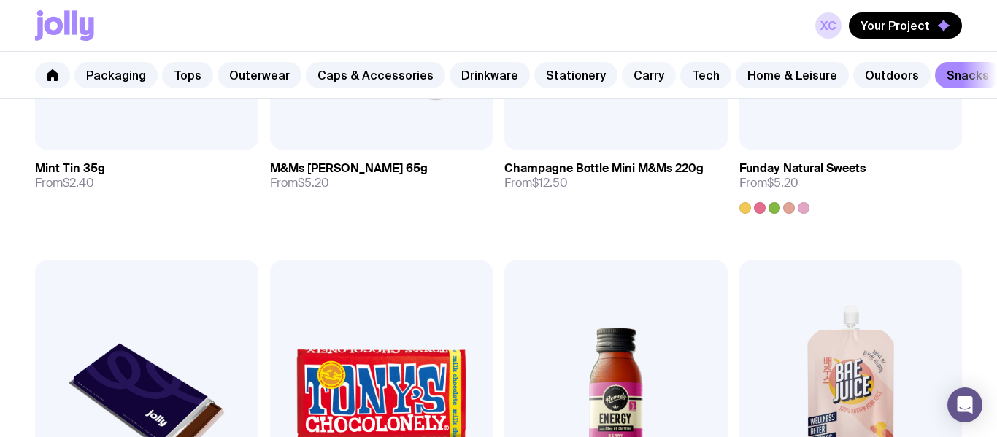
click at [637, 72] on link "Carry" at bounding box center [649, 75] width 54 height 26
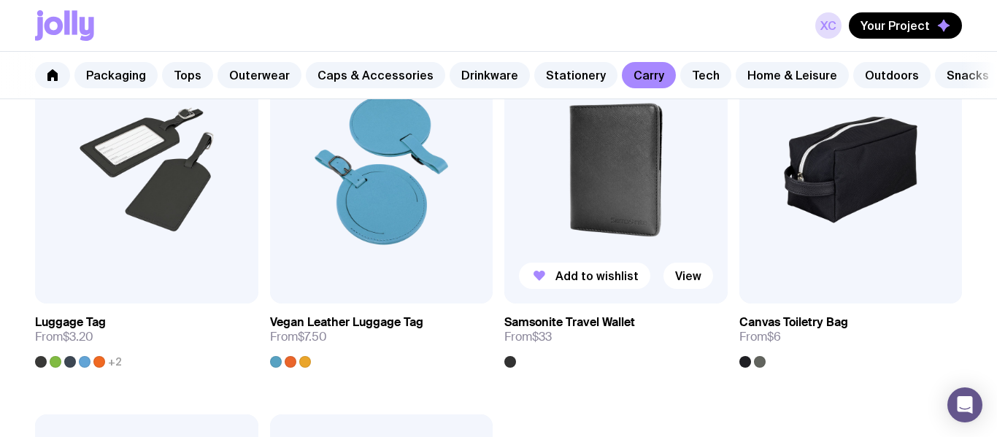
scroll to position [2993, 0]
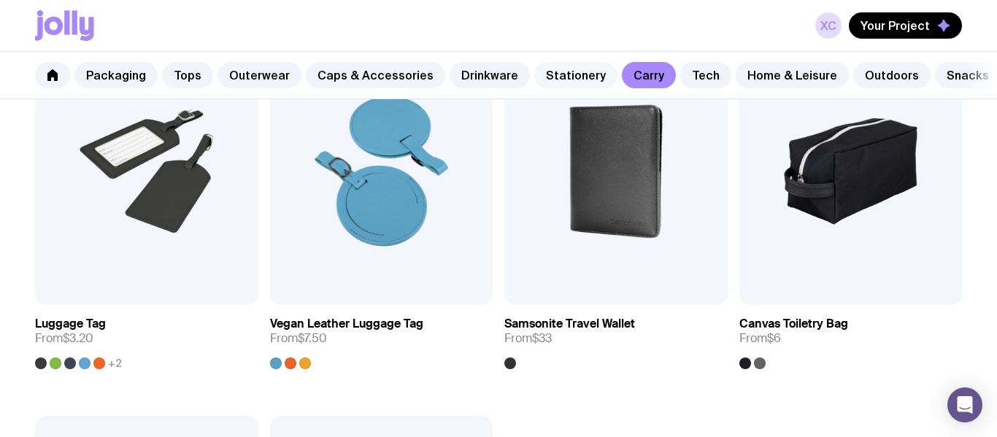
click at [550, 83] on link "Stationery" at bounding box center [575, 75] width 83 height 26
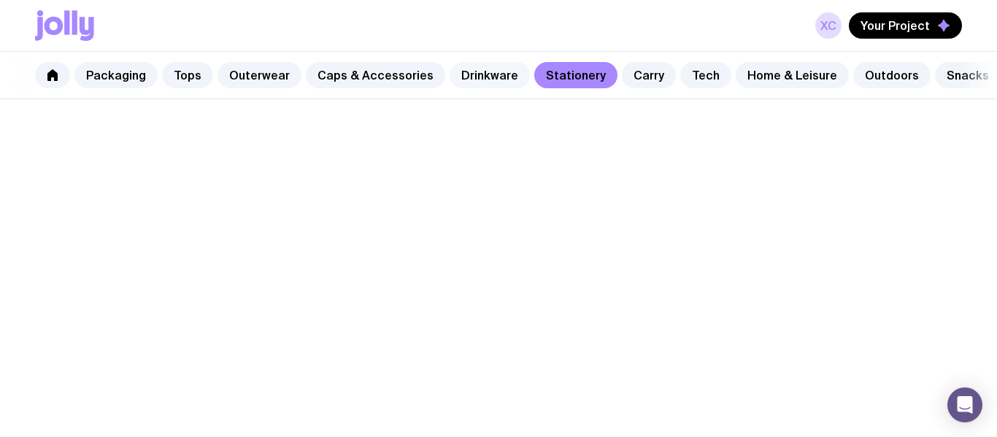
click at [475, 70] on link "Drinkware" at bounding box center [490, 75] width 80 height 26
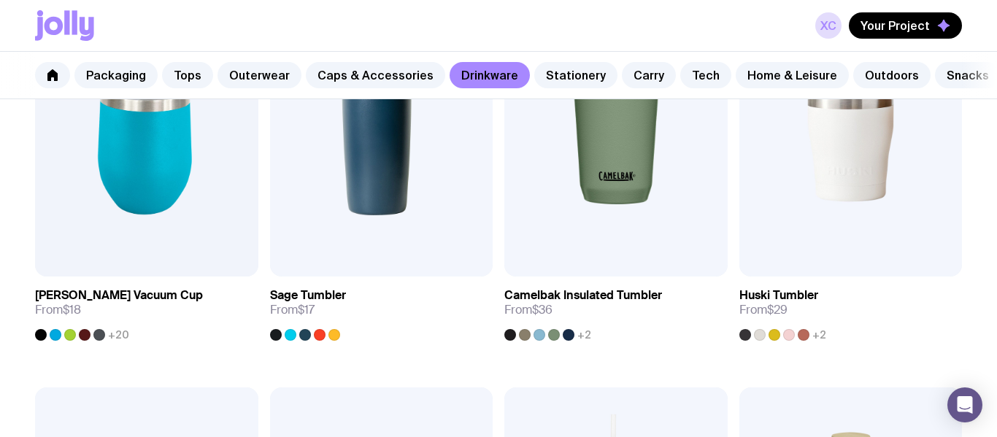
scroll to position [749, 0]
click at [547, 78] on link "Stationery" at bounding box center [575, 75] width 83 height 26
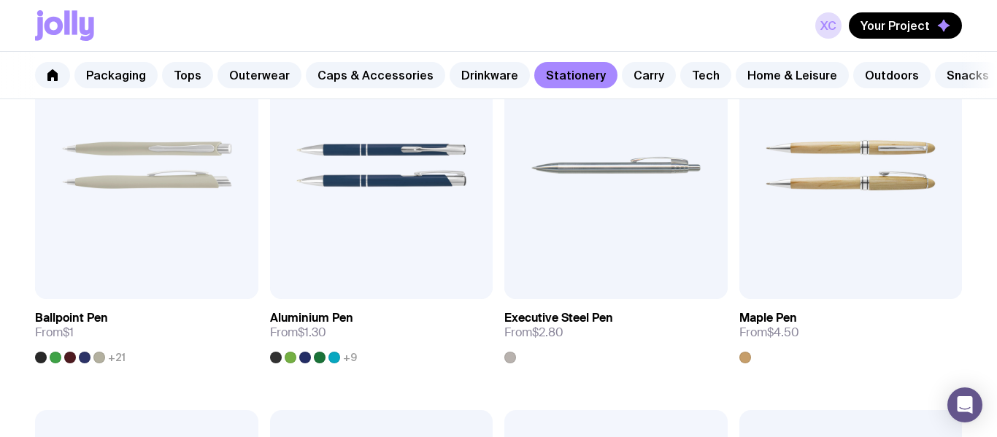
scroll to position [347, 0]
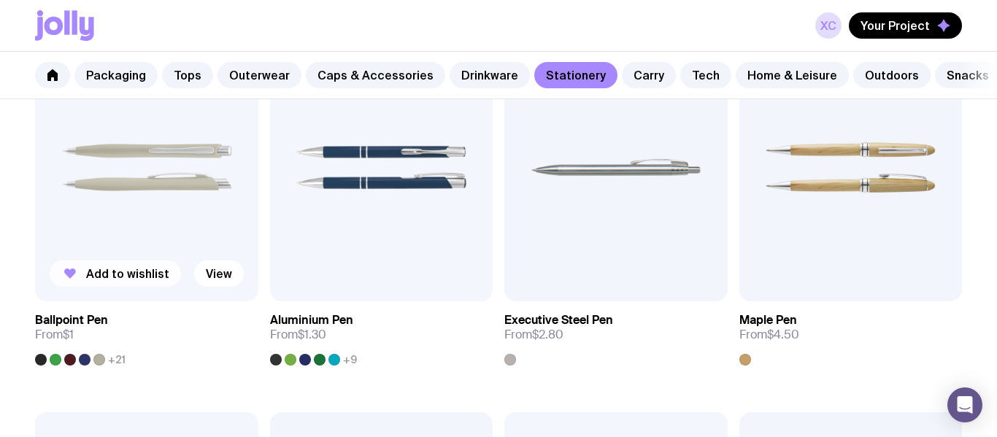
click at [136, 276] on span "Add to wishlist" at bounding box center [127, 273] width 83 height 15
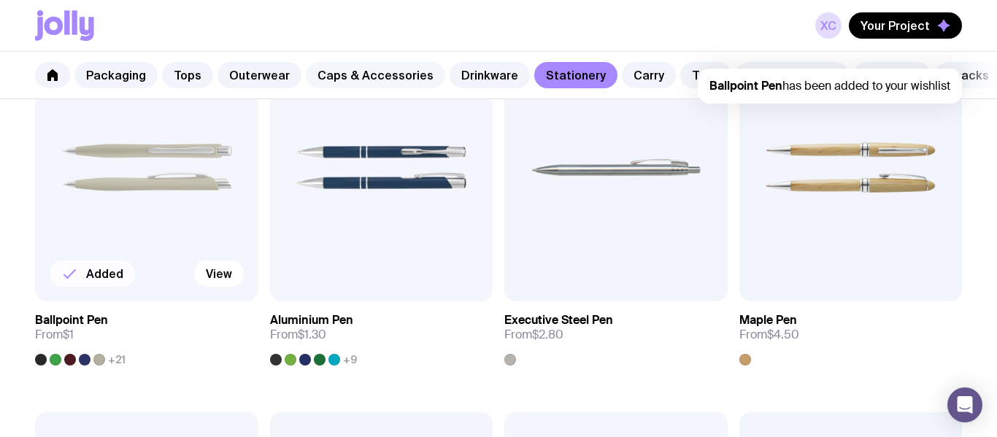
click at [378, 75] on link "Caps & Accessories" at bounding box center [375, 75] width 139 height 26
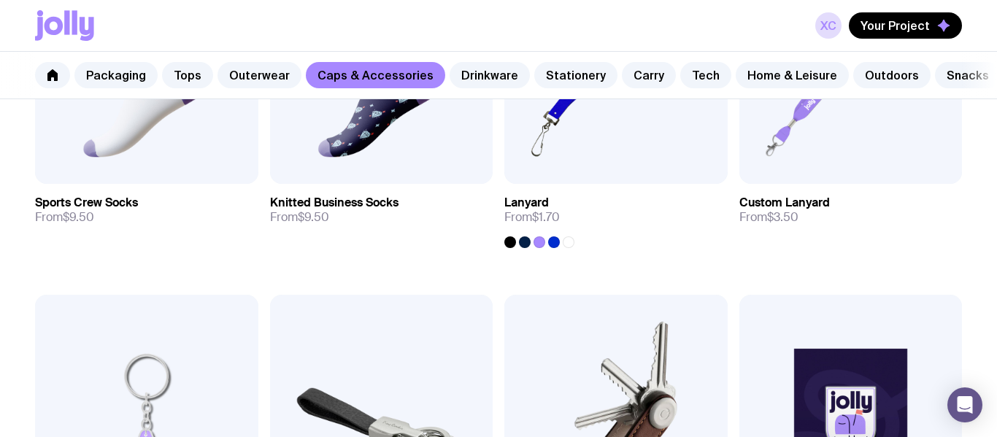
scroll to position [1968, 0]
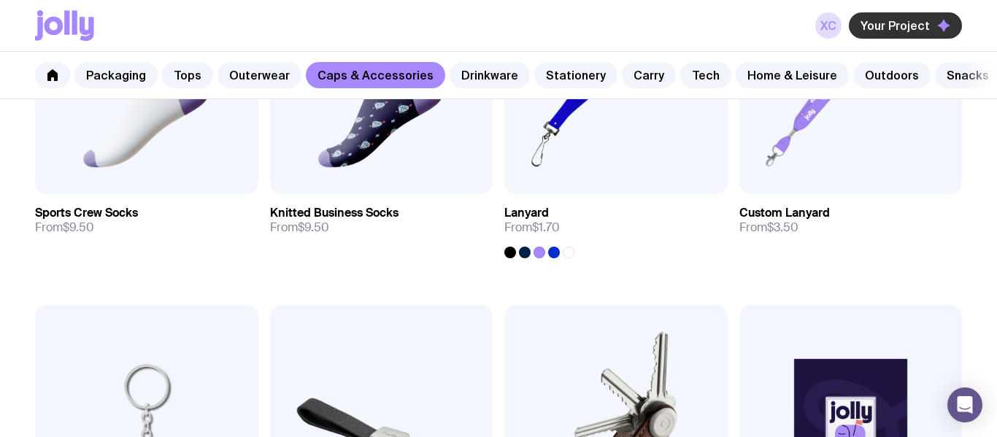
click at [899, 34] on button "Your Project" at bounding box center [905, 25] width 113 height 26
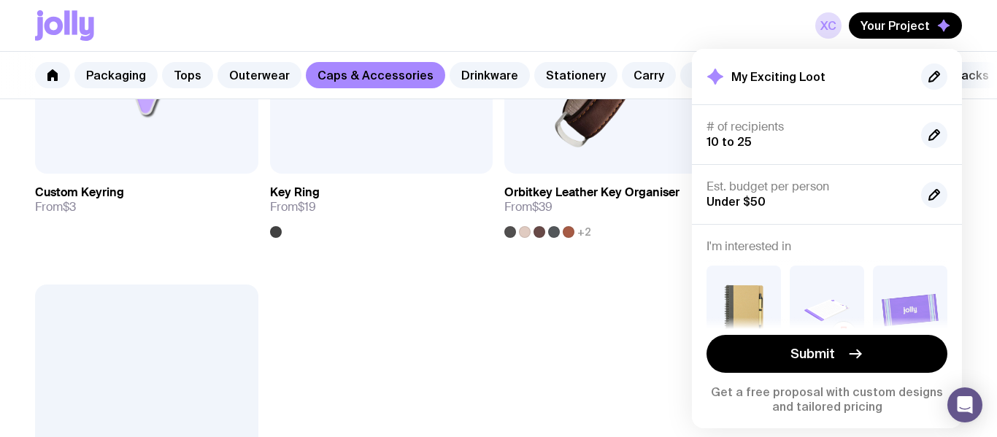
scroll to position [5, 0]
click at [133, 139] on span "Add to wishlist" at bounding box center [127, 146] width 83 height 15
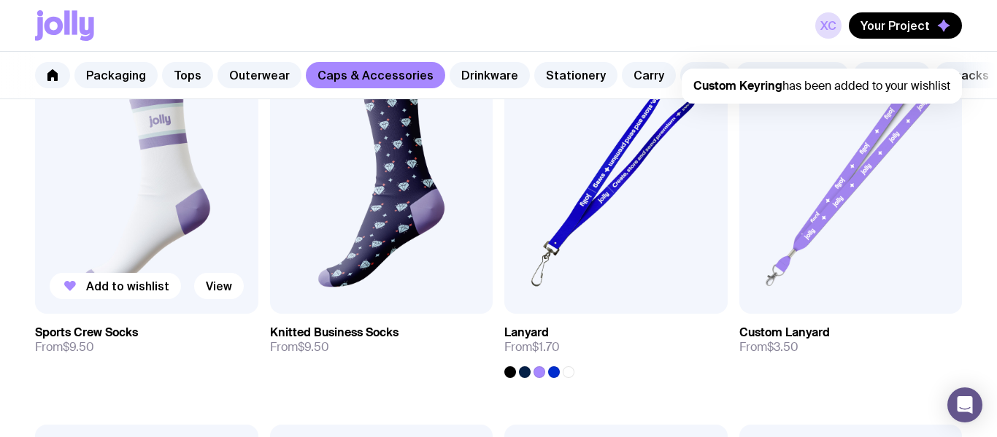
scroll to position [1848, 0]
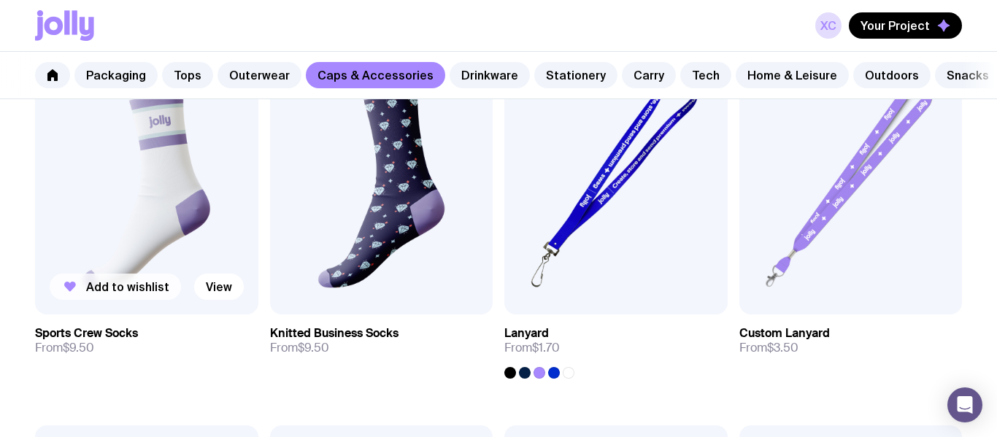
click at [124, 290] on span "Add to wishlist" at bounding box center [127, 287] width 83 height 15
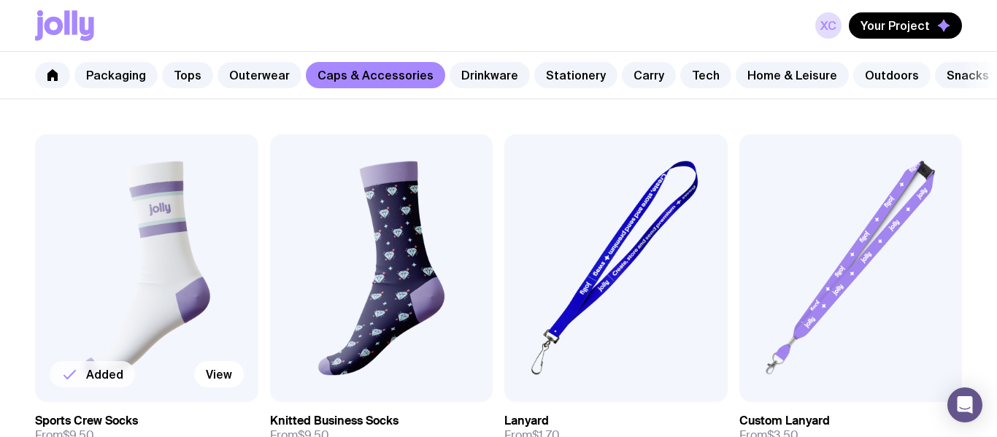
scroll to position [1728, 0]
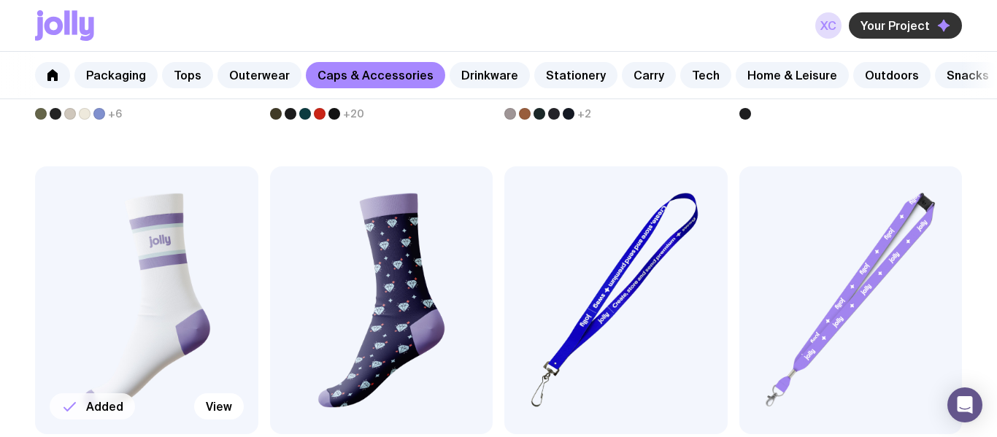
click at [905, 32] on span "Your Project" at bounding box center [895, 25] width 69 height 15
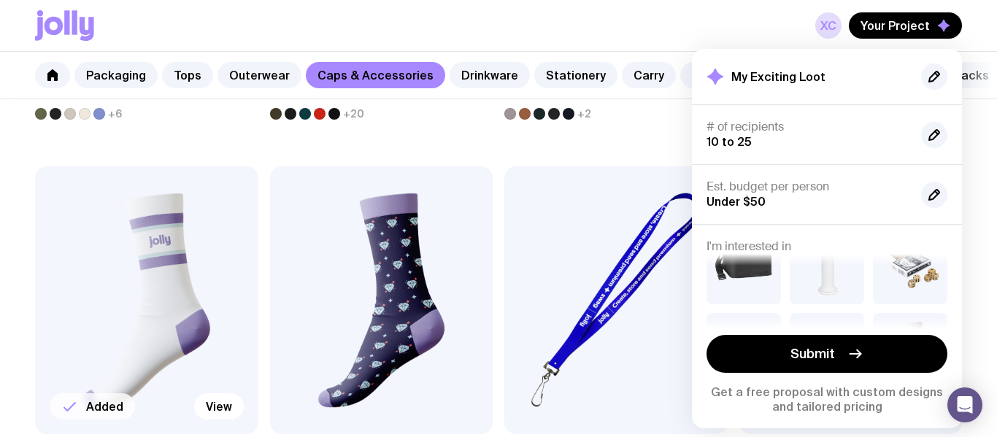
scroll to position [332, 0]
click at [233, 64] on link "Outerwear" at bounding box center [260, 75] width 84 height 26
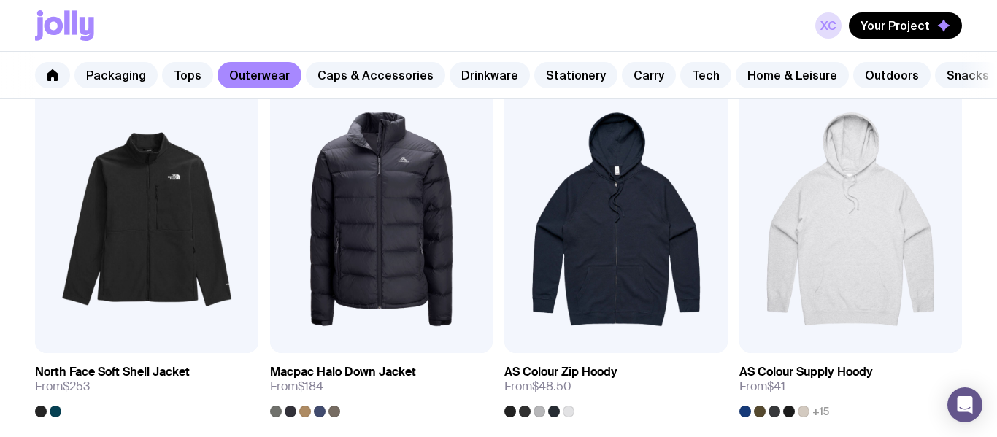
scroll to position [1826, 0]
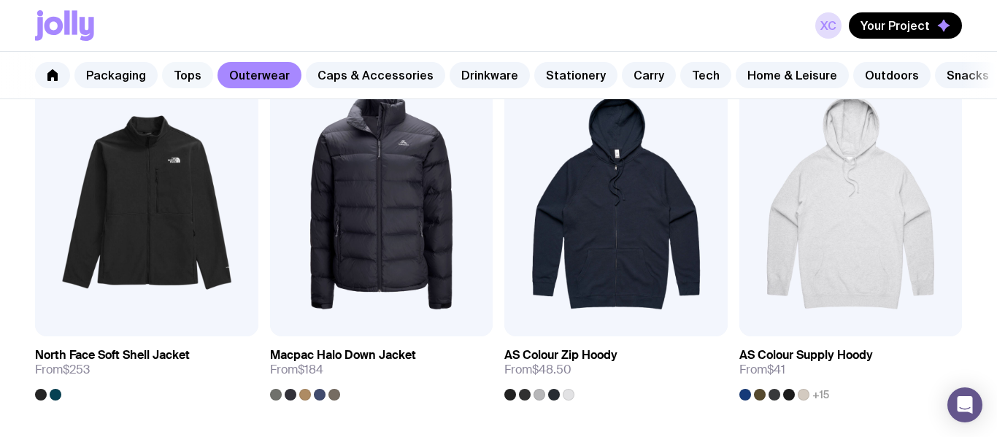
click at [179, 66] on link "Tops" at bounding box center [187, 75] width 51 height 26
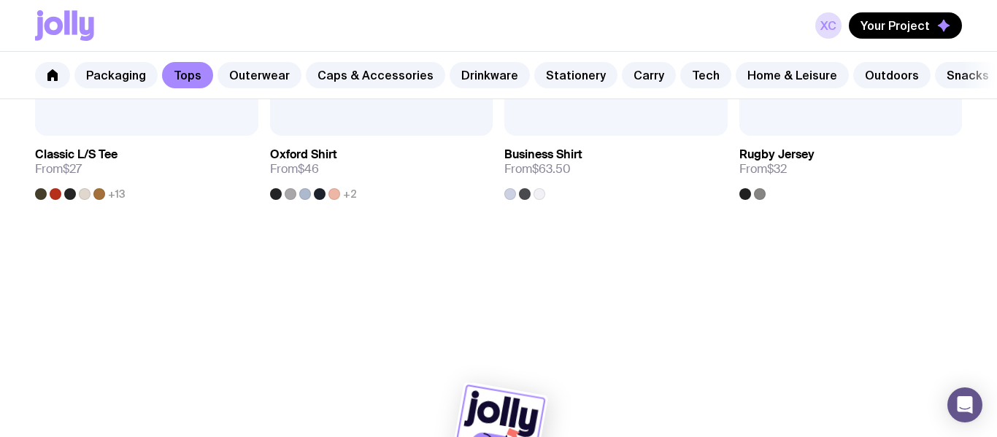
scroll to position [1659, 0]
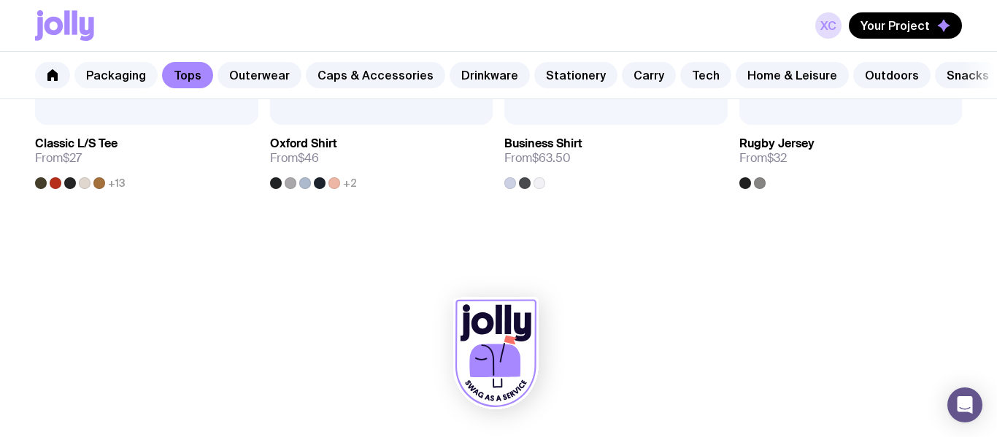
click at [126, 66] on link "Packaging" at bounding box center [115, 75] width 83 height 26
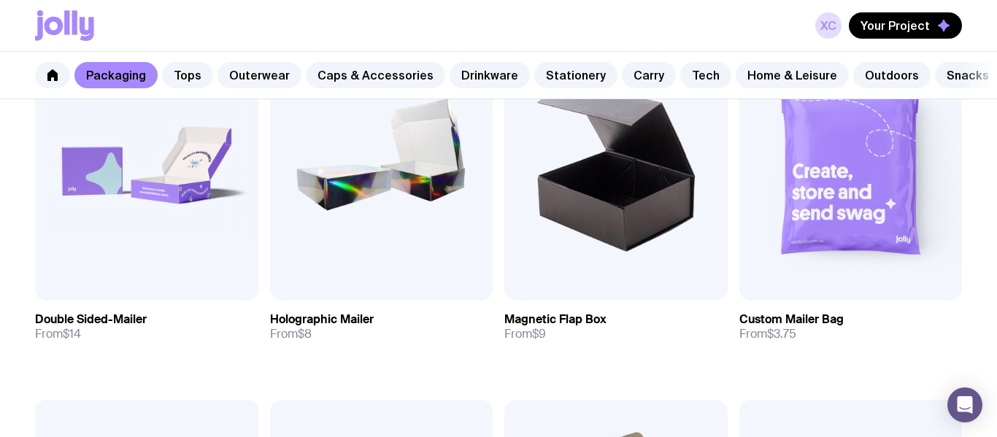
scroll to position [719, 0]
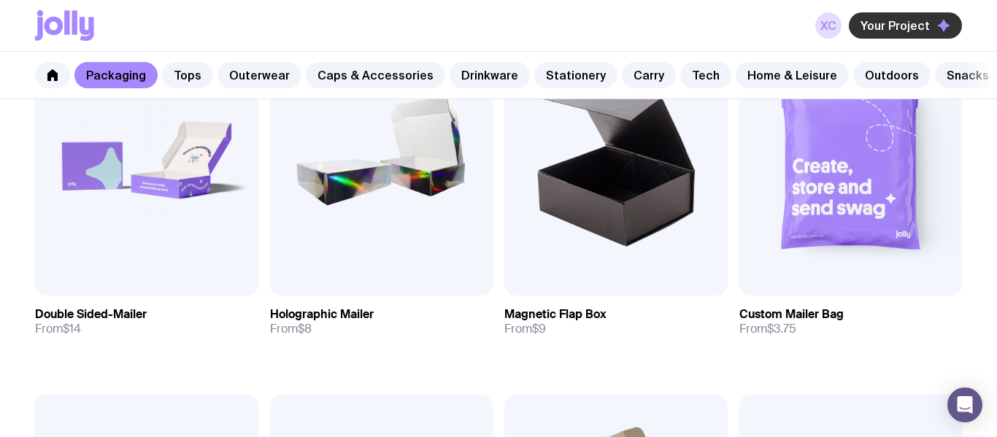
click at [899, 23] on span "Your Project" at bounding box center [895, 25] width 69 height 15
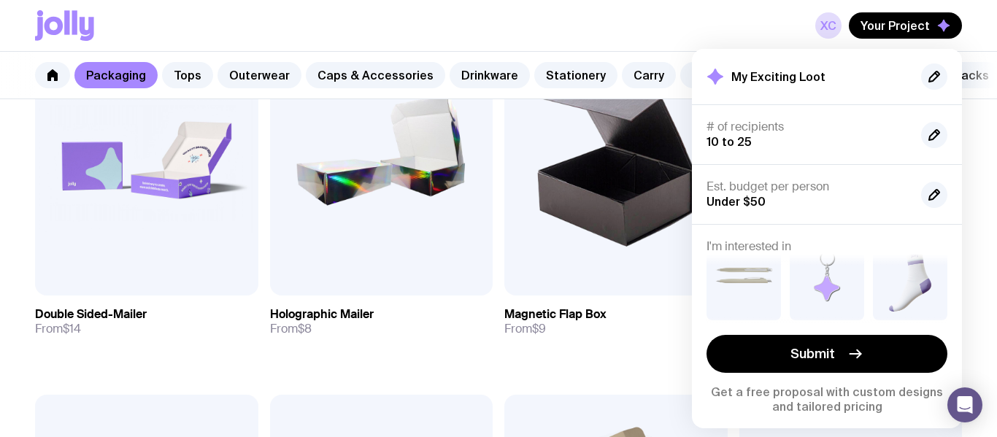
scroll to position [332, 0]
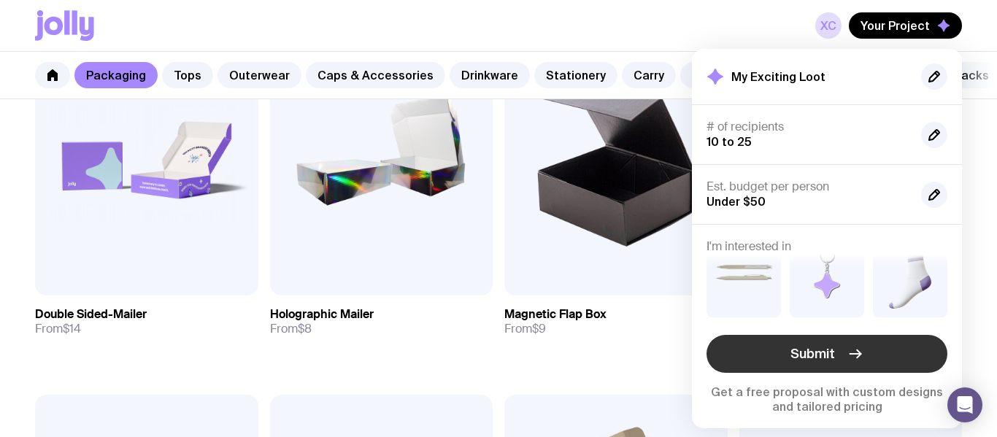
click at [818, 356] on span "Submit" at bounding box center [813, 354] width 45 height 18
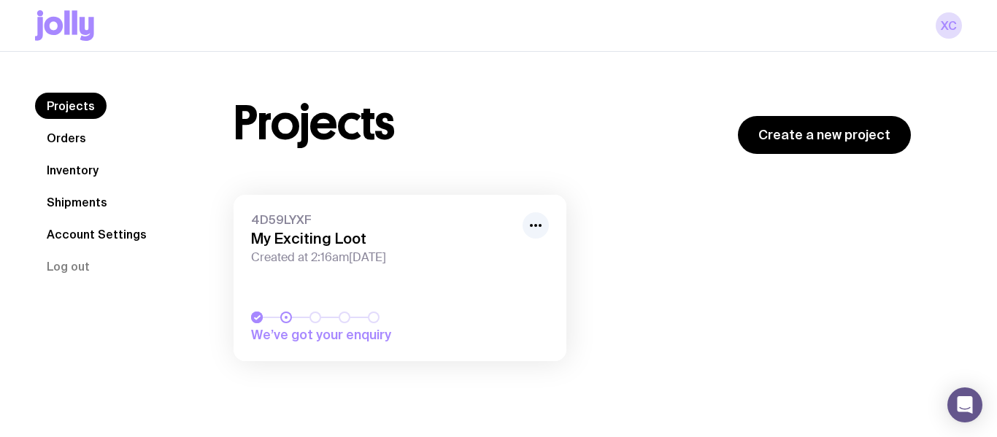
scroll to position [52, 0]
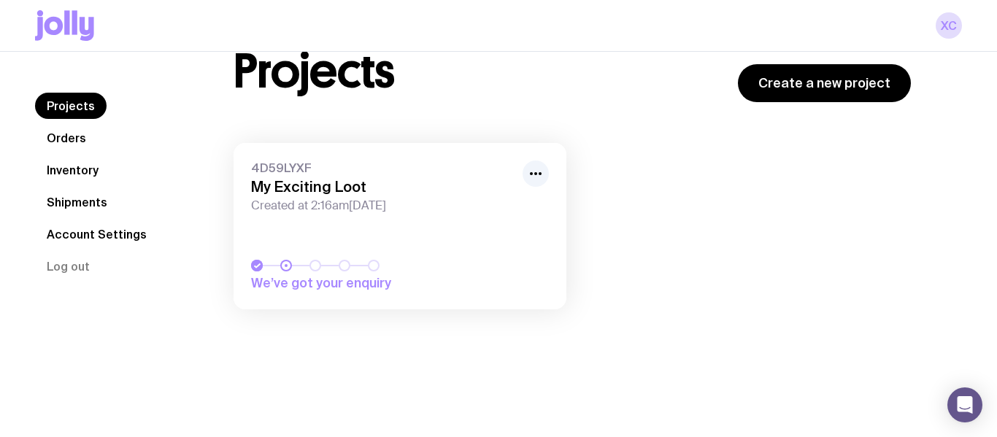
click at [452, 218] on link "4D59LYXF My Exciting Loot Created at 2:16am, Sun 7th Sep 2025 We’ve got your en…" at bounding box center [400, 226] width 333 height 166
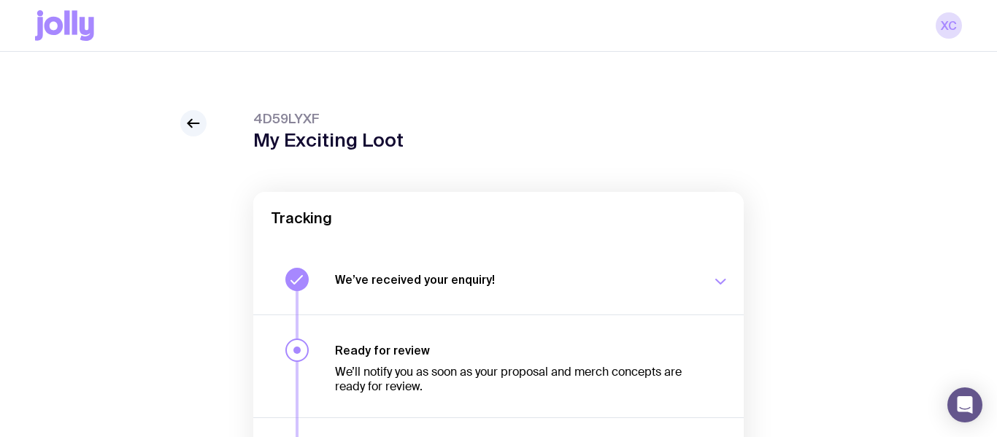
click at [211, 120] on div "4D59LYXF My Exciting Loot Tracking We’ve received your enquiry! Our team is on …" at bounding box center [498, 432] width 927 height 645
click at [196, 122] on icon at bounding box center [194, 124] width 18 height 18
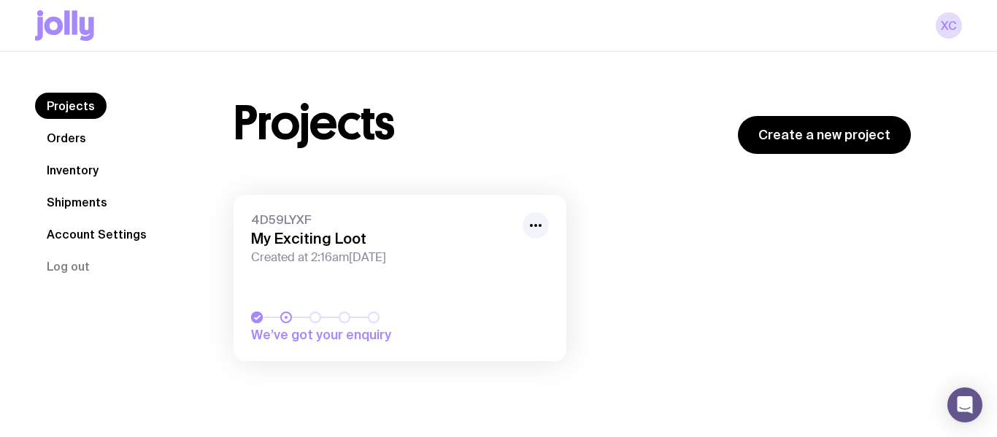
click at [72, 164] on link "Inventory" at bounding box center [72, 170] width 75 height 26
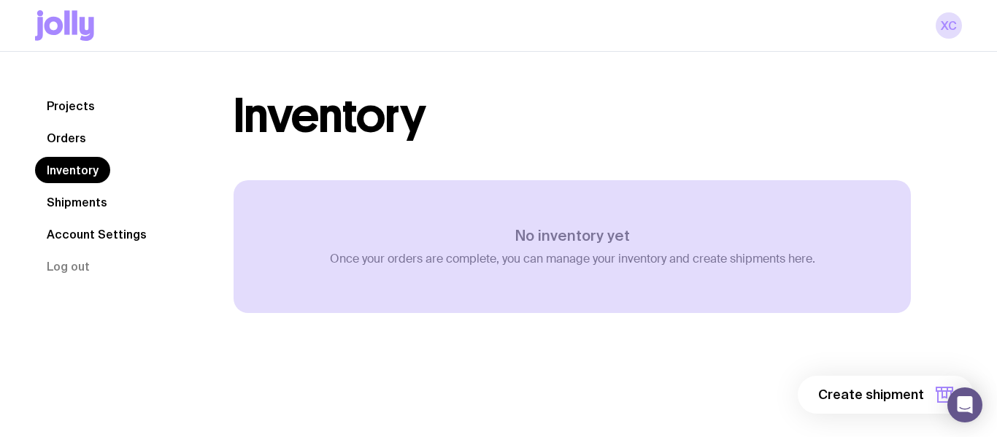
click at [74, 147] on link "Orders" at bounding box center [66, 138] width 63 height 26
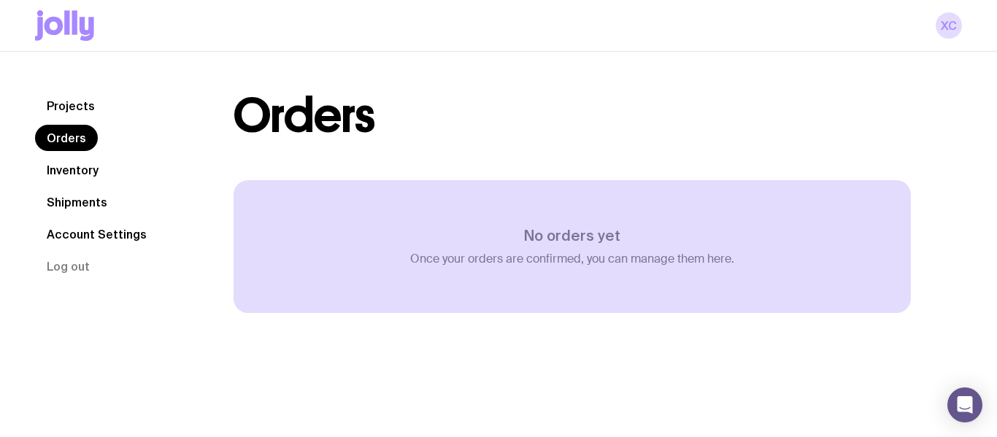
click at [82, 91] on div "Projects Orders Inventory Shipments Account Settings Log out Projects Orders In…" at bounding box center [498, 204] width 997 height 304
click at [77, 104] on link "Projects" at bounding box center [71, 106] width 72 height 26
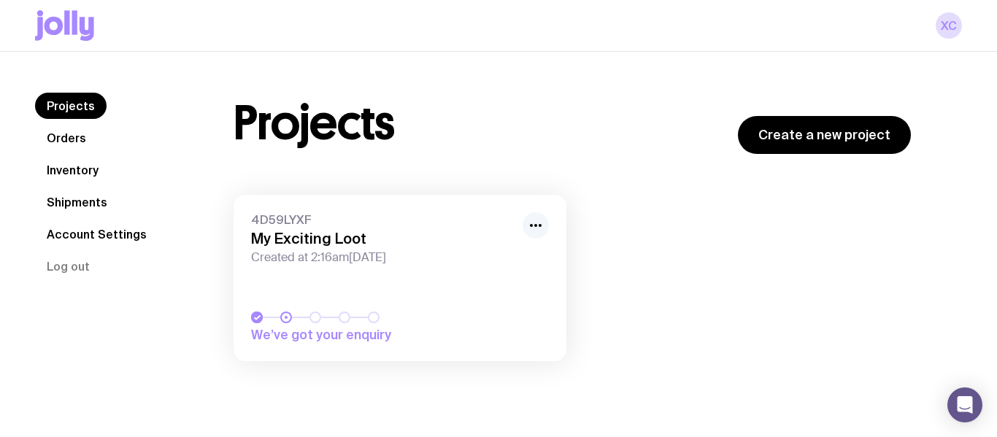
click at [528, 224] on icon "button" at bounding box center [536, 226] width 18 height 18
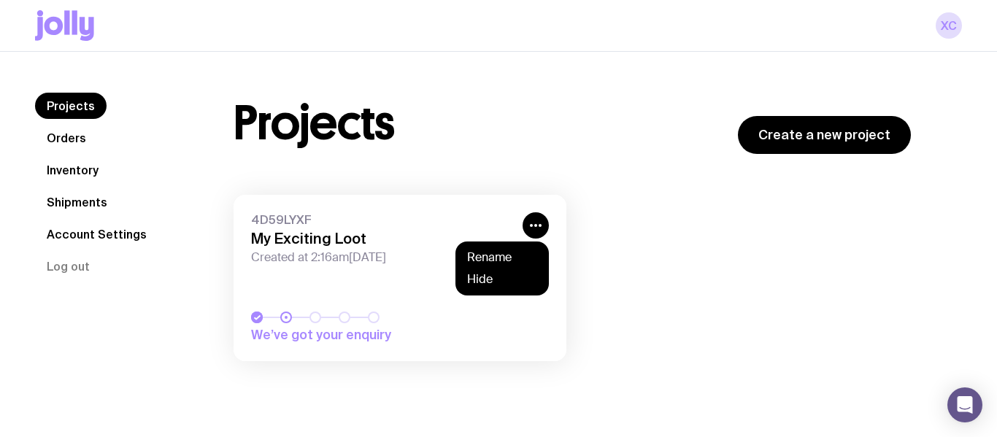
click at [483, 143] on div "Projects Create a new project" at bounding box center [572, 123] width 677 height 61
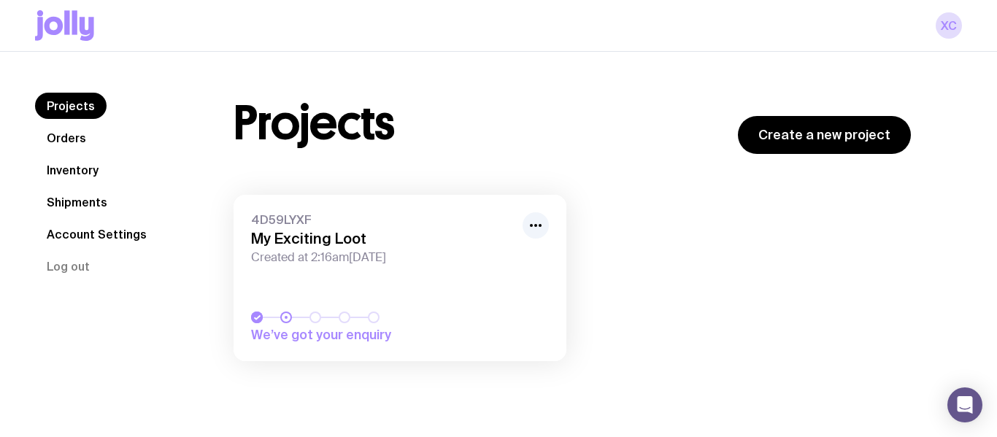
click at [58, 28] on icon at bounding box center [54, 26] width 19 height 18
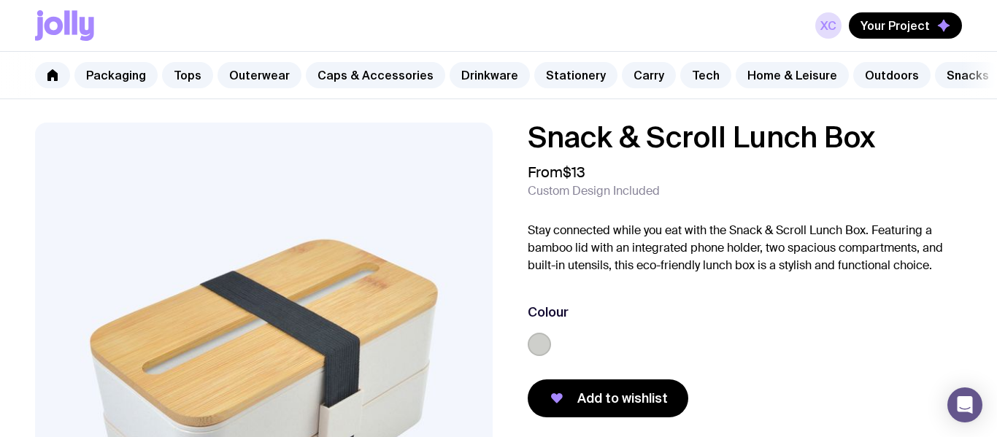
scroll to position [1, 0]
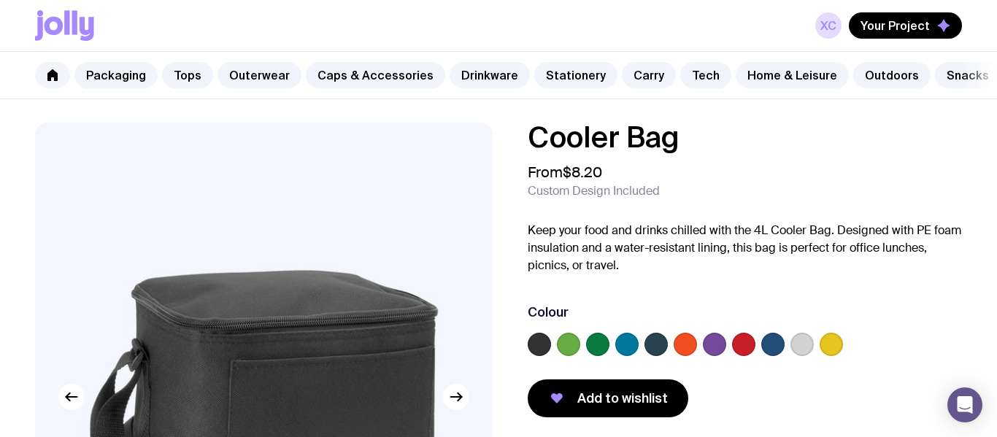
scroll to position [153, 0]
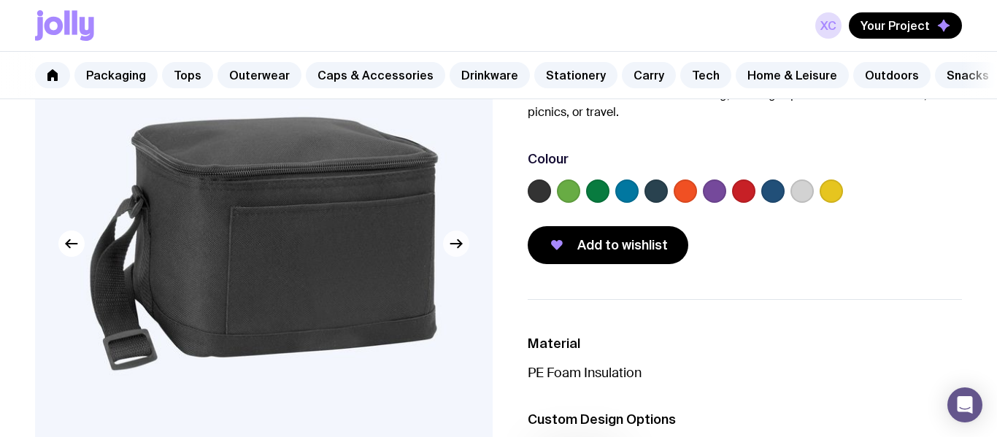
click at [458, 245] on icon "button" at bounding box center [457, 244] width 18 height 18
click at [748, 190] on label at bounding box center [743, 191] width 23 height 23
click at [0, 0] on input "radio" at bounding box center [0, 0] width 0 height 0
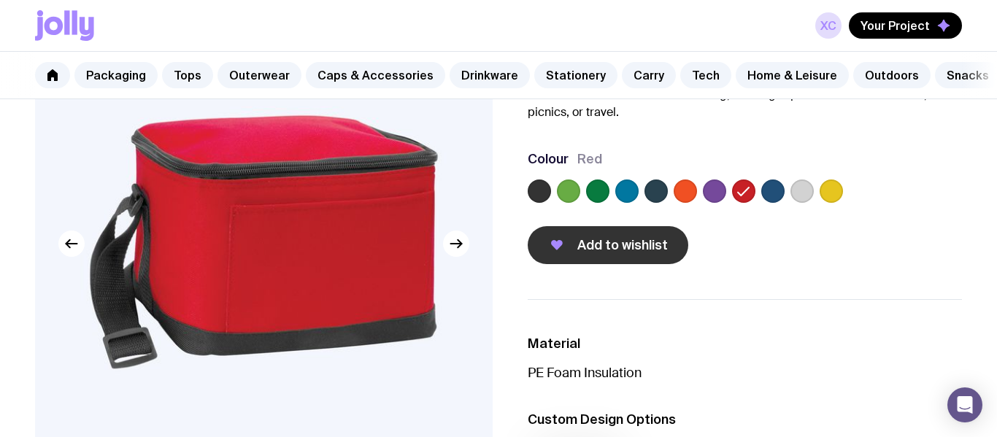
click at [597, 254] on button "Add to wishlist" at bounding box center [608, 245] width 161 height 38
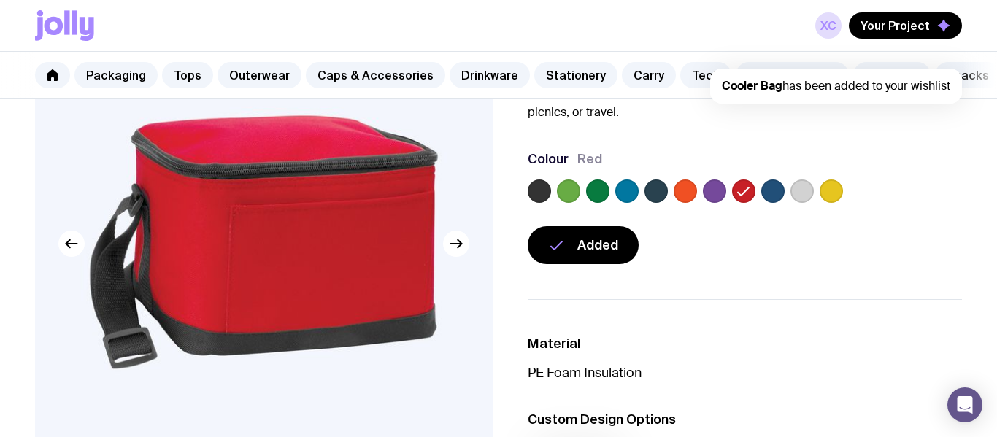
scroll to position [0, 0]
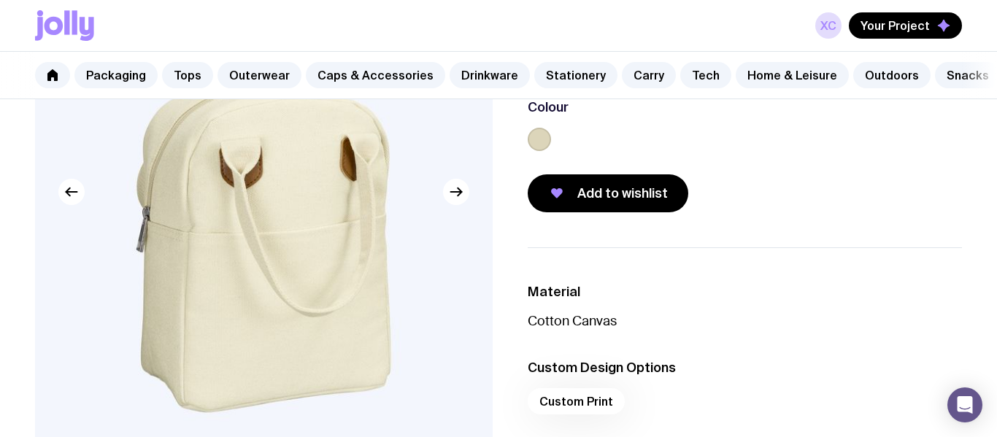
scroll to position [210, 0]
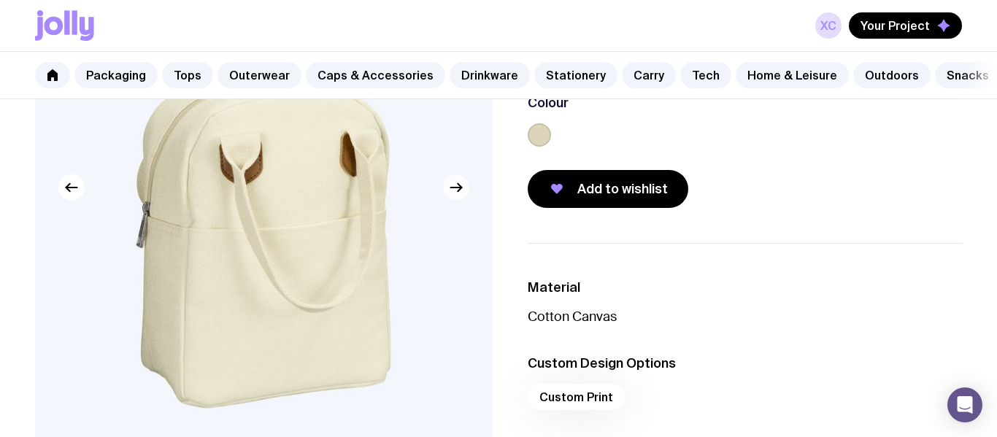
click at [456, 181] on icon "button" at bounding box center [457, 188] width 18 height 18
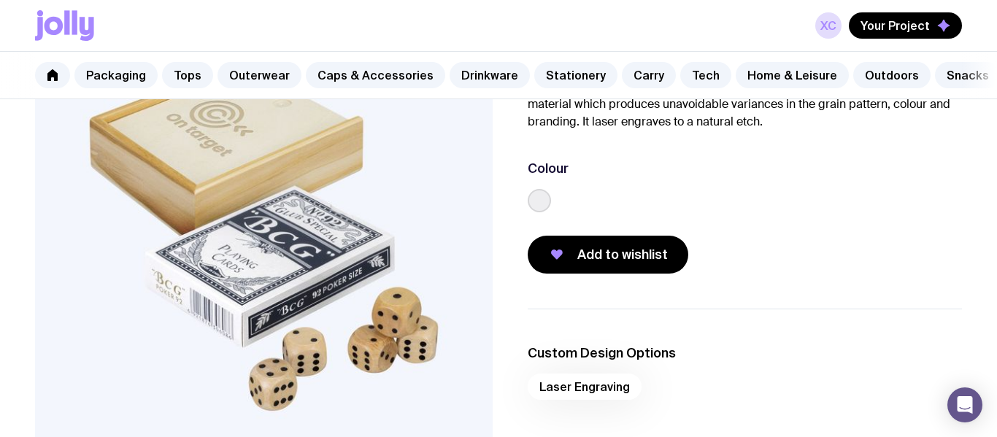
scroll to position [158, 0]
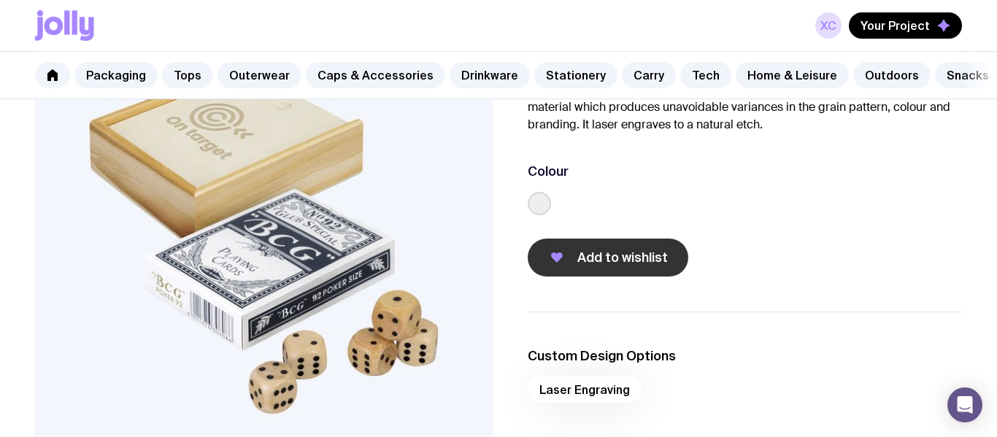
click at [597, 265] on span "Add to wishlist" at bounding box center [622, 258] width 91 height 18
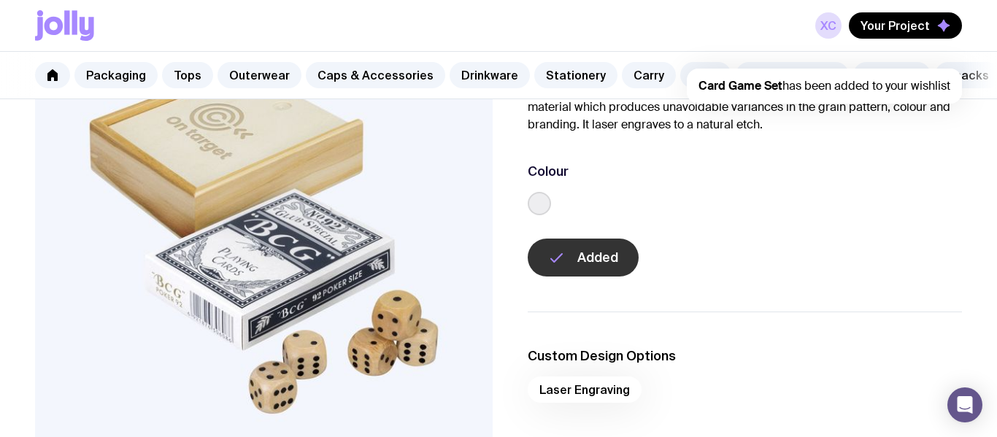
scroll to position [0, 0]
